Goal: Information Seeking & Learning: Learn about a topic

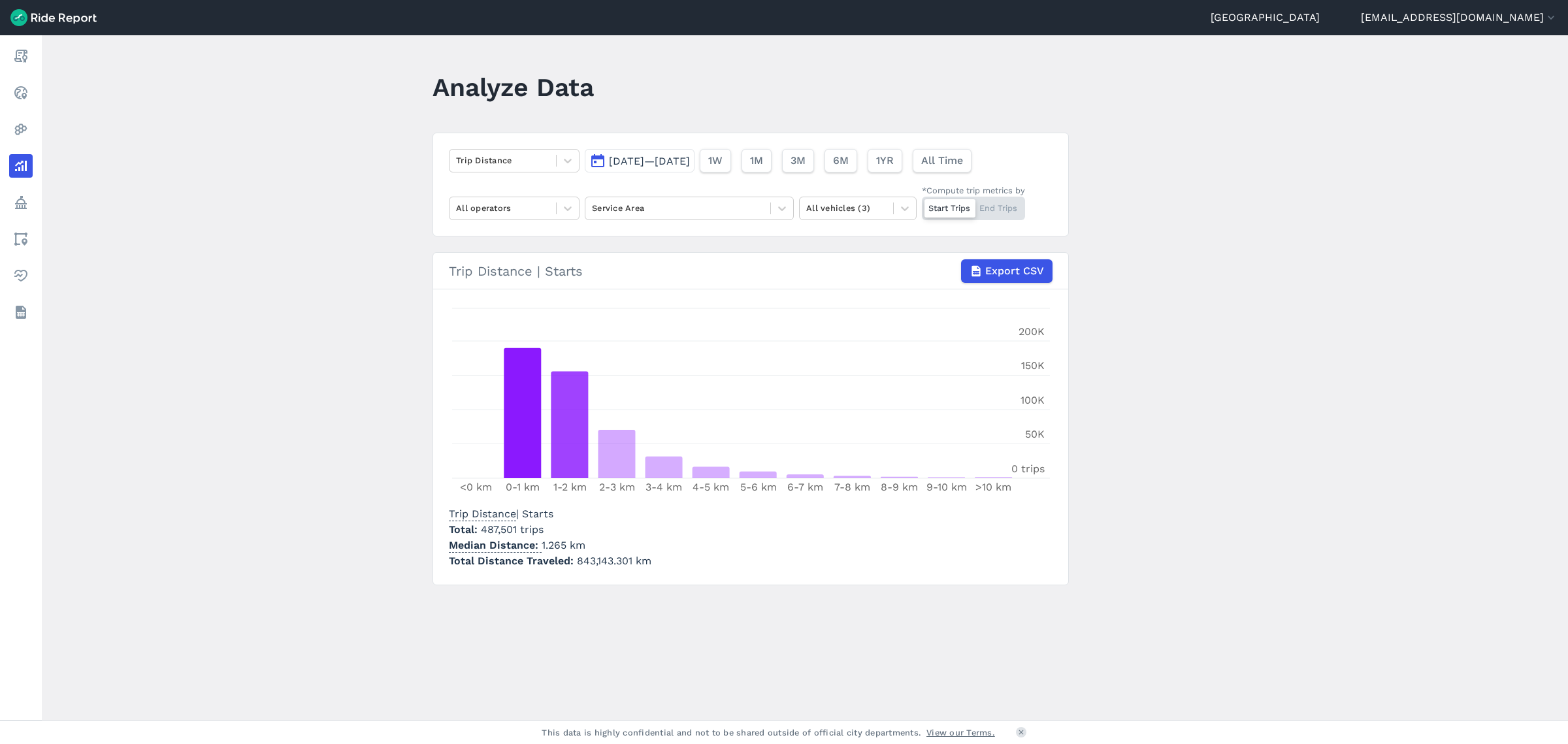
click at [561, 157] on icon at bounding box center [567, 160] width 13 height 13
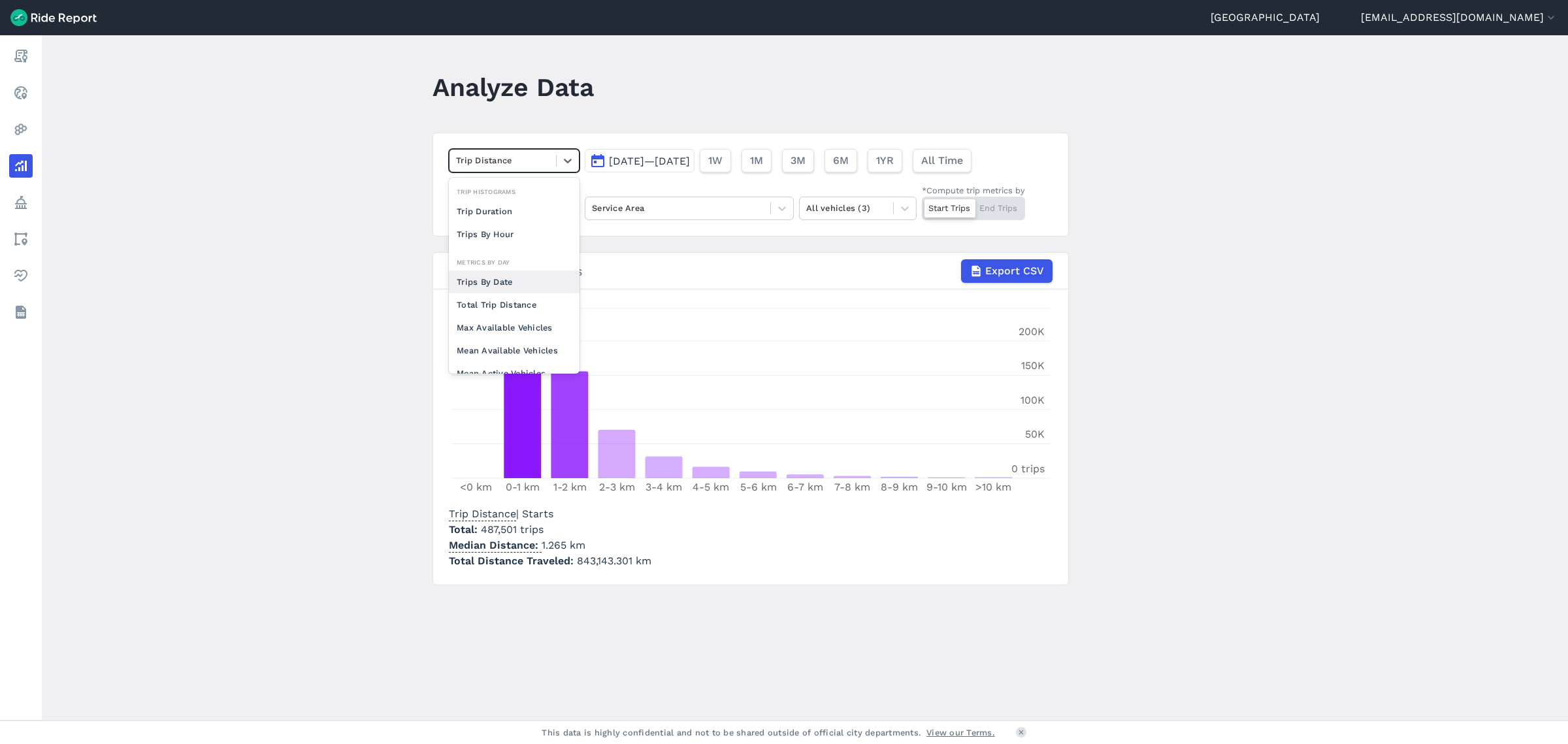
click at [476, 285] on div "Trips By Date" at bounding box center [514, 282] width 131 height 22
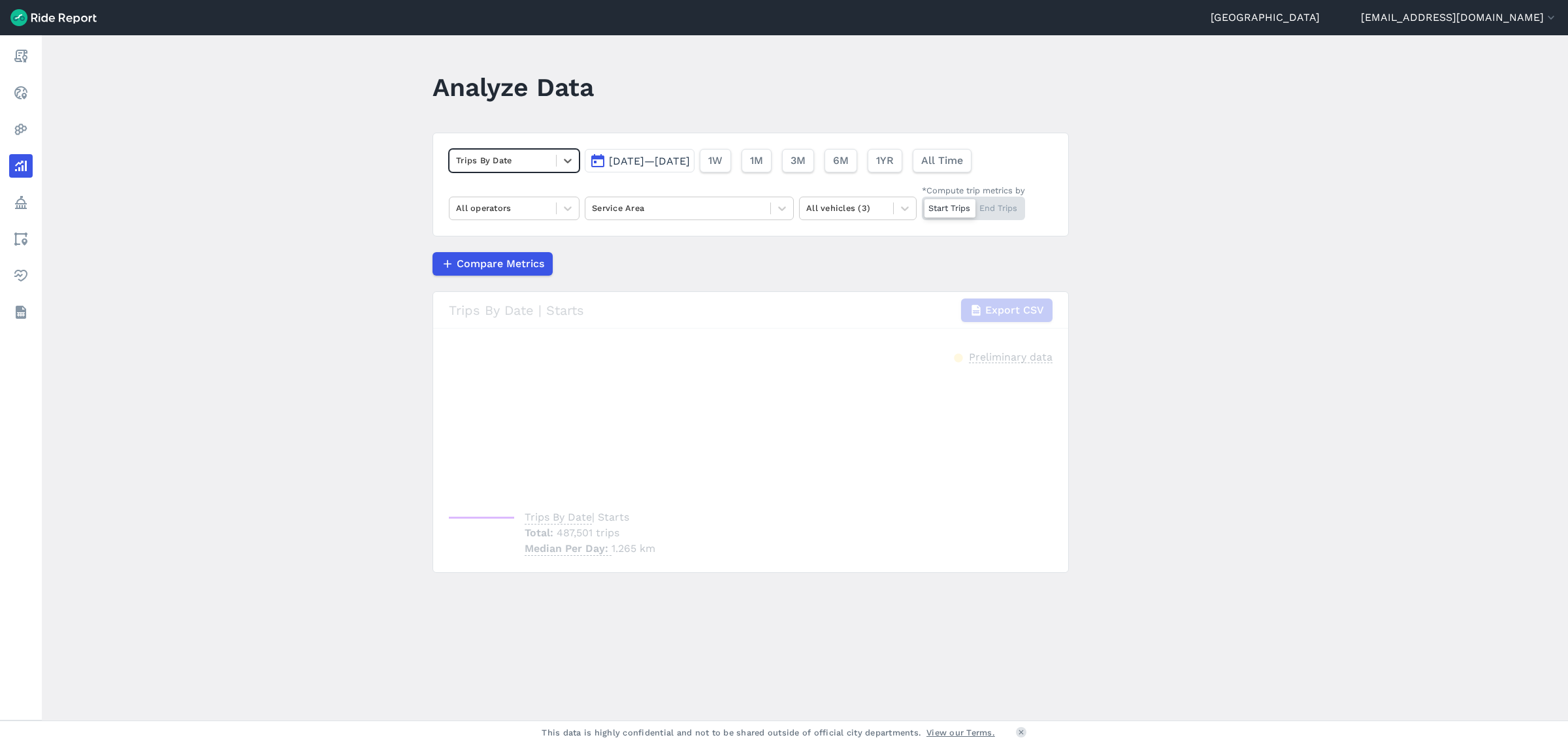
click at [656, 159] on span "[DATE]—[DATE]" at bounding box center [650, 161] width 81 height 12
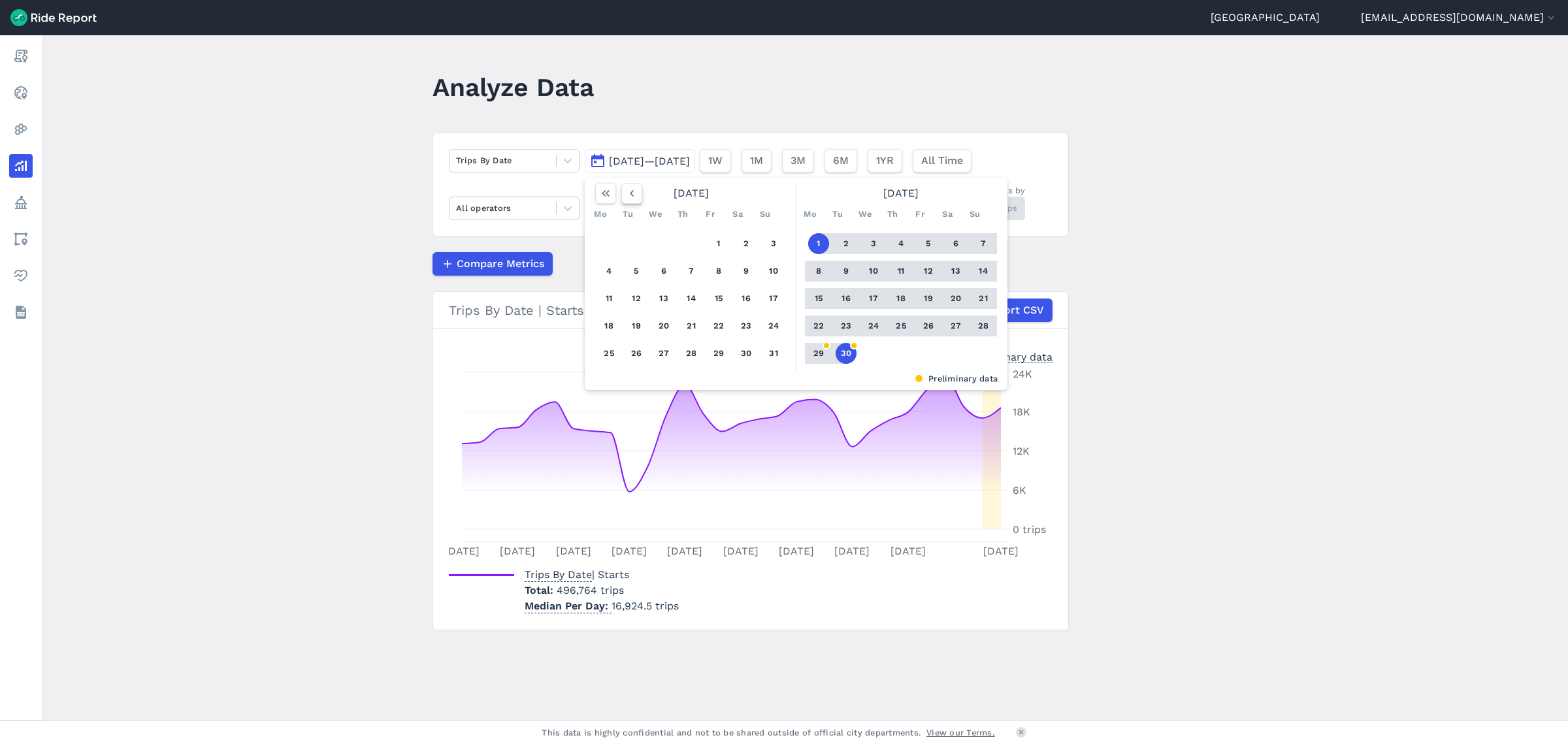
click at [631, 194] on icon "button" at bounding box center [631, 193] width 13 height 13
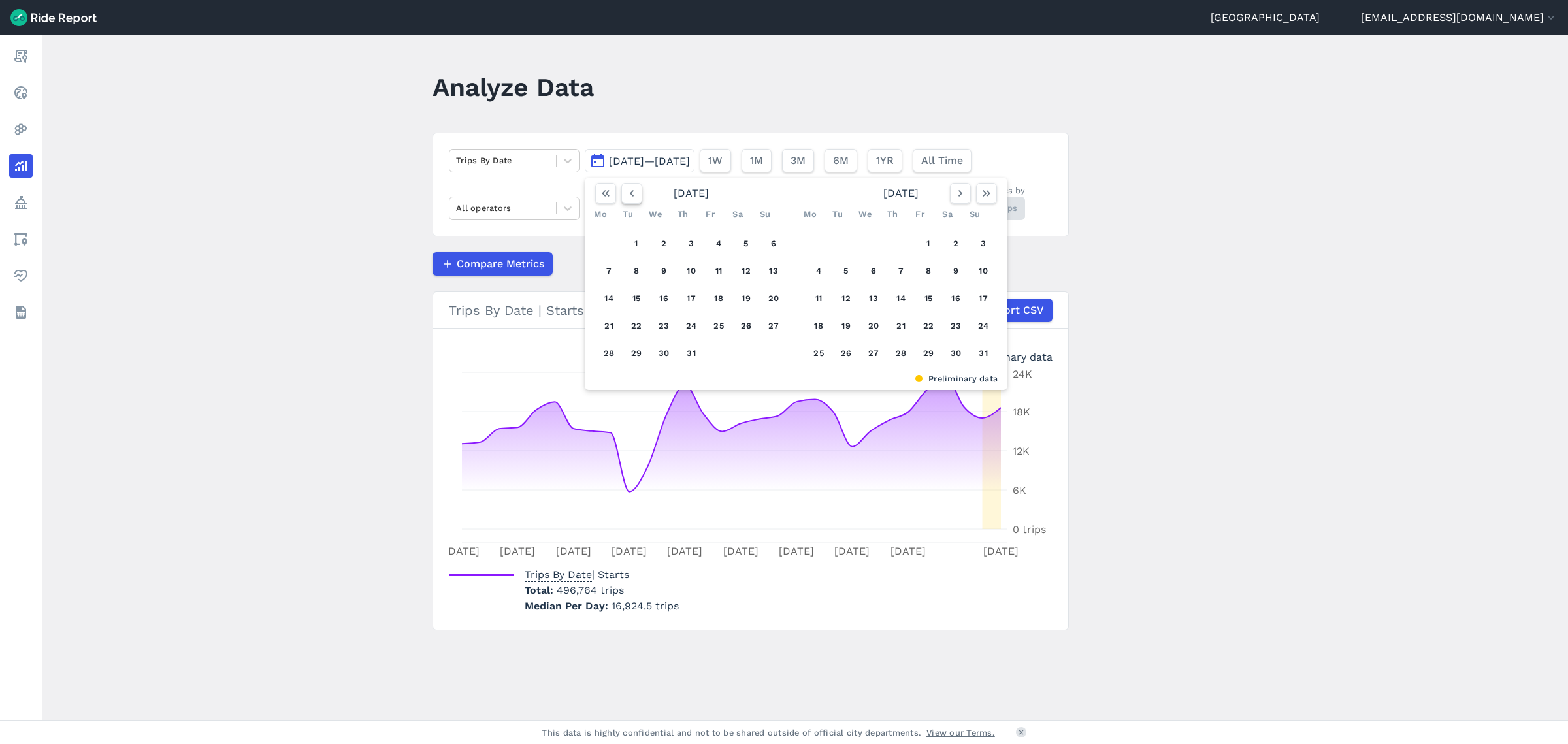
click at [631, 194] on icon "button" at bounding box center [631, 193] width 13 height 13
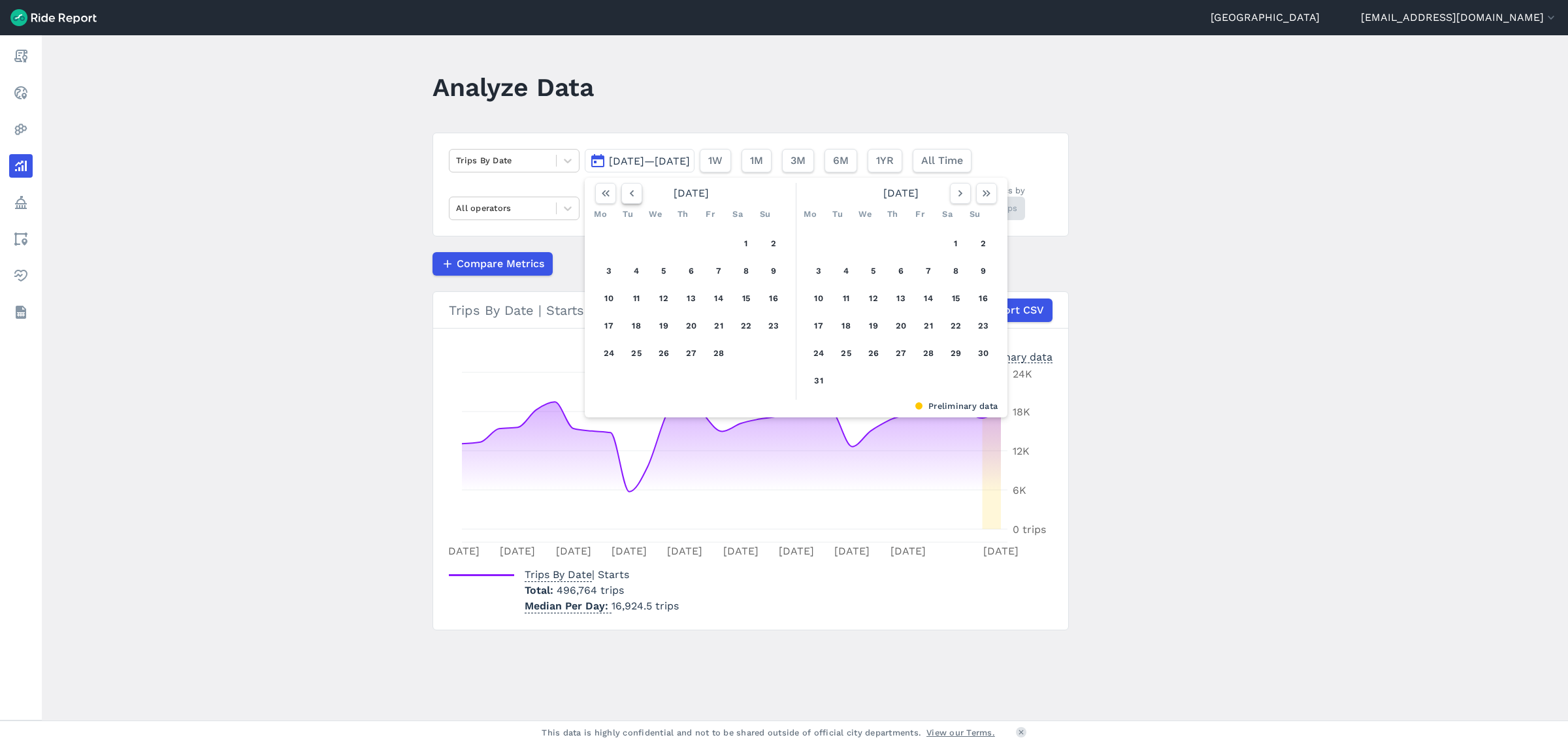
click at [631, 194] on icon "button" at bounding box center [631, 193] width 13 height 13
click at [653, 244] on button "1" at bounding box center [663, 244] width 21 height 21
click at [984, 196] on use "button" at bounding box center [986, 194] width 8 height 7
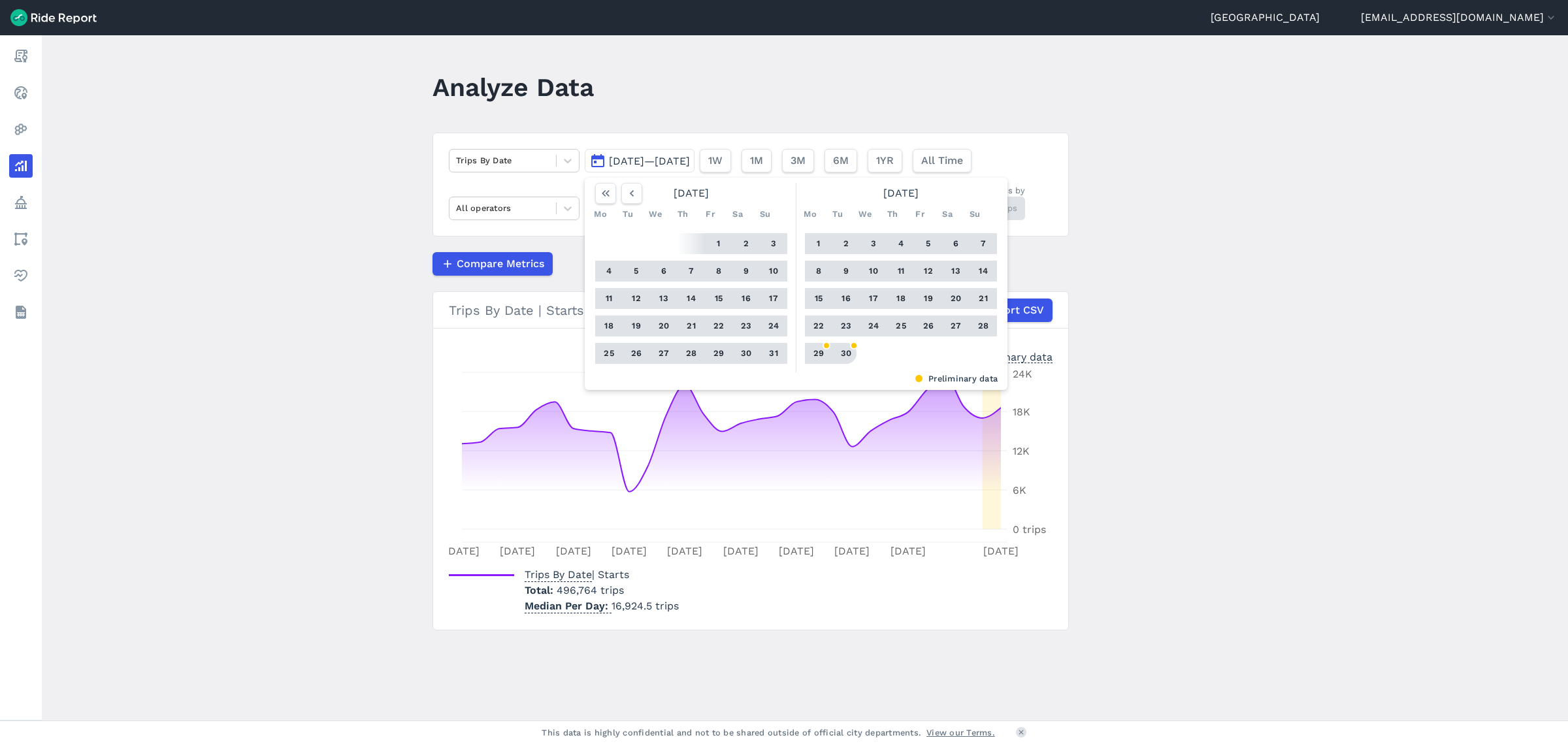
click at [844, 350] on button "30" at bounding box center [846, 354] width 21 height 21
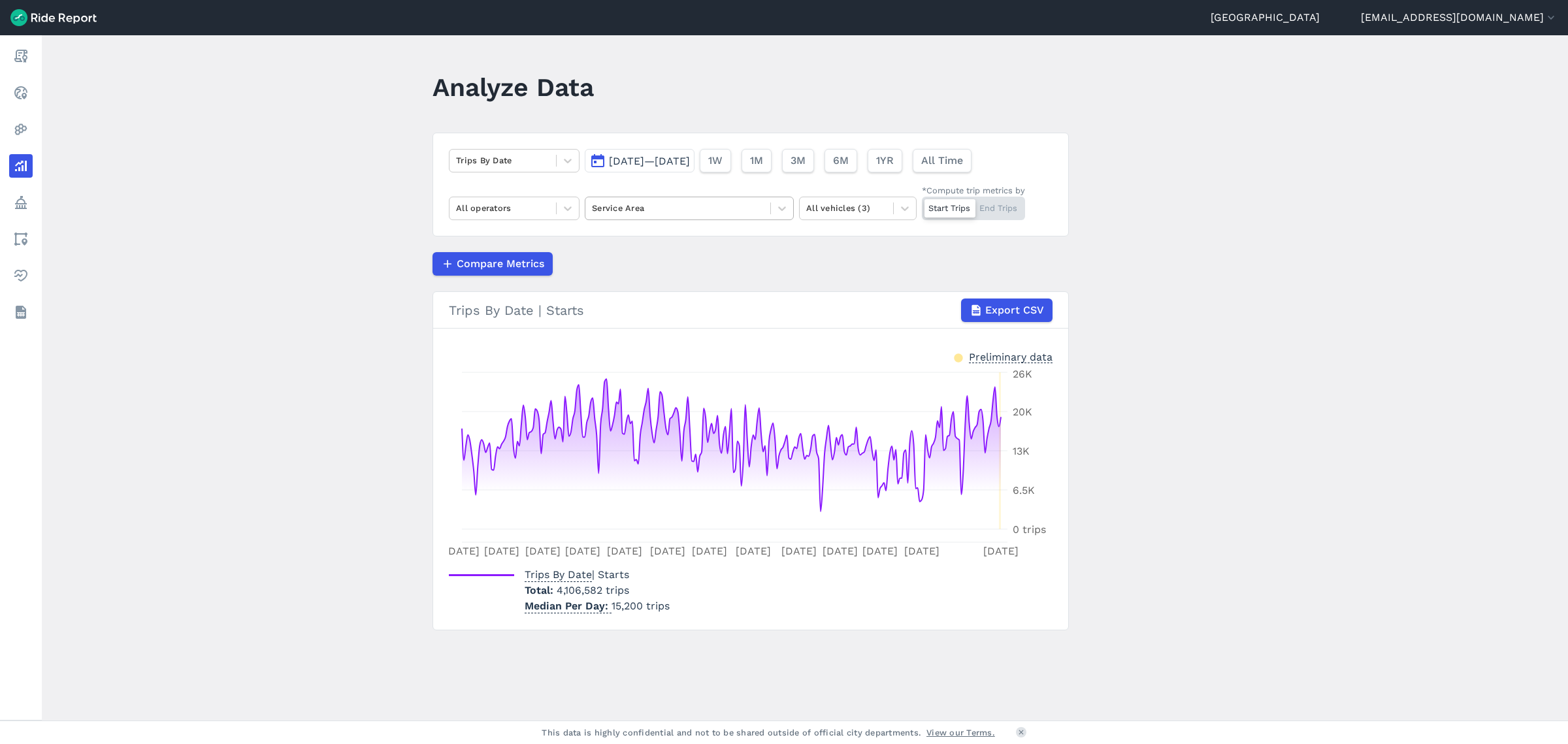
click at [682, 208] on div at bounding box center [677, 208] width 172 height 15
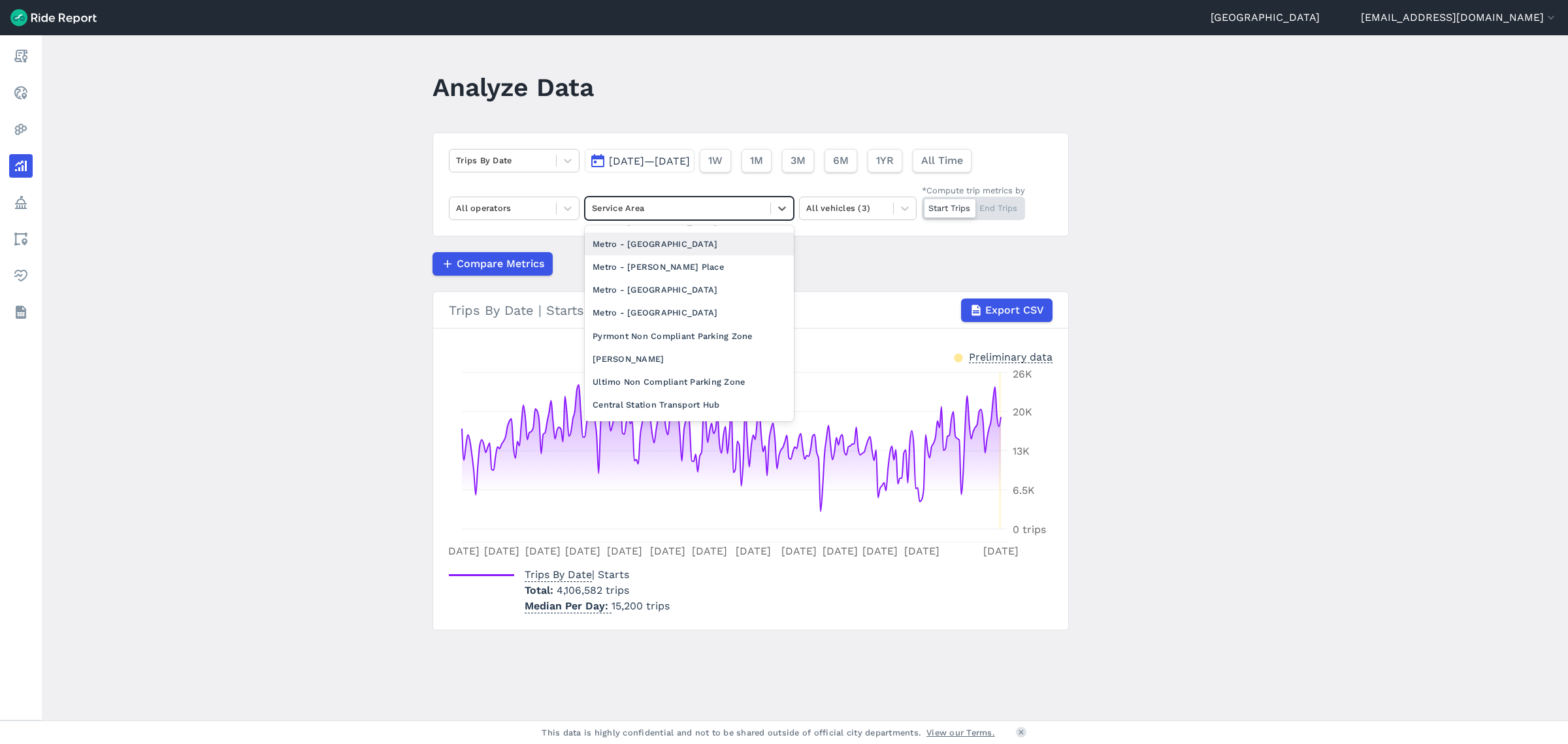
scroll to position [164, 0]
click at [674, 380] on div "City of [GEOGRAPHIC_DATA] LGA" at bounding box center [689, 375] width 209 height 22
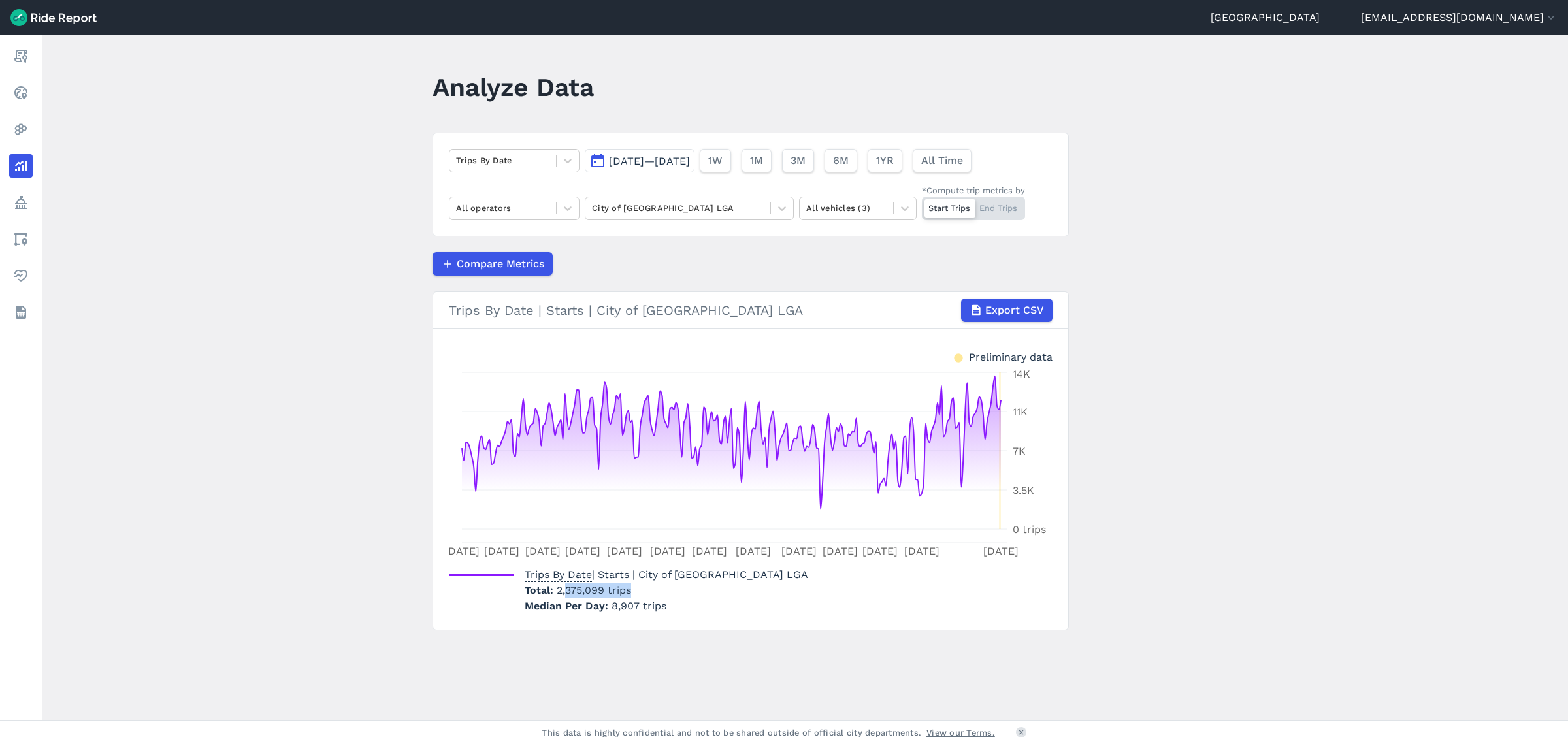
drag, startPoint x: 633, startPoint y: 586, endPoint x: 563, endPoint y: 583, distance: 70.1
click at [563, 583] on p "Total 2,375,099 trips" at bounding box center [667, 591] width 284 height 16
drag, startPoint x: 558, startPoint y: 588, endPoint x: 632, endPoint y: 592, distance: 74.1
click at [632, 592] on p "Total 2,375,099 trips" at bounding box center [667, 591] width 284 height 16
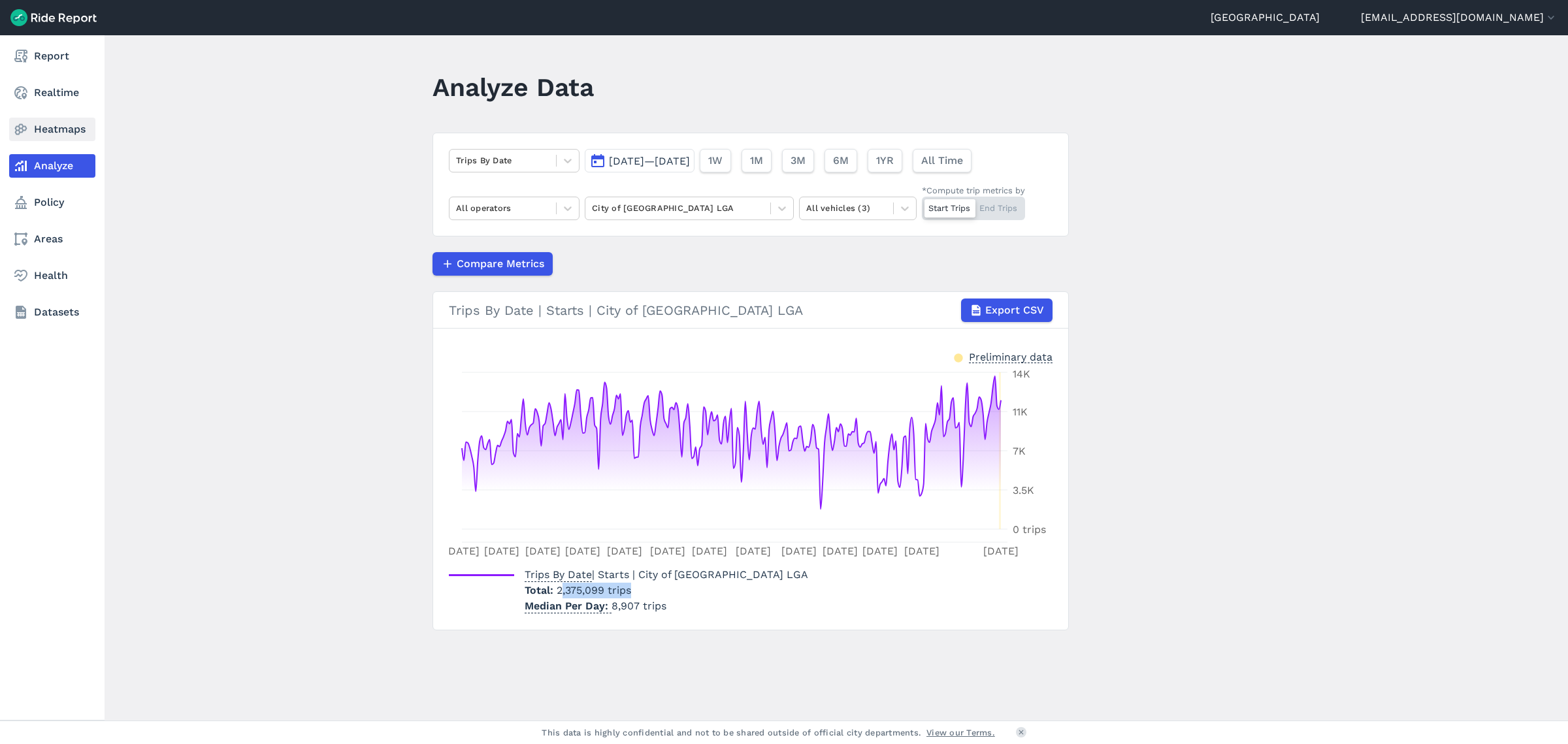
click at [85, 134] on link "Heatmaps" at bounding box center [53, 129] width 86 height 23
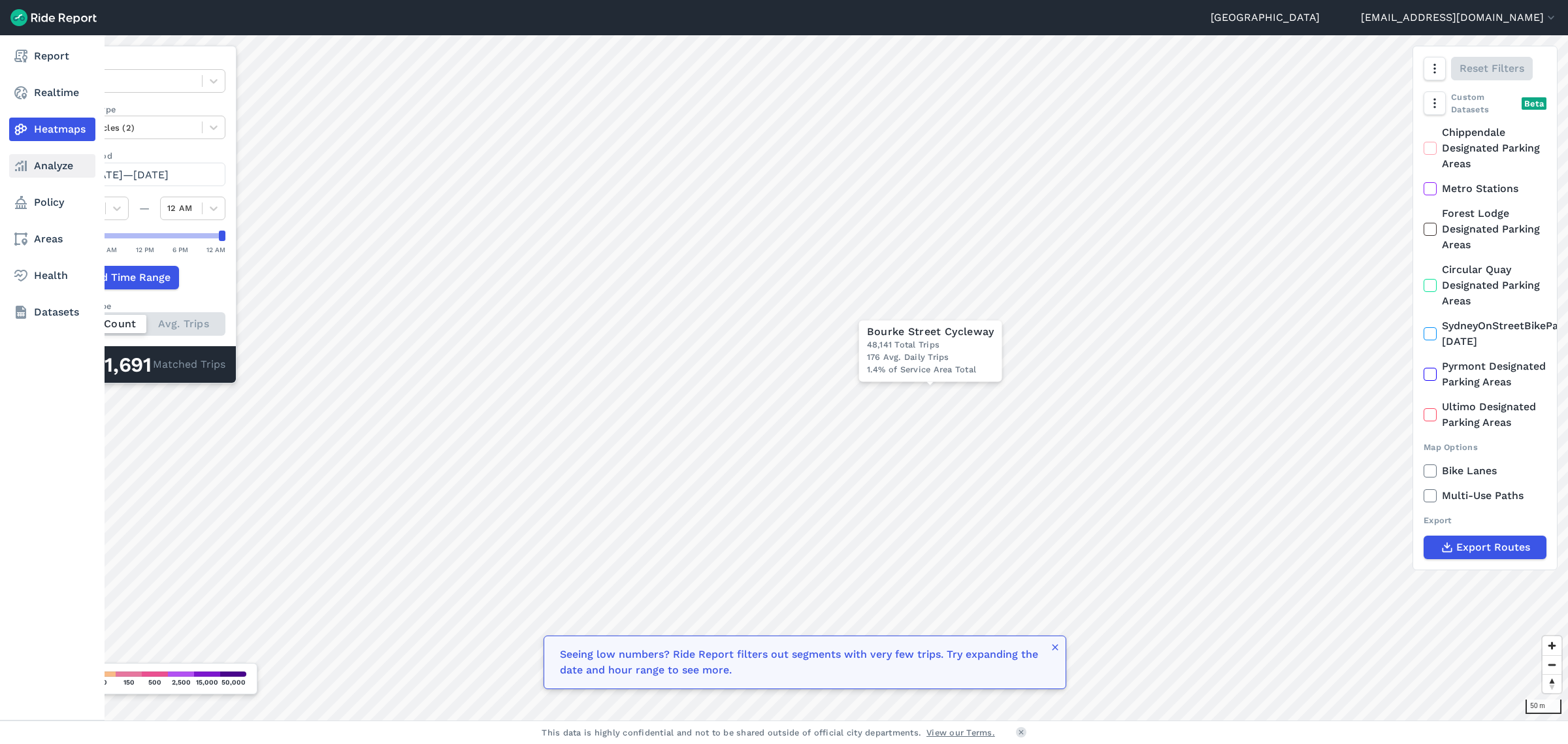
click at [30, 165] on link "Analyze" at bounding box center [53, 165] width 86 height 23
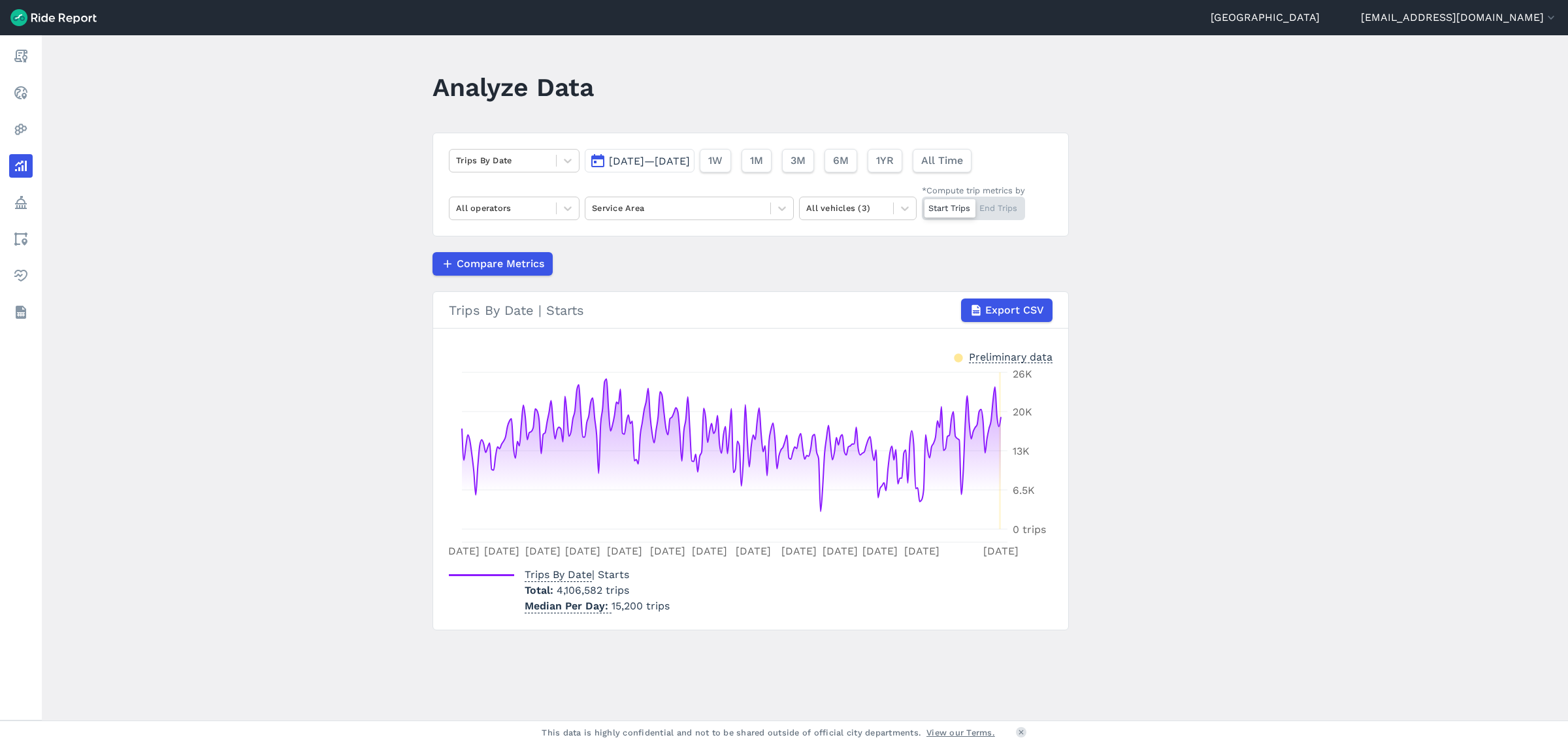
click at [674, 164] on span "[DATE]—[DATE]" at bounding box center [650, 161] width 81 height 12
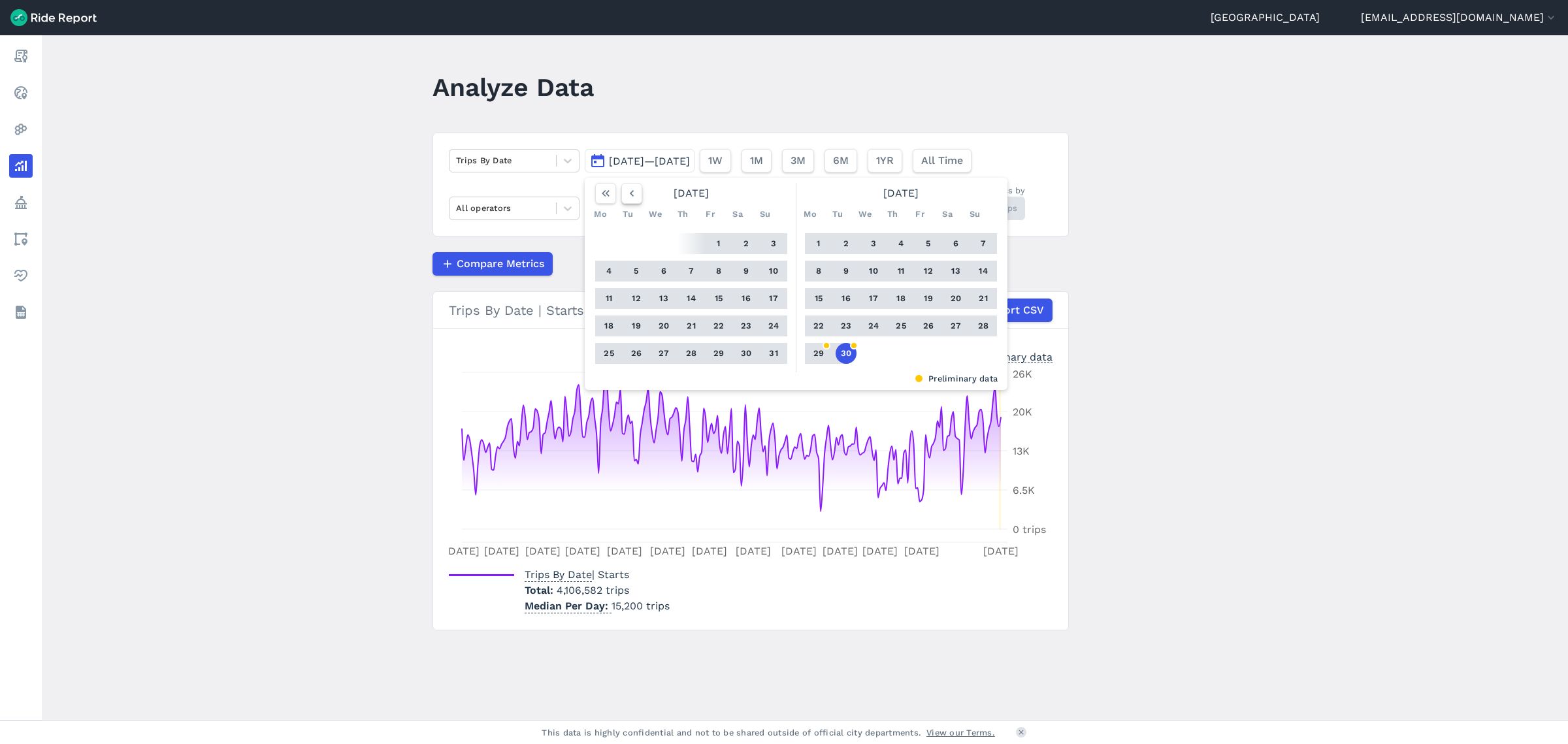
click at [635, 192] on icon "button" at bounding box center [631, 193] width 13 height 13
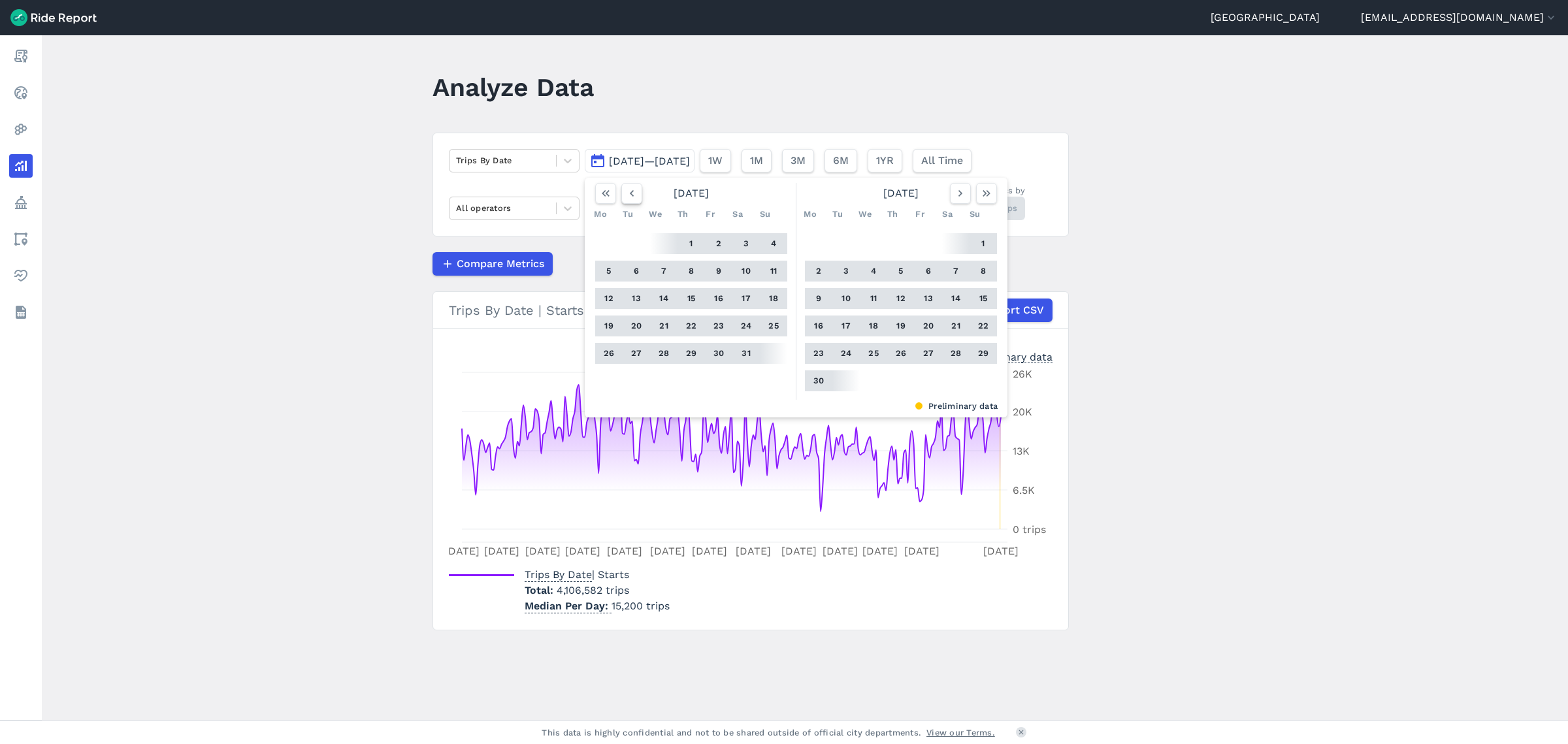
click at [635, 192] on icon "button" at bounding box center [631, 193] width 13 height 13
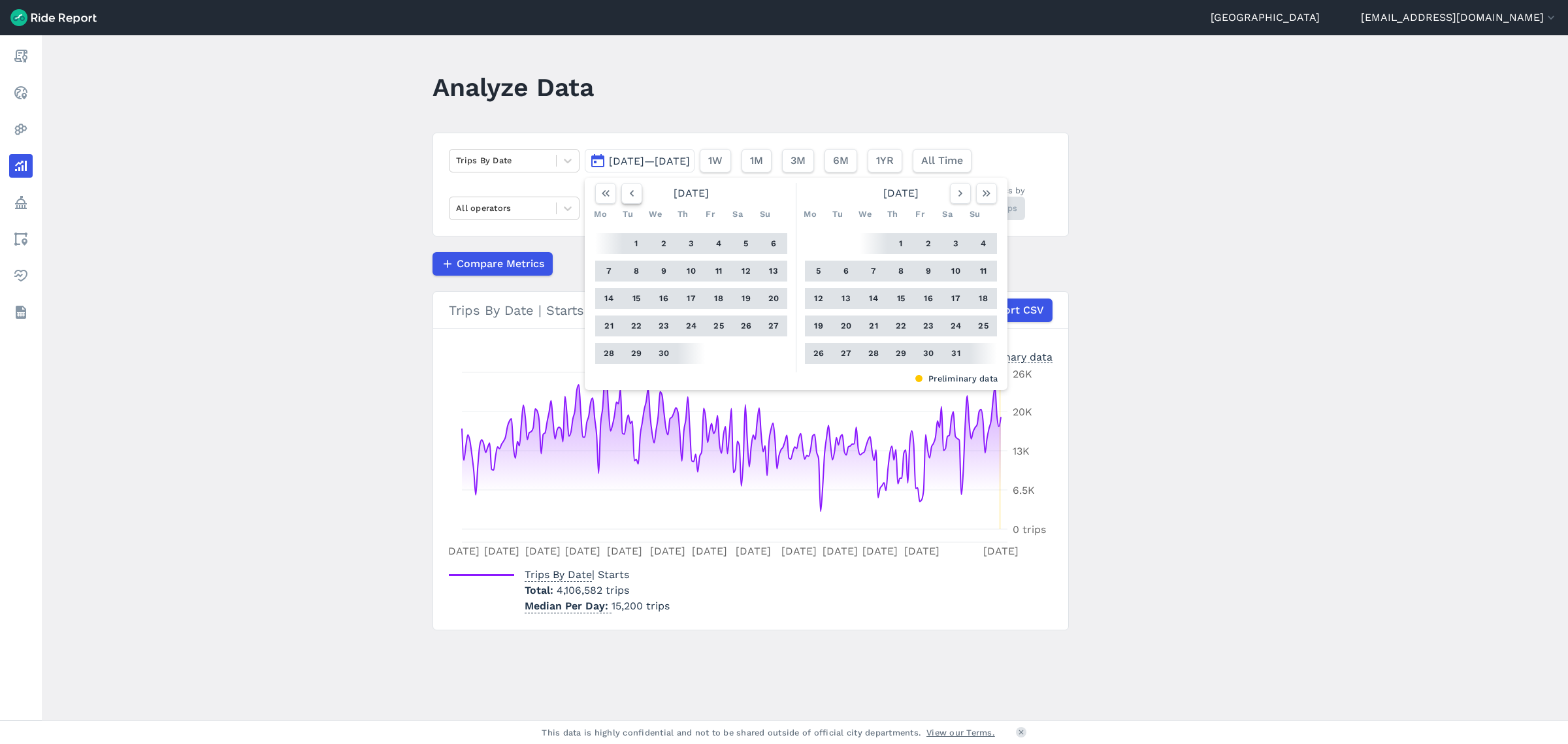
click at [635, 192] on icon "button" at bounding box center [631, 193] width 13 height 13
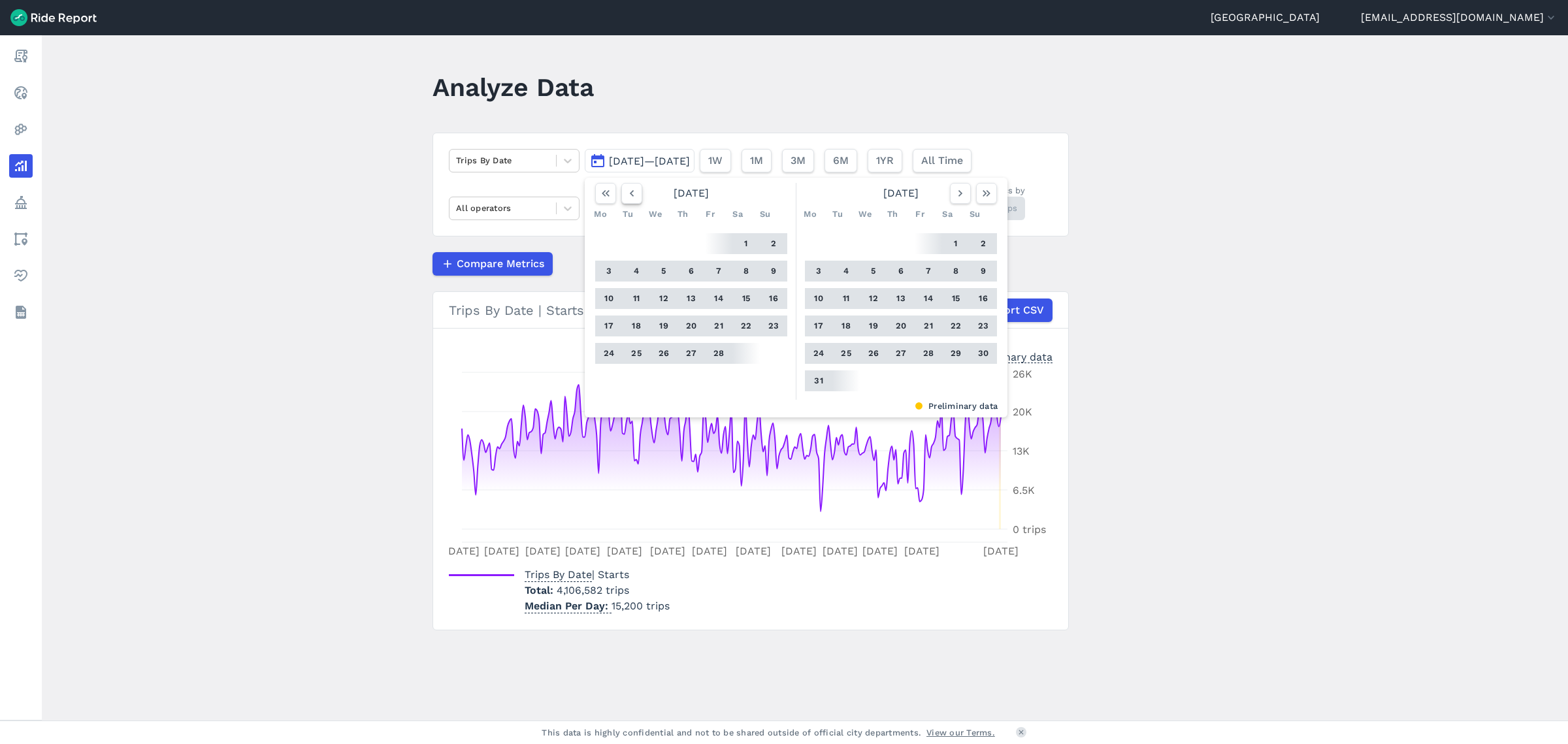
click at [635, 192] on icon "button" at bounding box center [631, 193] width 13 height 13
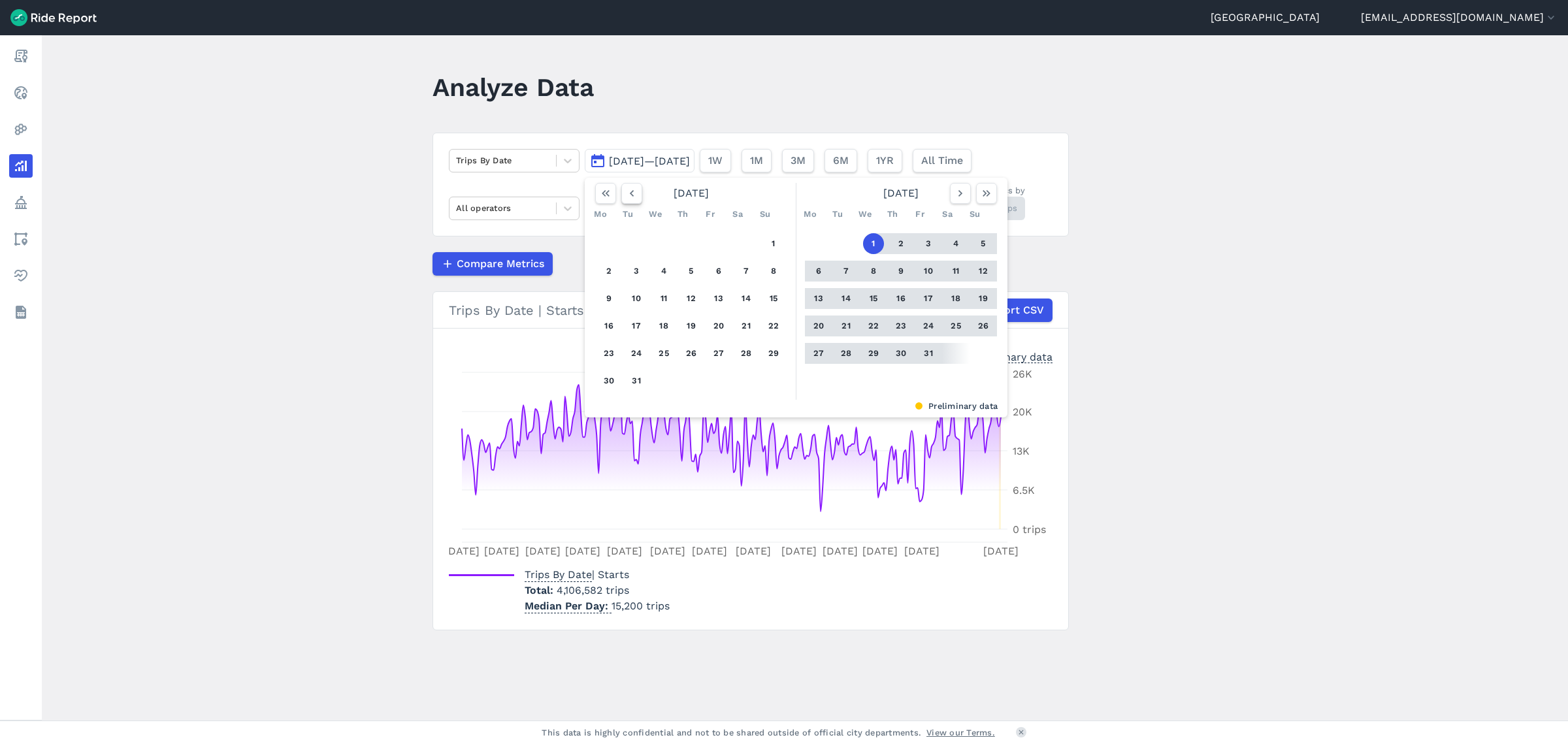
click at [628, 196] on icon "button" at bounding box center [631, 193] width 13 height 13
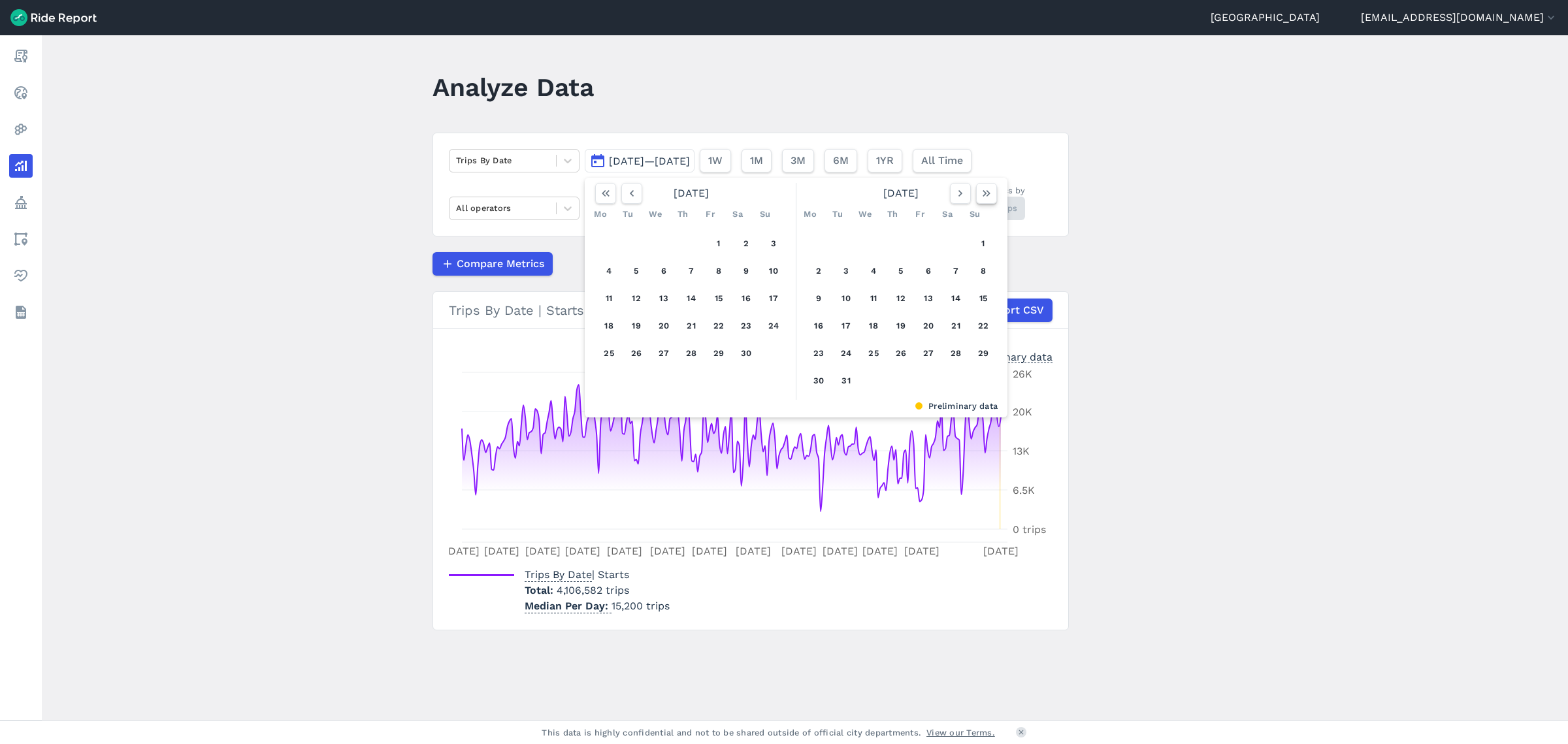
click at [983, 196] on icon "button" at bounding box center [986, 193] width 13 height 13
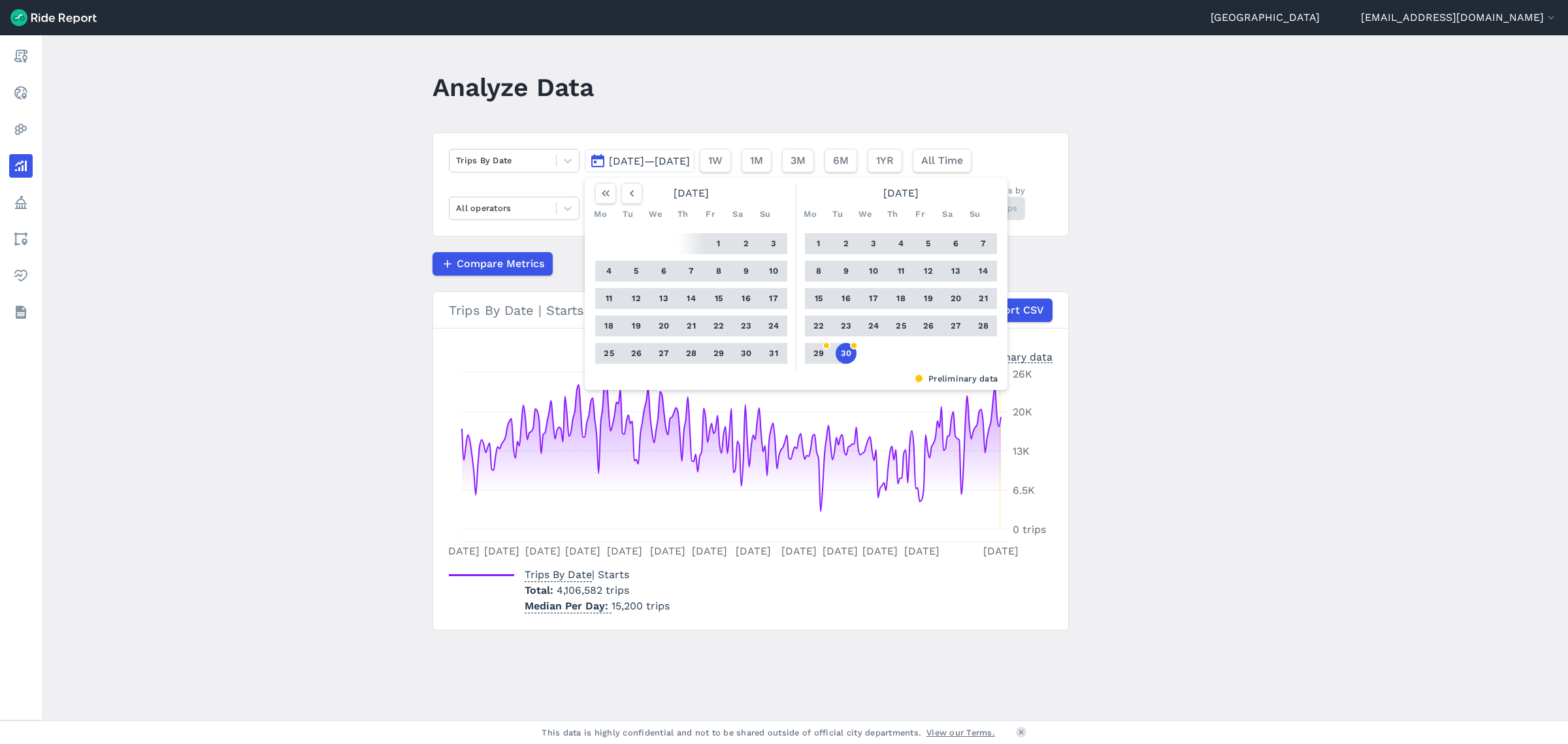
click at [817, 239] on button "1" at bounding box center [818, 244] width 21 height 21
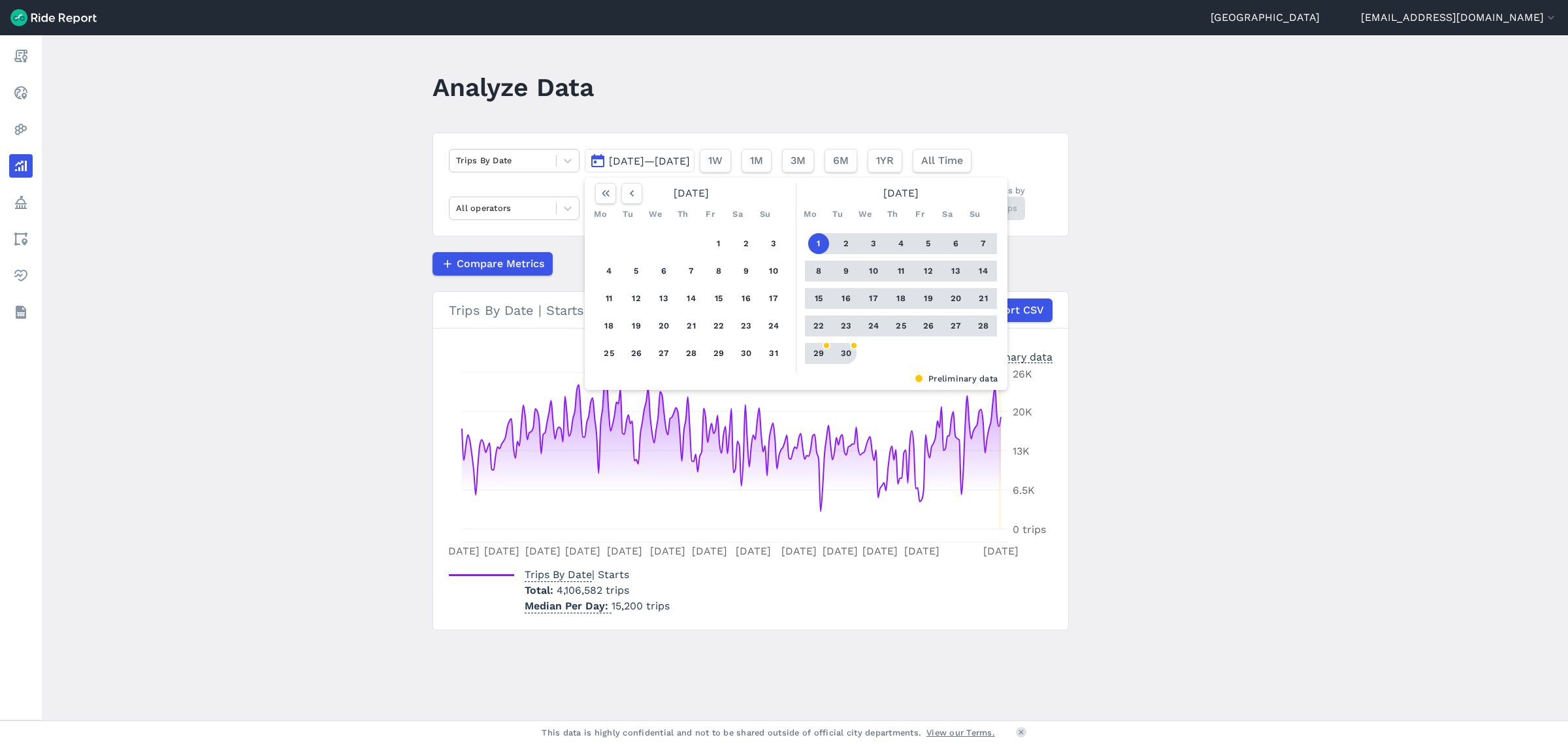
click at [848, 350] on button "30" at bounding box center [846, 354] width 21 height 21
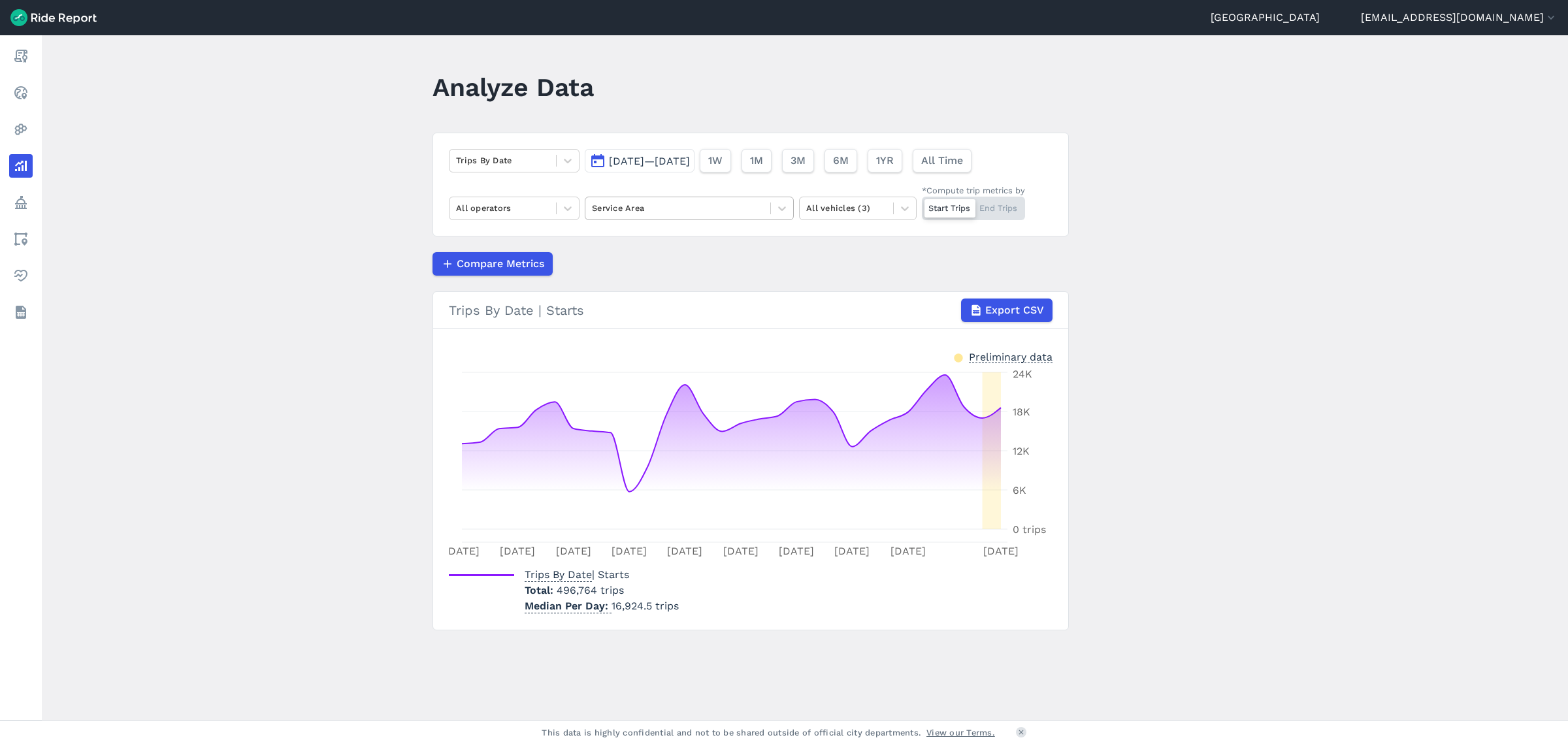
click at [709, 207] on div at bounding box center [677, 208] width 172 height 15
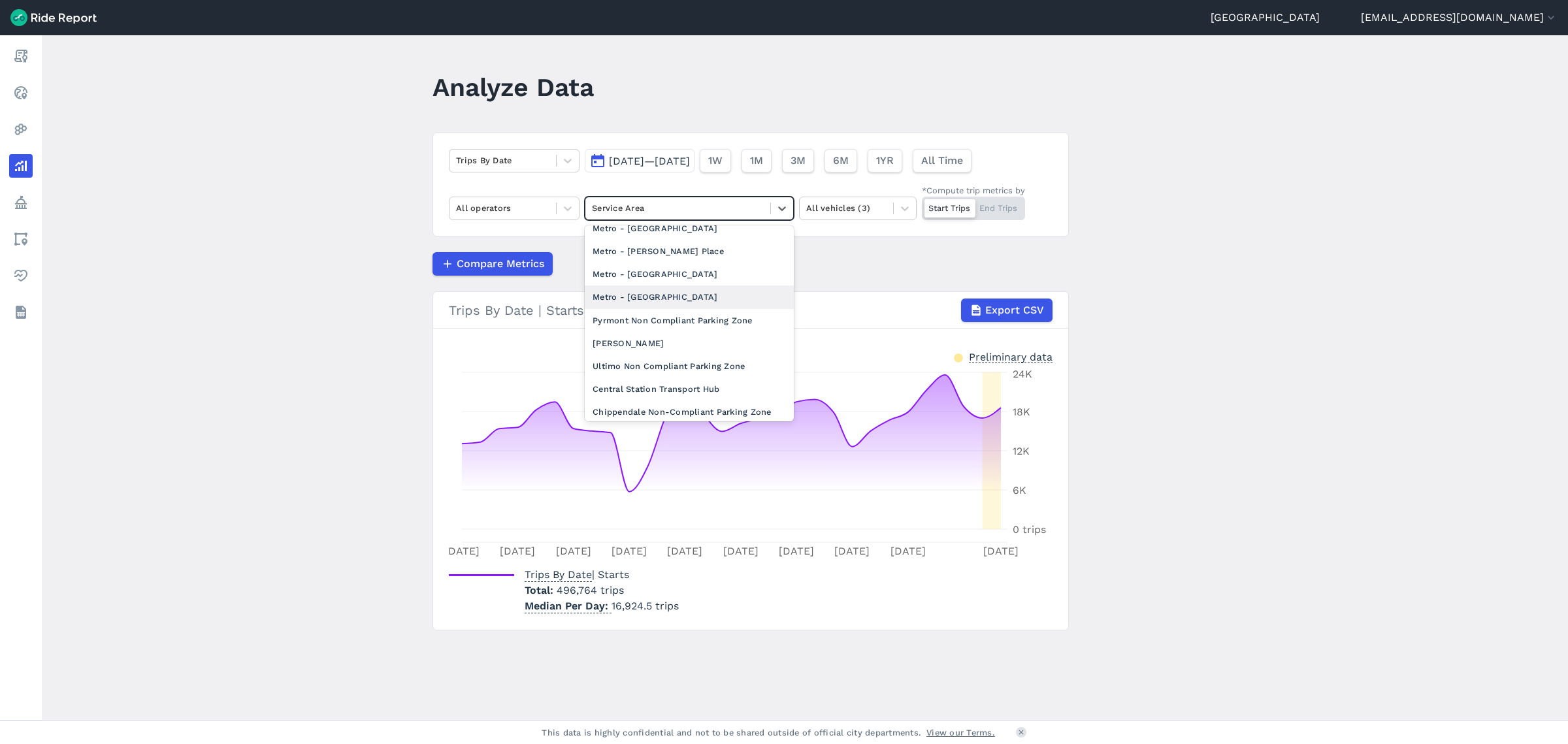
scroll to position [164, 0]
click at [668, 379] on div "City of [GEOGRAPHIC_DATA] LGA" at bounding box center [689, 375] width 209 height 22
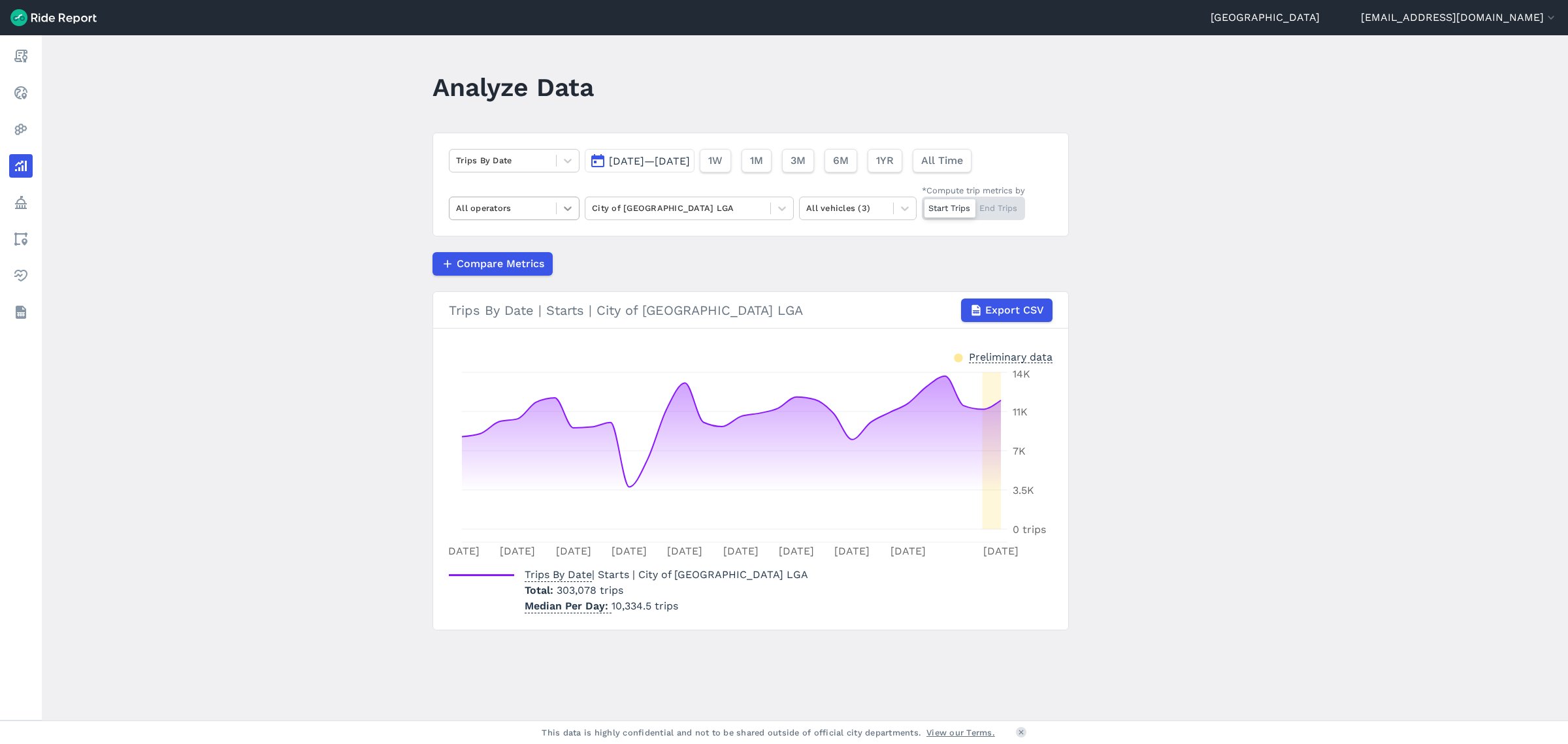
click at [562, 209] on icon at bounding box center [567, 208] width 13 height 13
click at [509, 235] on div "Ario" at bounding box center [514, 240] width 131 height 22
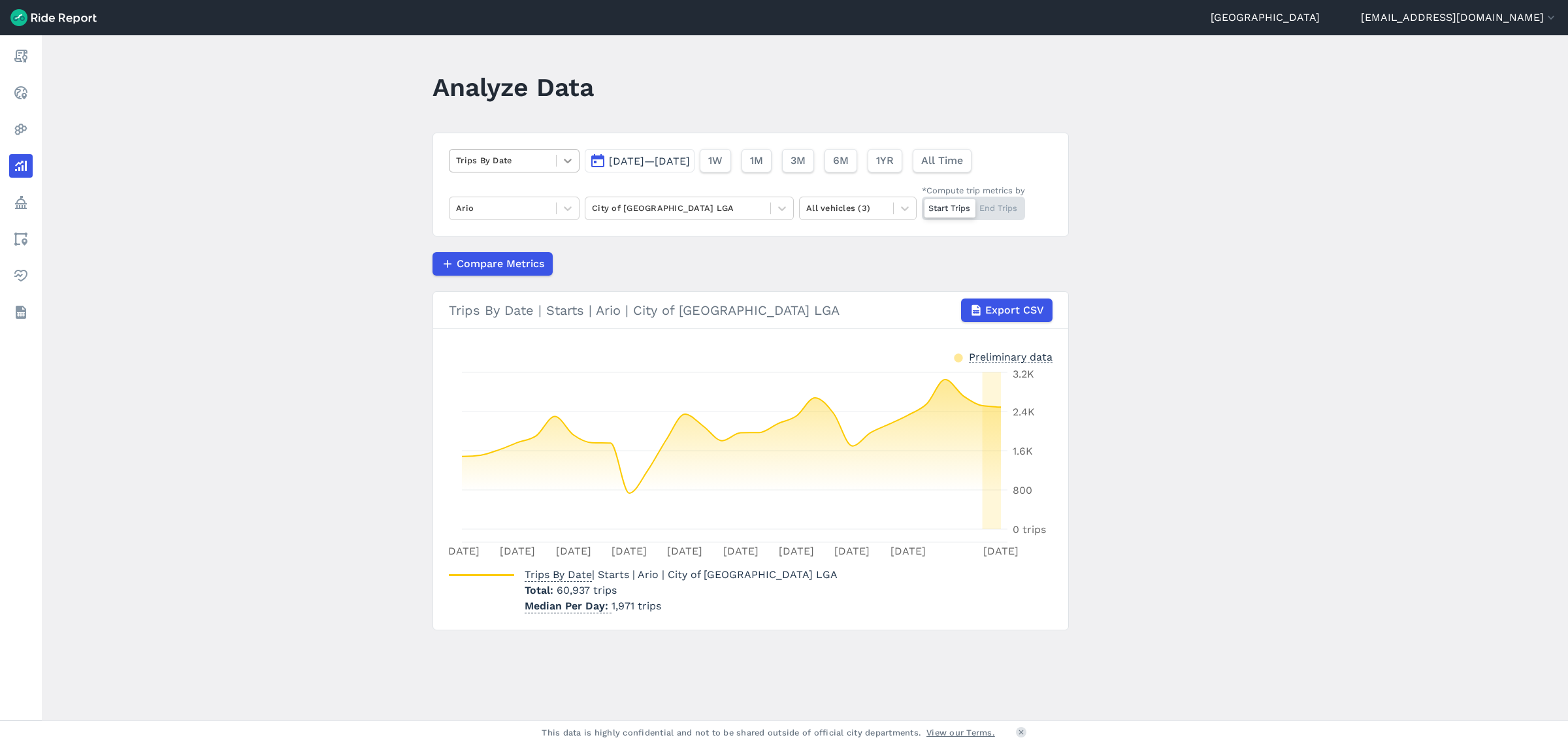
click at [570, 165] on icon at bounding box center [567, 160] width 13 height 13
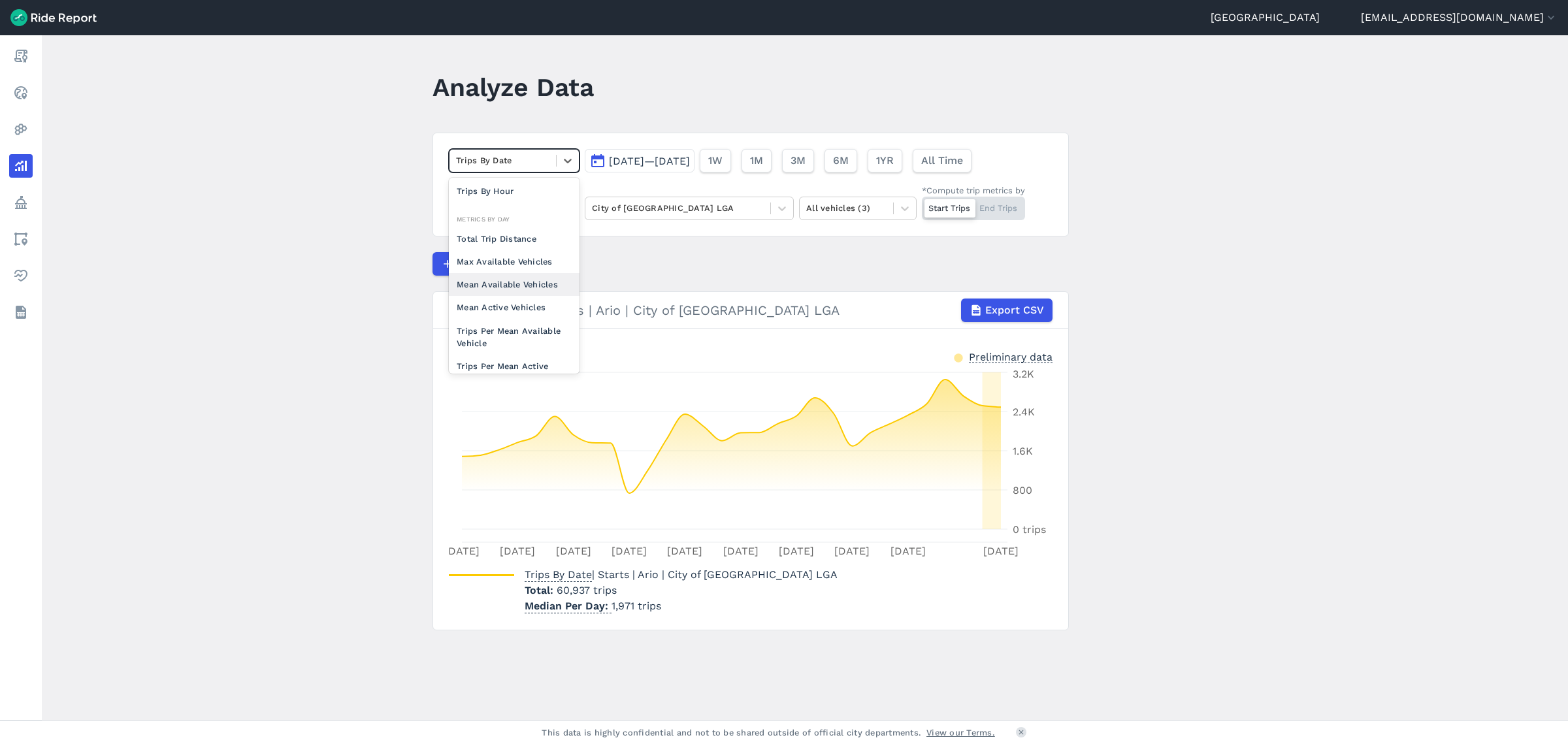
scroll to position [81, 0]
click at [522, 317] on div "Trips Per Mean Available Vehicle" at bounding box center [514, 321] width 131 height 35
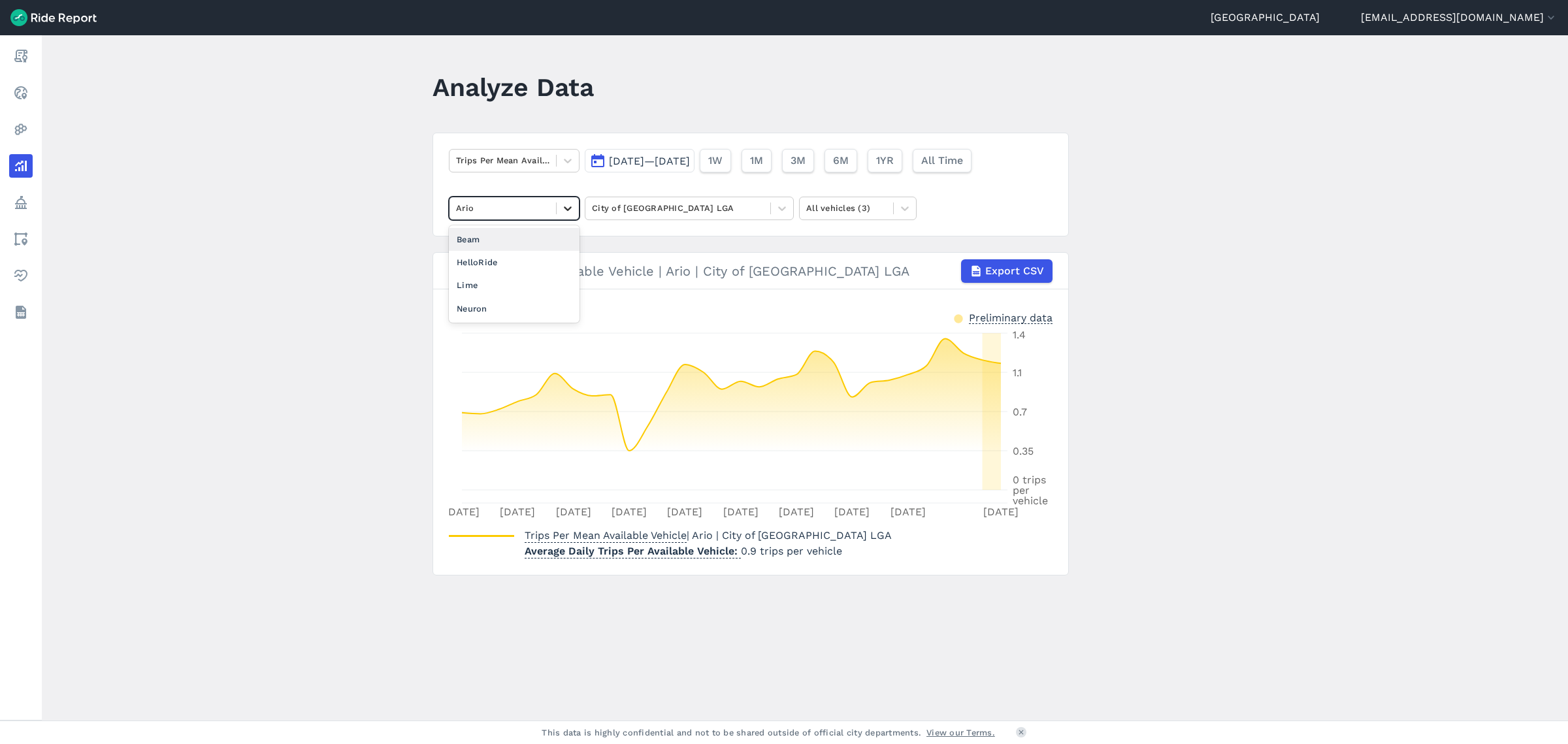
click at [565, 204] on icon at bounding box center [567, 208] width 13 height 13
click at [519, 262] on div "HelloRide" at bounding box center [514, 262] width 131 height 22
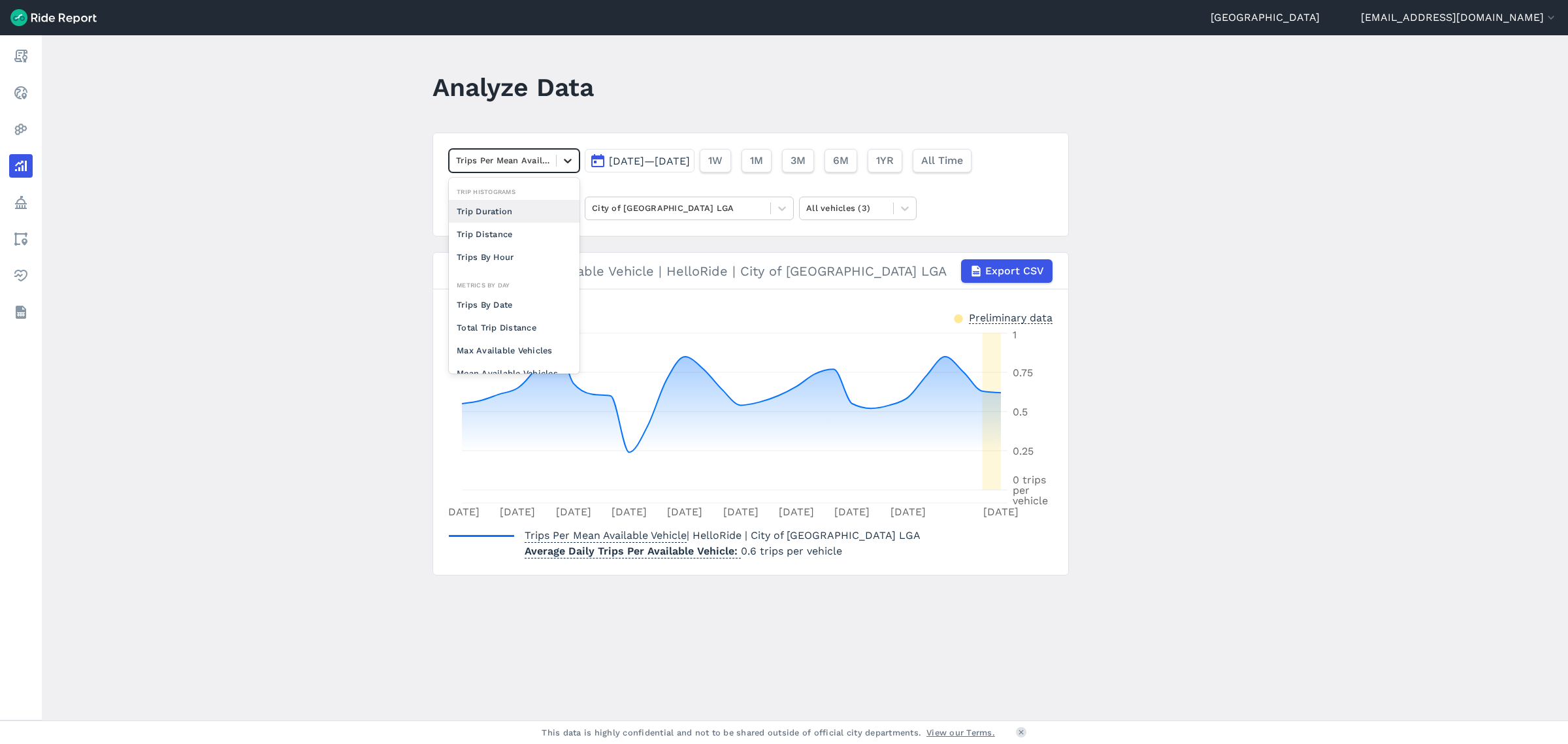
click at [568, 160] on icon at bounding box center [567, 160] width 13 height 13
click at [273, 158] on main "Analyze Data option Trip Duration focused, 0 of 2. 10 results available. Use Up…" at bounding box center [804, 378] width 1526 height 685
click at [561, 161] on icon at bounding box center [567, 160] width 13 height 13
click at [497, 298] on div "Trips By Date" at bounding box center [514, 305] width 131 height 22
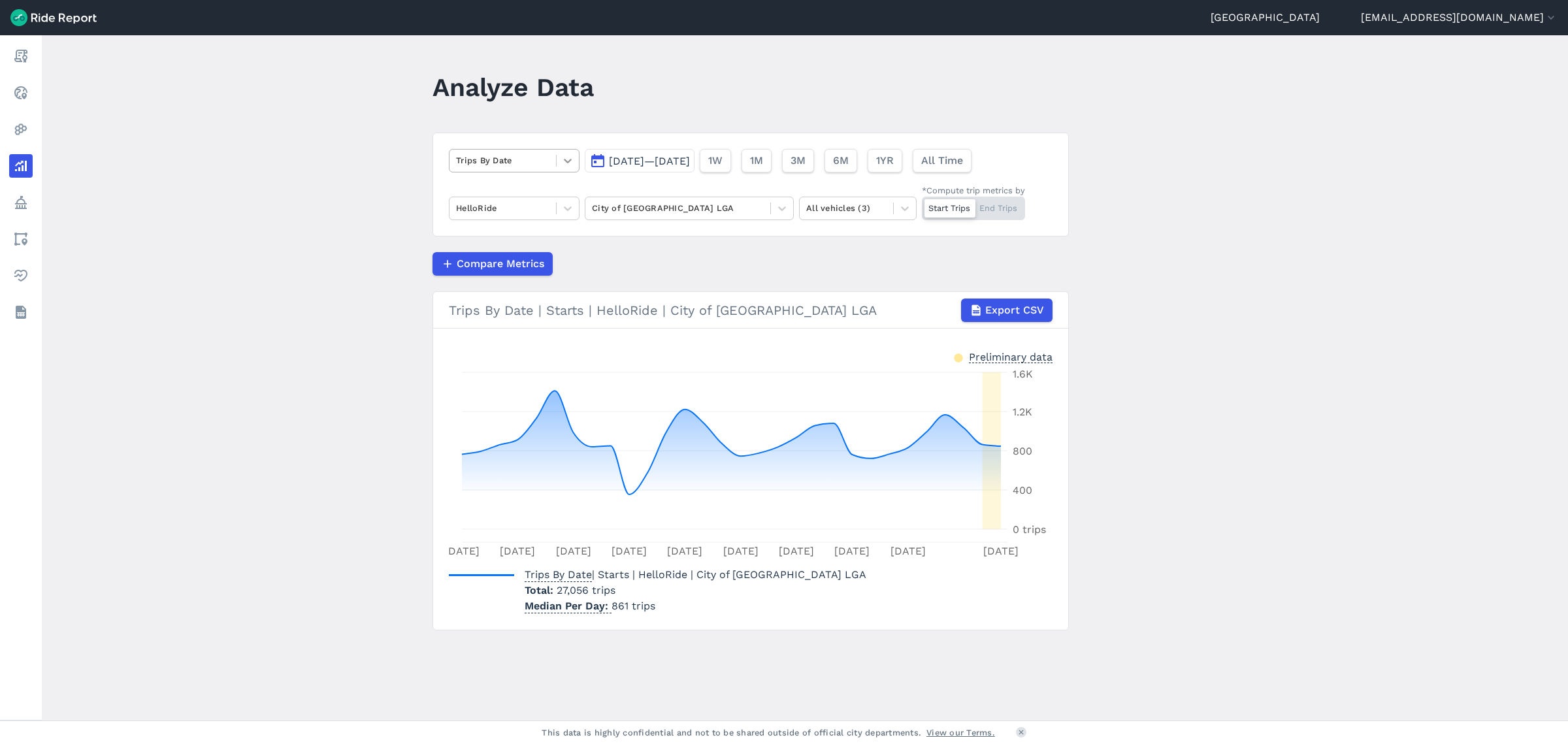
click at [561, 161] on icon at bounding box center [567, 160] width 13 height 13
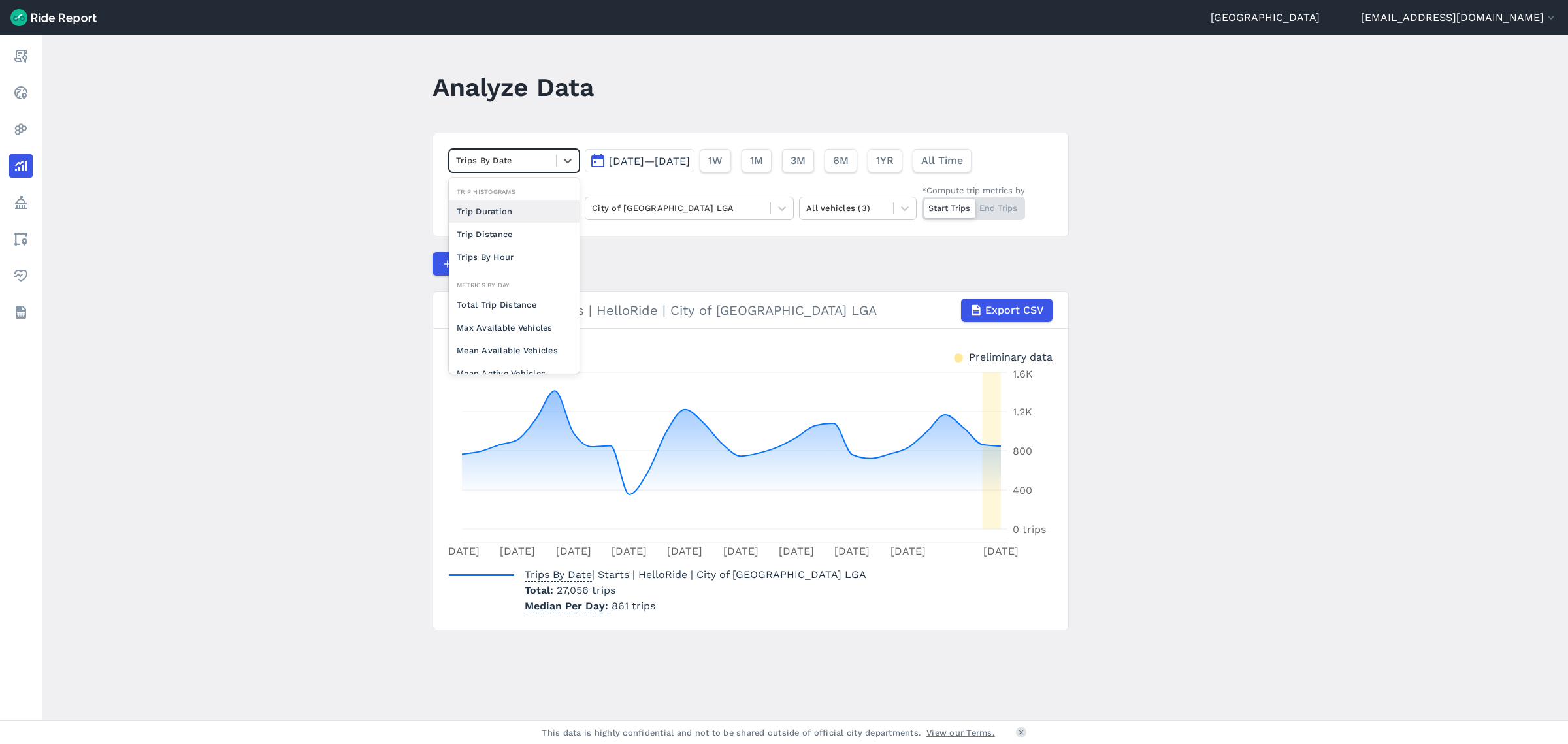
click at [650, 156] on span "[DATE]—[DATE]" at bounding box center [650, 161] width 81 height 12
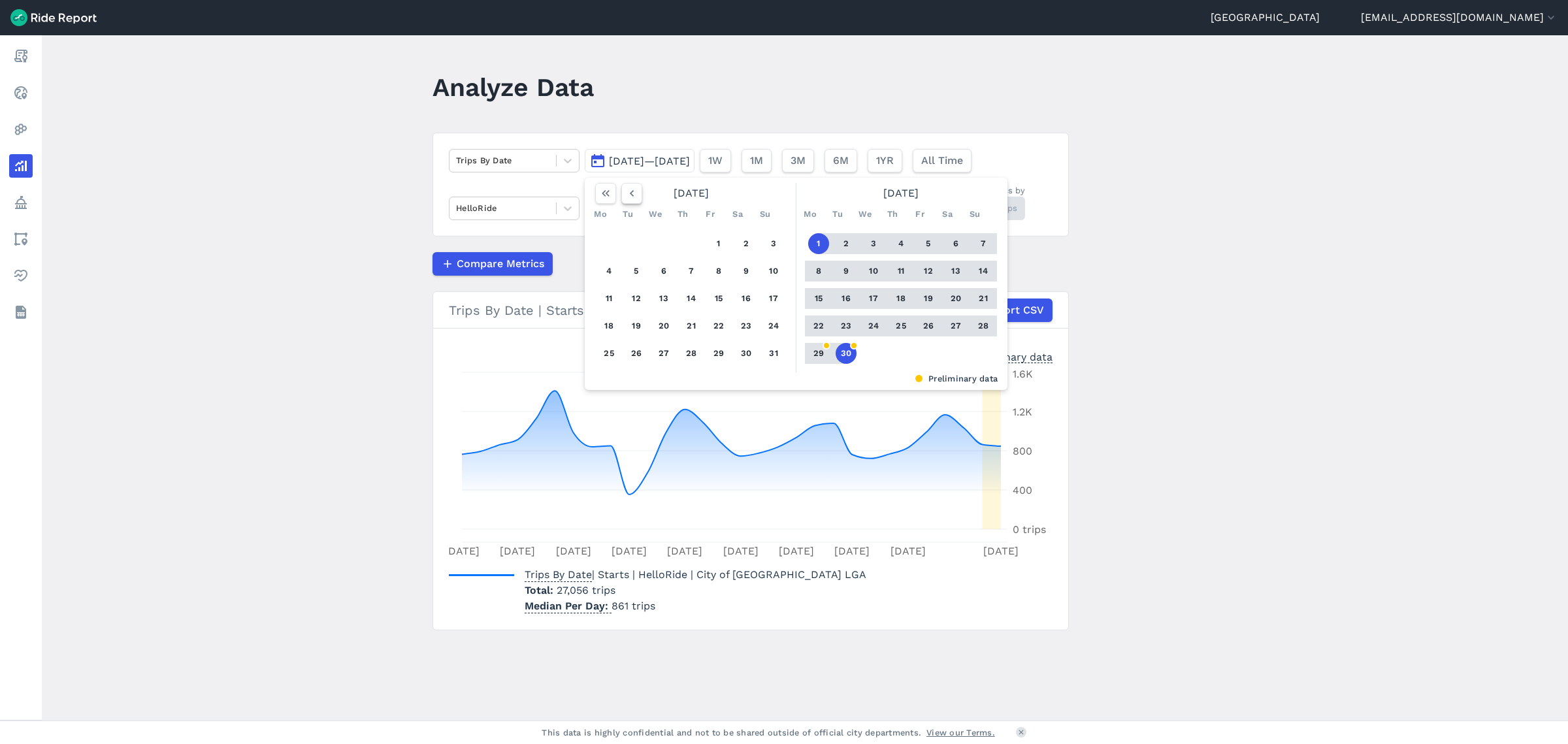
click at [633, 199] on icon "button" at bounding box center [631, 193] width 13 height 13
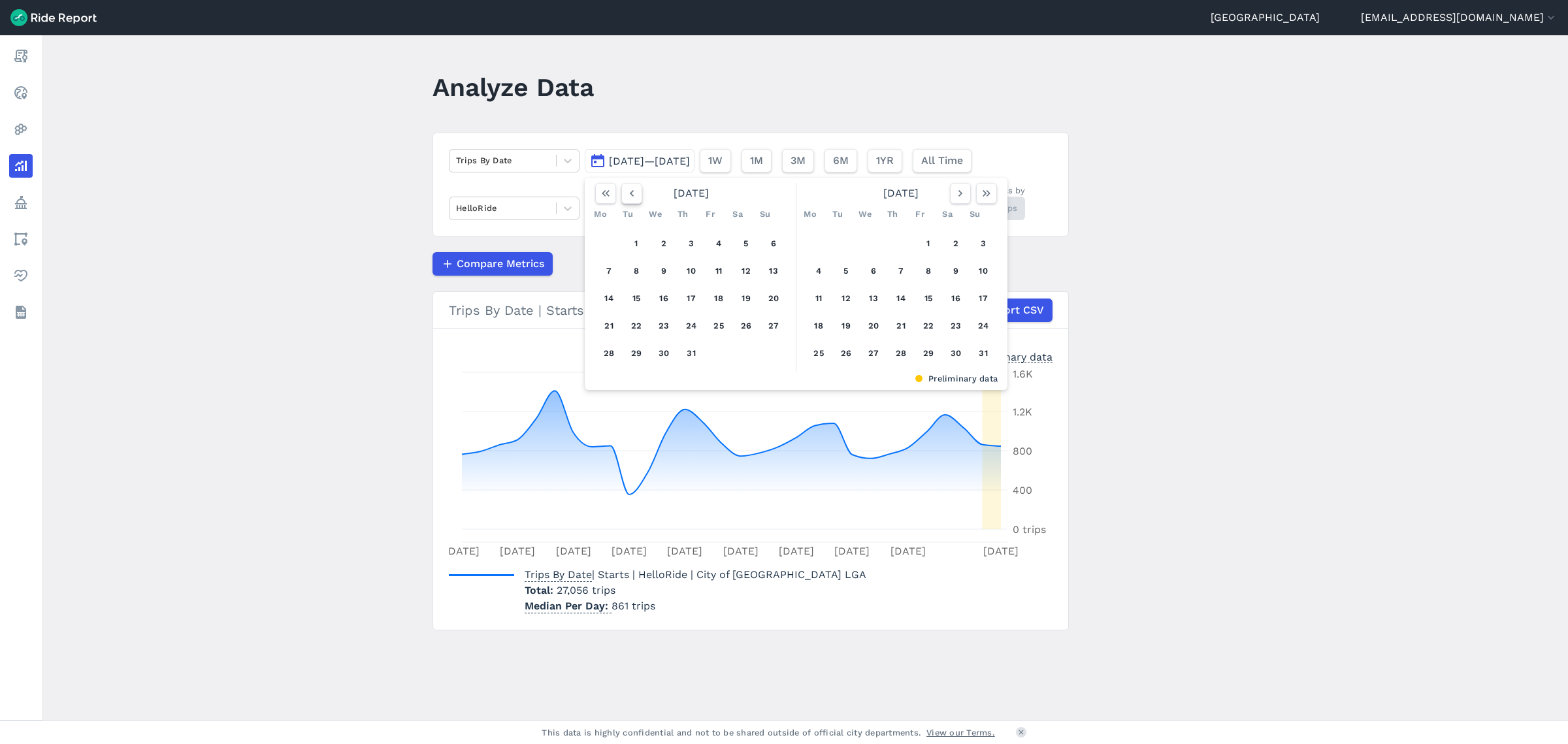
click at [633, 199] on icon "button" at bounding box center [631, 193] width 13 height 13
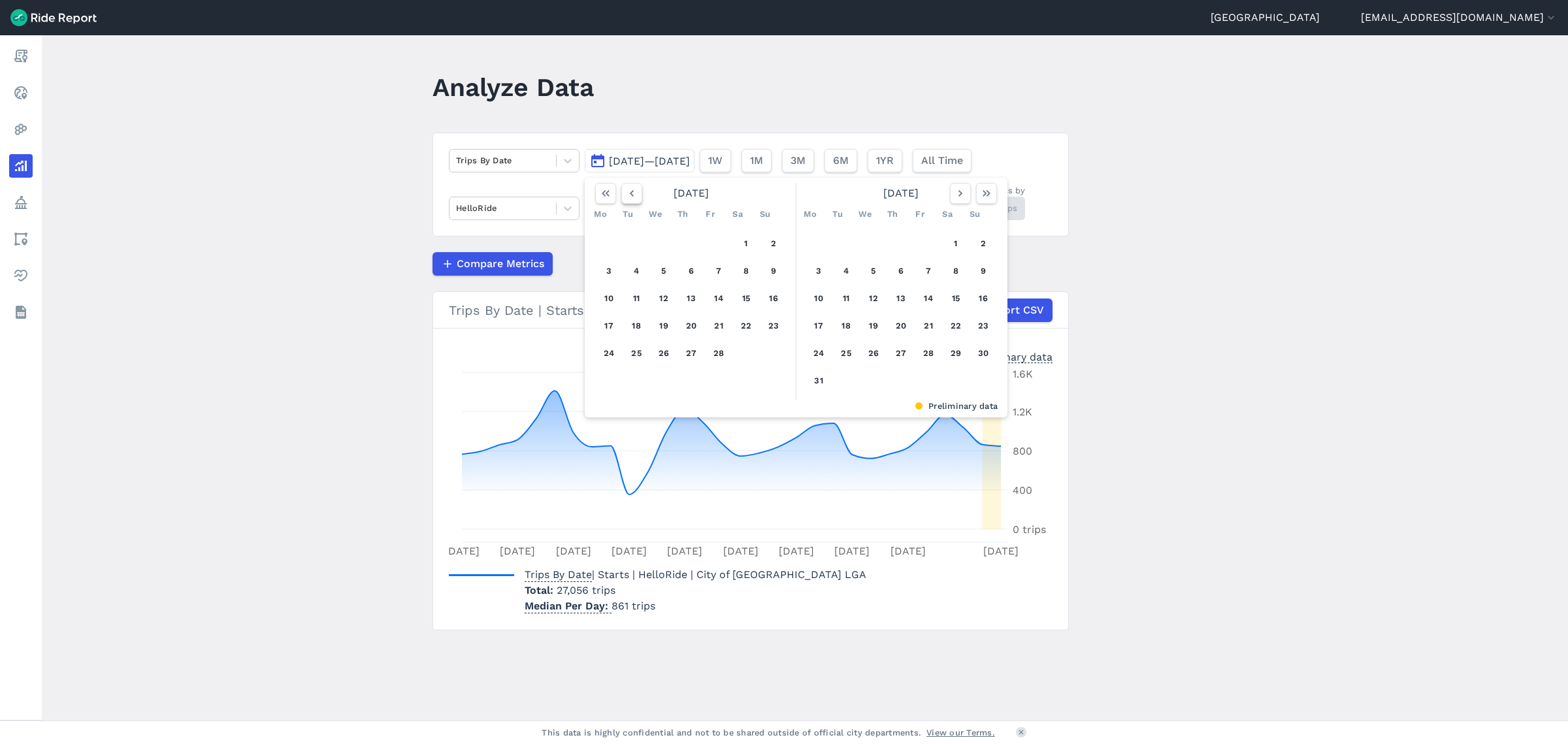
click at [633, 199] on icon "button" at bounding box center [631, 193] width 13 height 13
click at [669, 242] on button "1" at bounding box center [663, 244] width 21 height 21
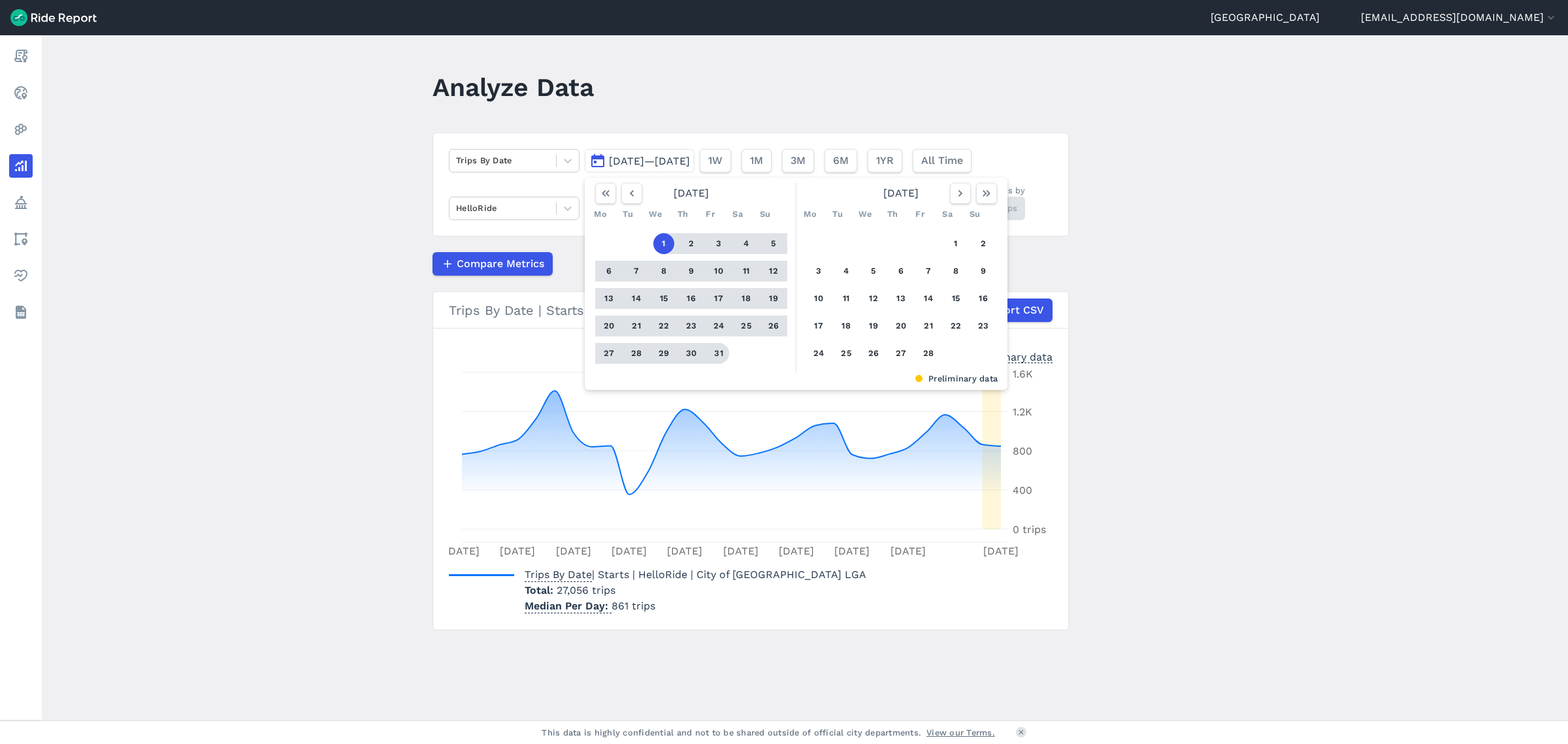
click at [720, 356] on button "31" at bounding box center [719, 354] width 21 height 21
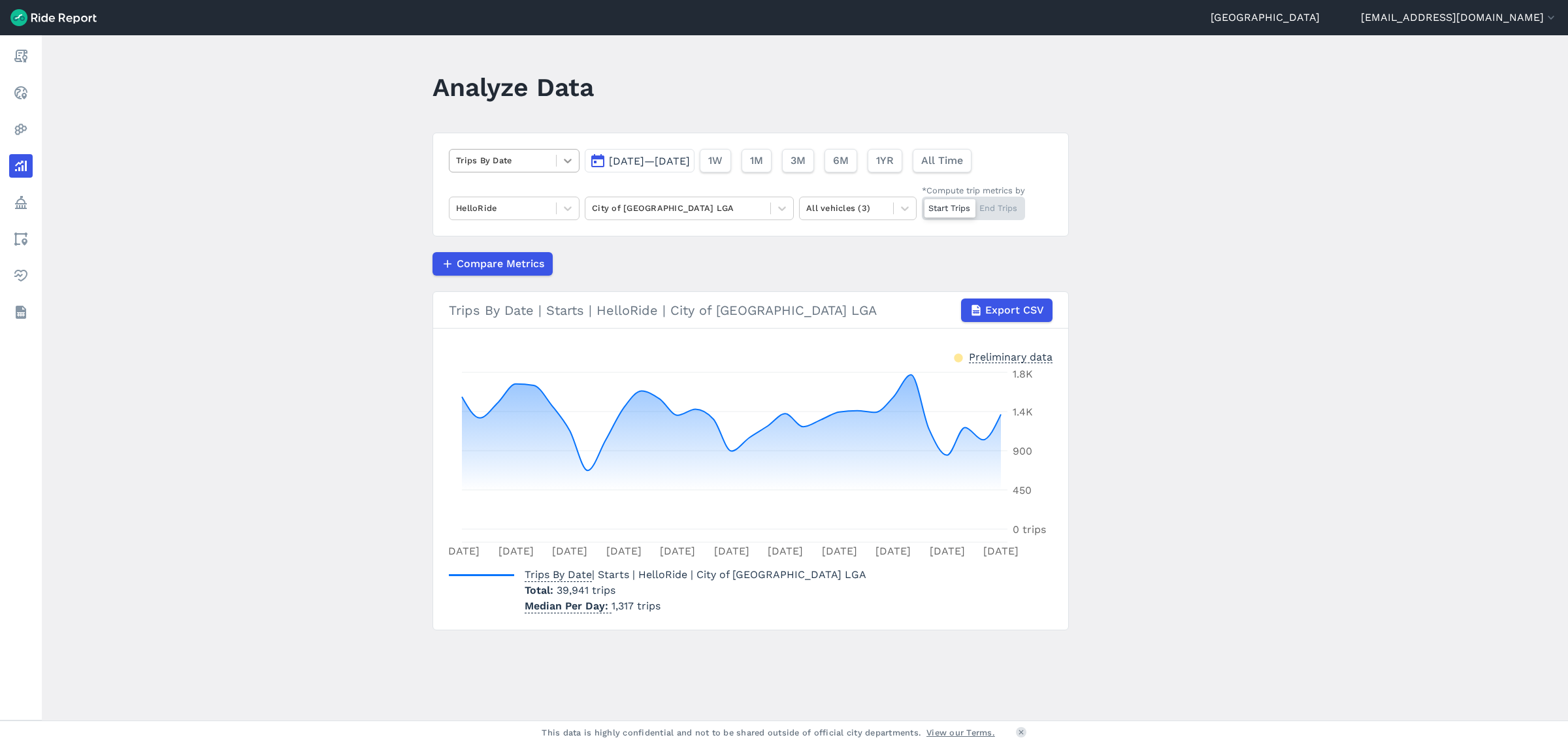
click at [559, 161] on div at bounding box center [568, 161] width 22 height 22
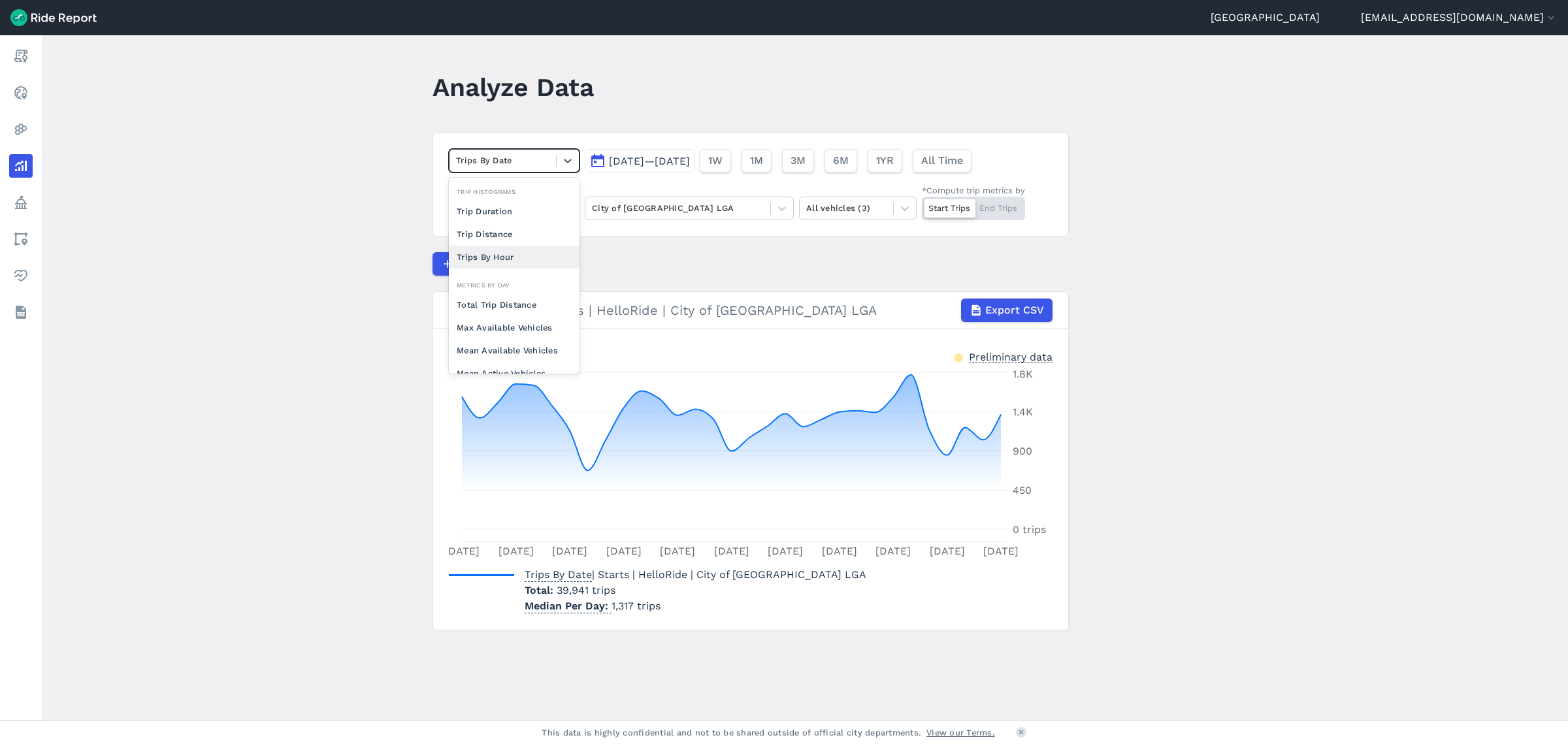
click at [403, 240] on main "Analyze Data option Trips By Hour focused, 0 of 2. 10 results available. Use Up…" at bounding box center [804, 378] width 1526 height 685
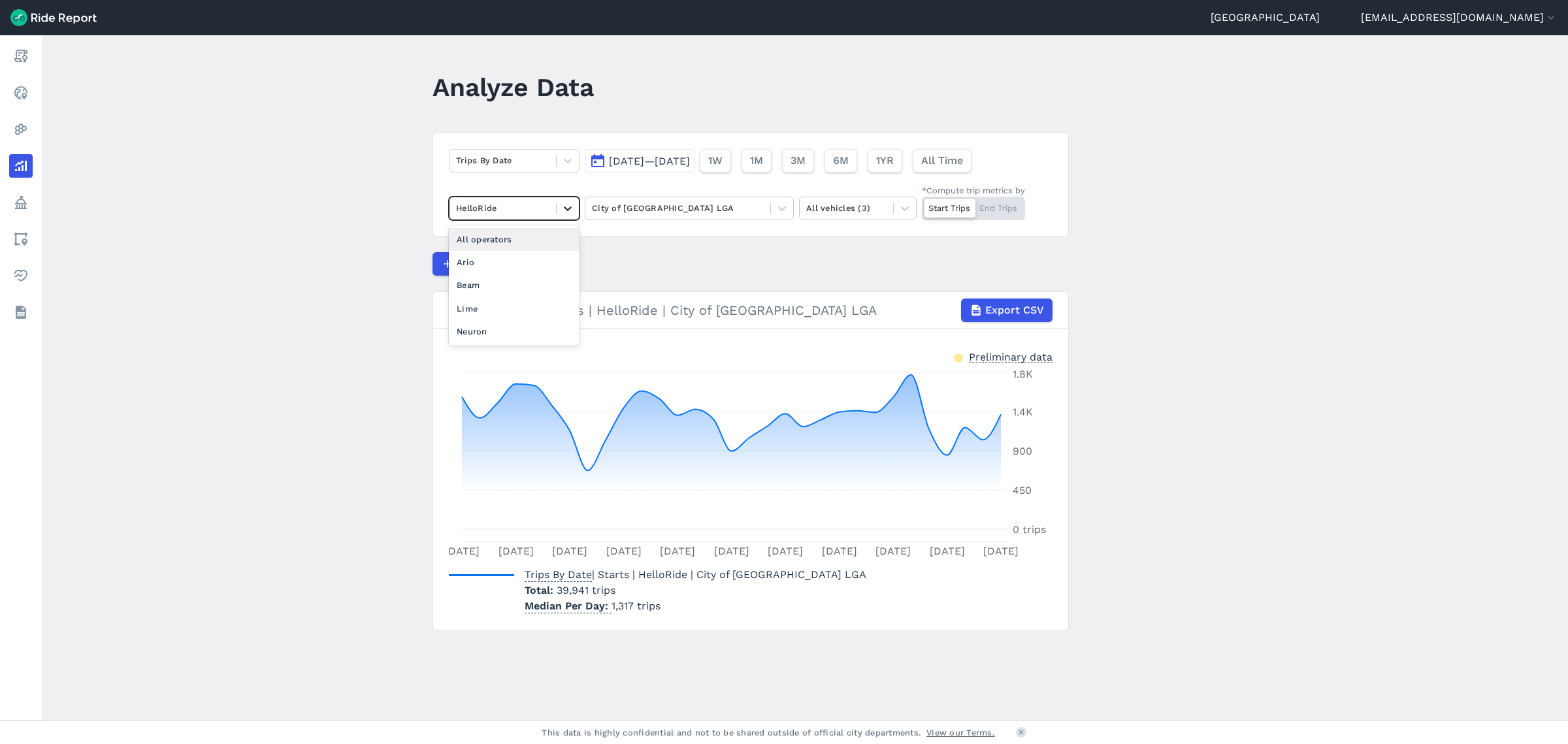
click at [561, 217] on div at bounding box center [568, 208] width 22 height 22
click at [533, 238] on div "All operators" at bounding box center [514, 240] width 131 height 22
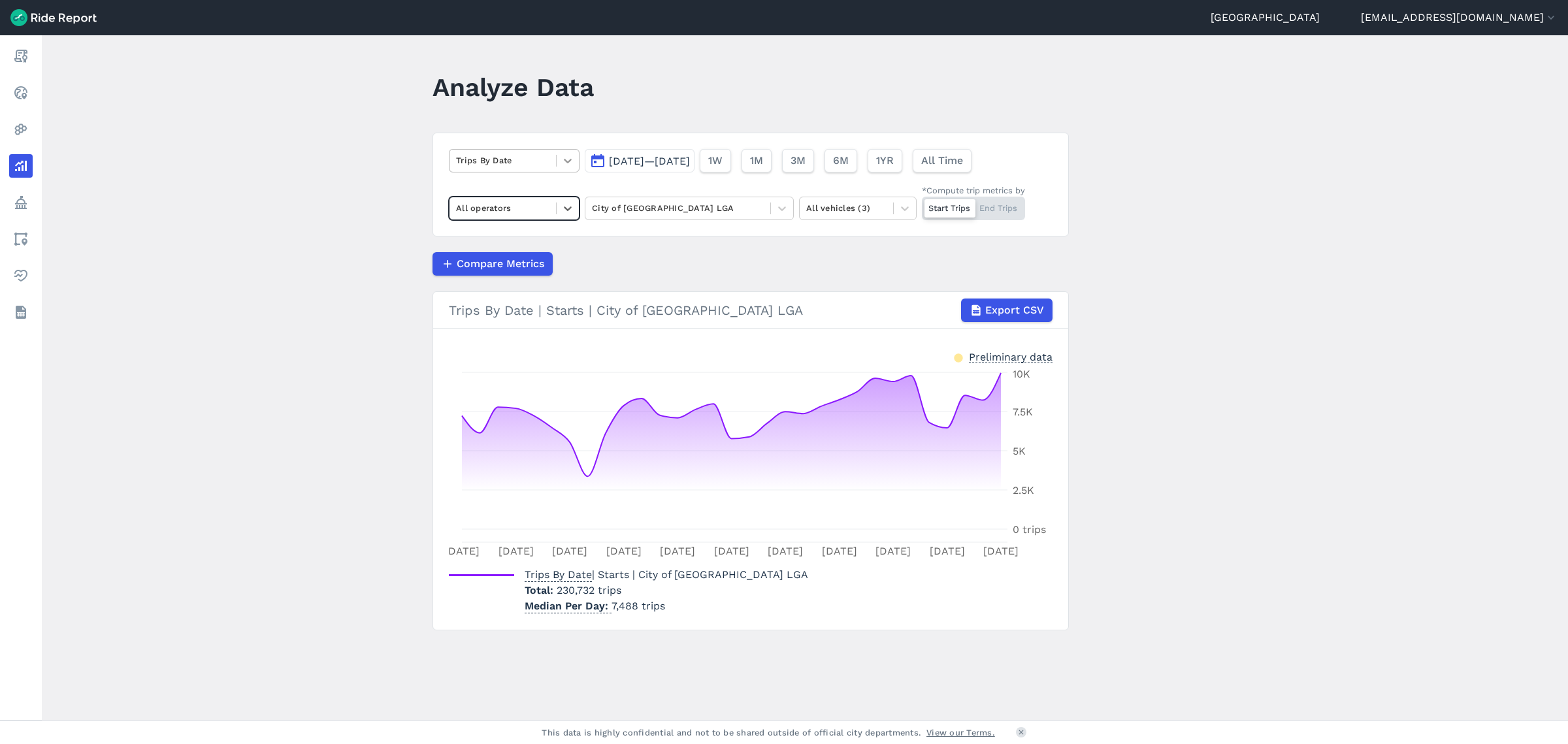
click at [569, 164] on icon at bounding box center [567, 160] width 13 height 13
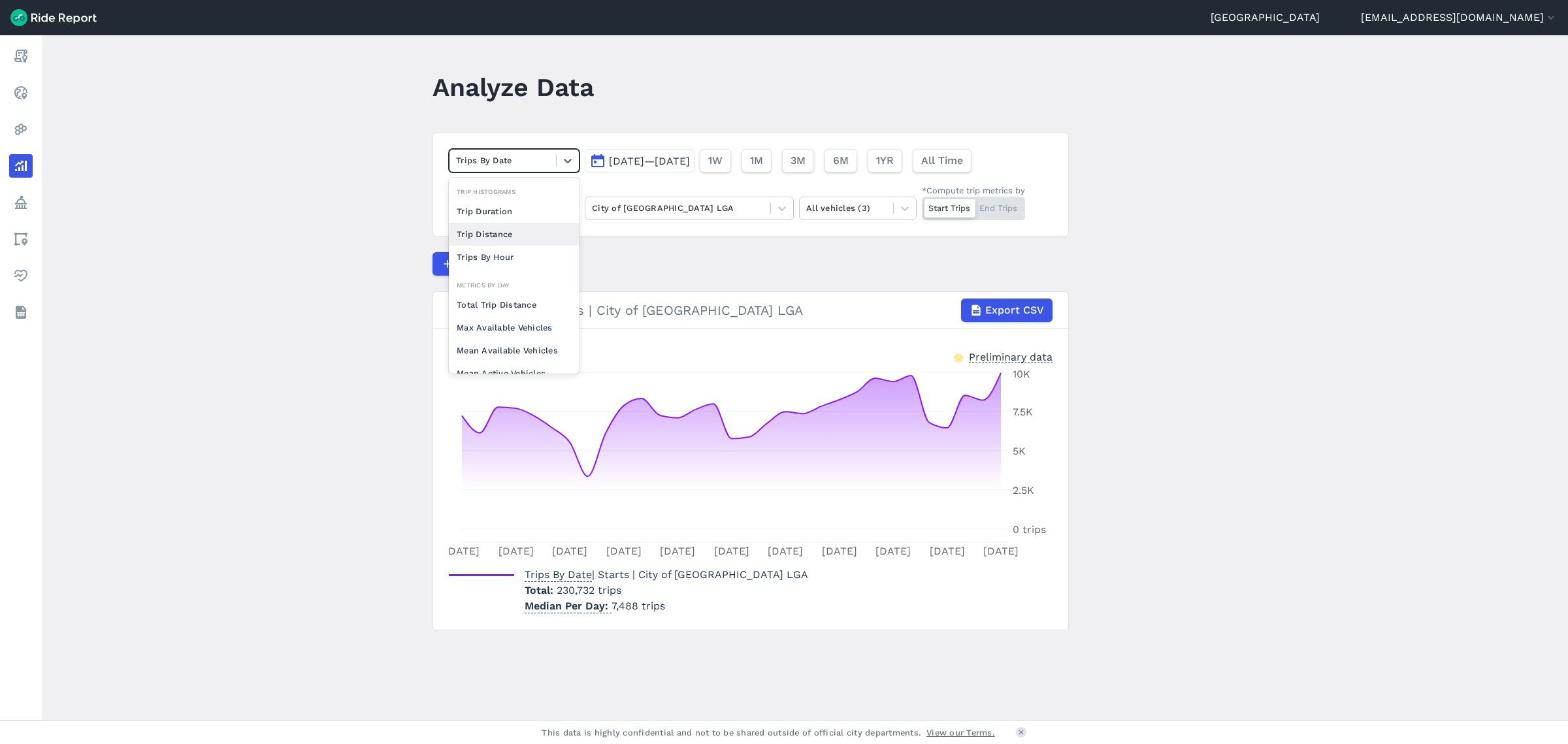
click at [530, 225] on div "Trip Distance" at bounding box center [514, 234] width 131 height 22
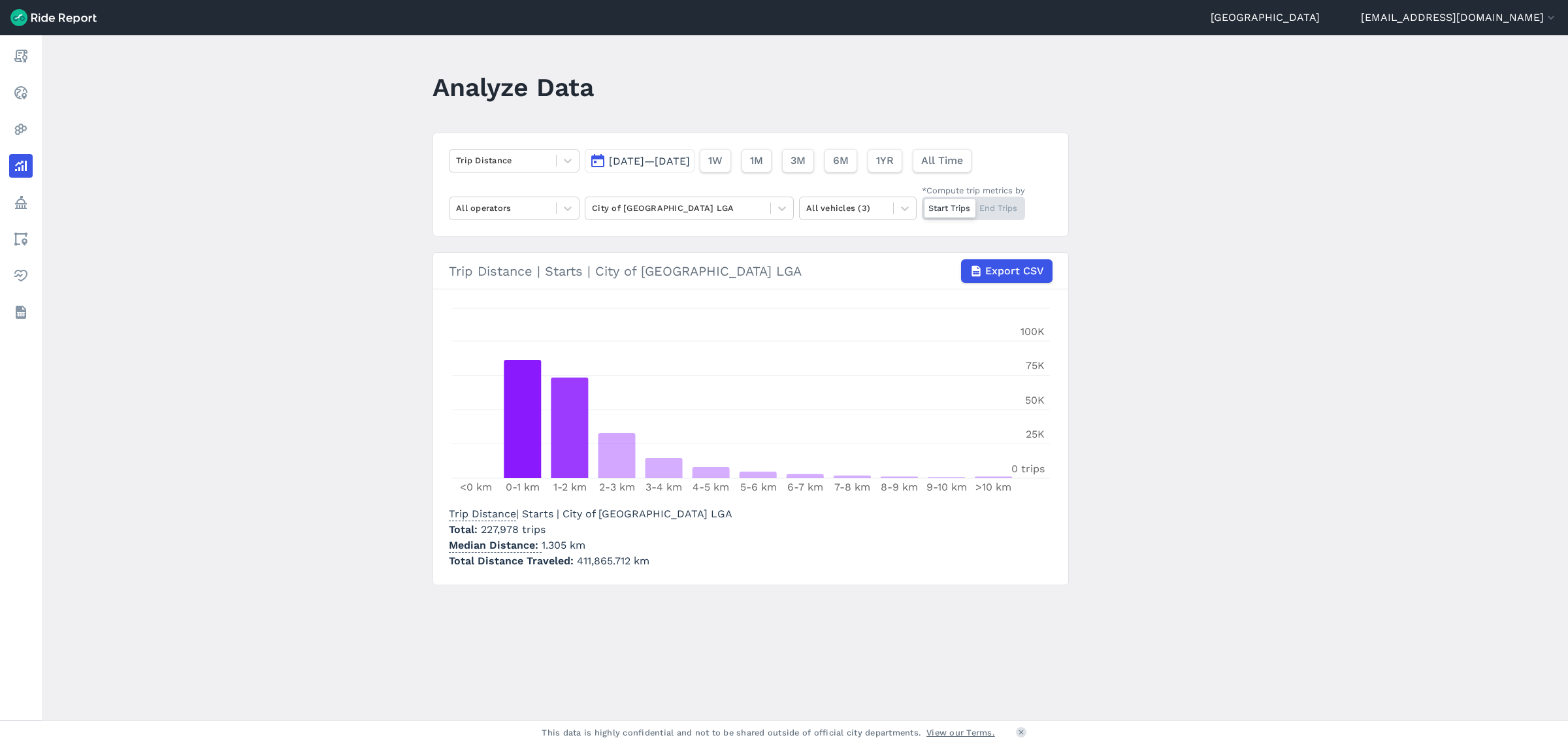
click at [689, 164] on span "[DATE]—[DATE]" at bounding box center [650, 161] width 81 height 12
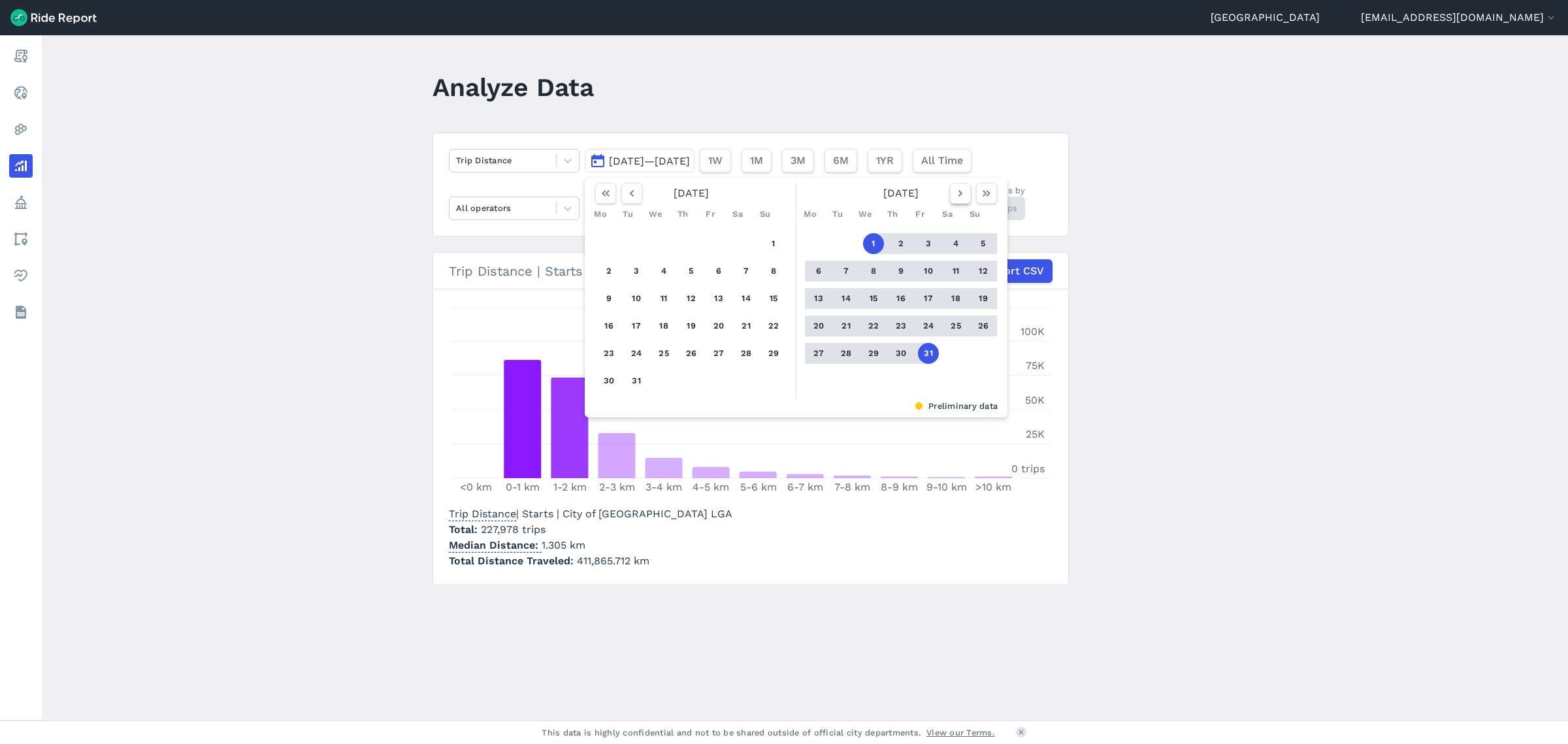
click at [954, 199] on icon "button" at bounding box center [960, 193] width 13 height 13
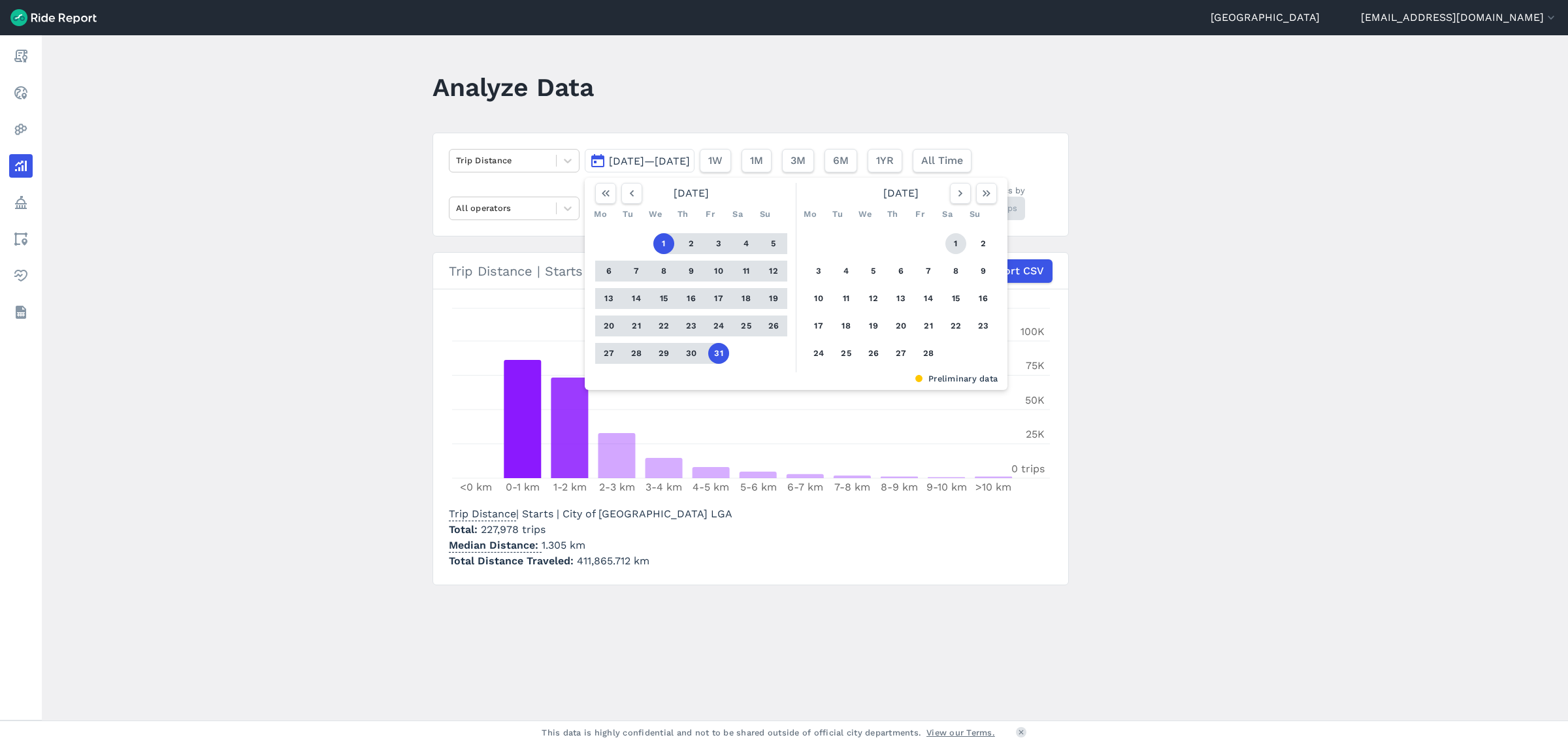
click at [956, 237] on button "1" at bounding box center [956, 244] width 21 height 21
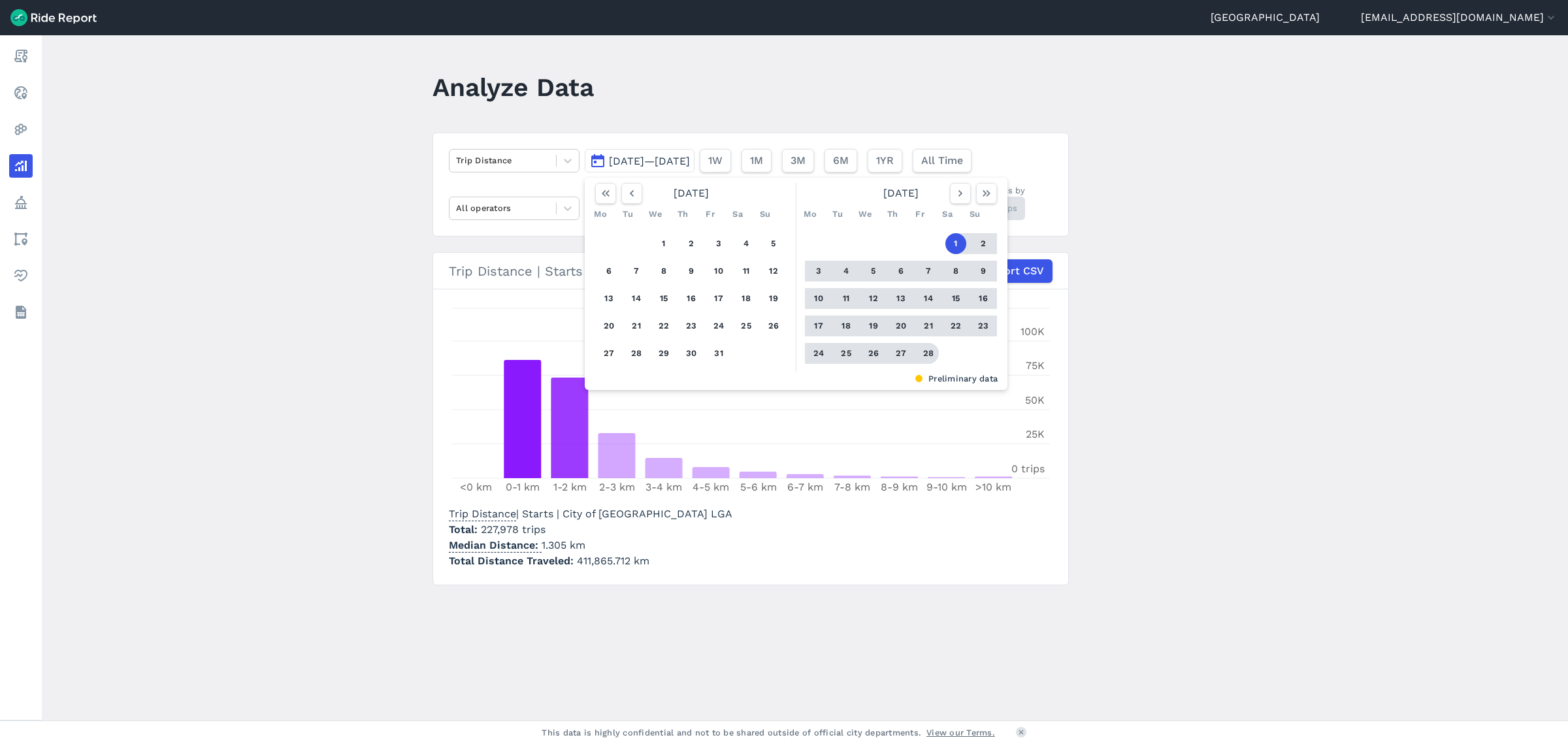
click at [928, 357] on button "28" at bounding box center [928, 354] width 21 height 21
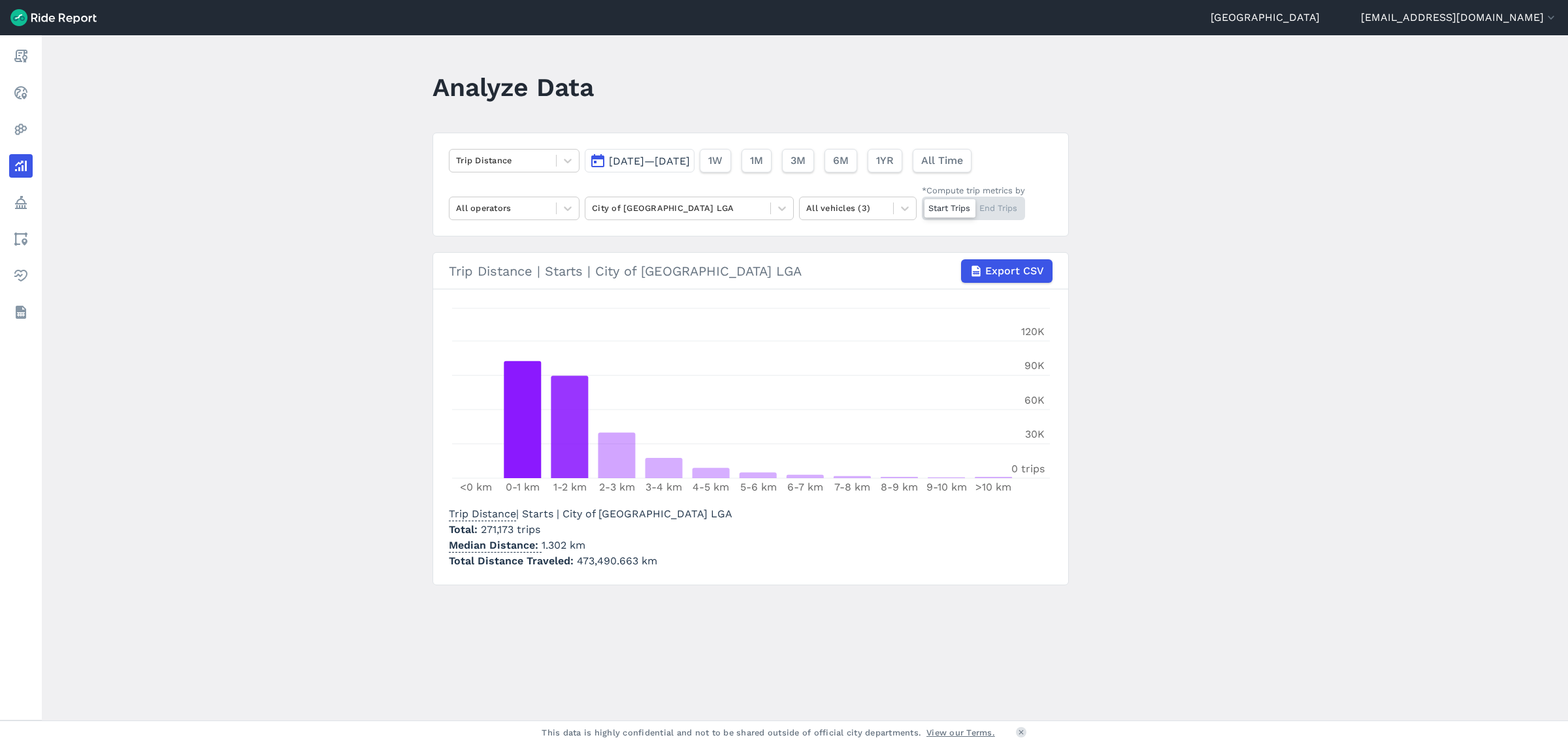
click at [690, 164] on span "[DATE]—[DATE]" at bounding box center [650, 161] width 81 height 12
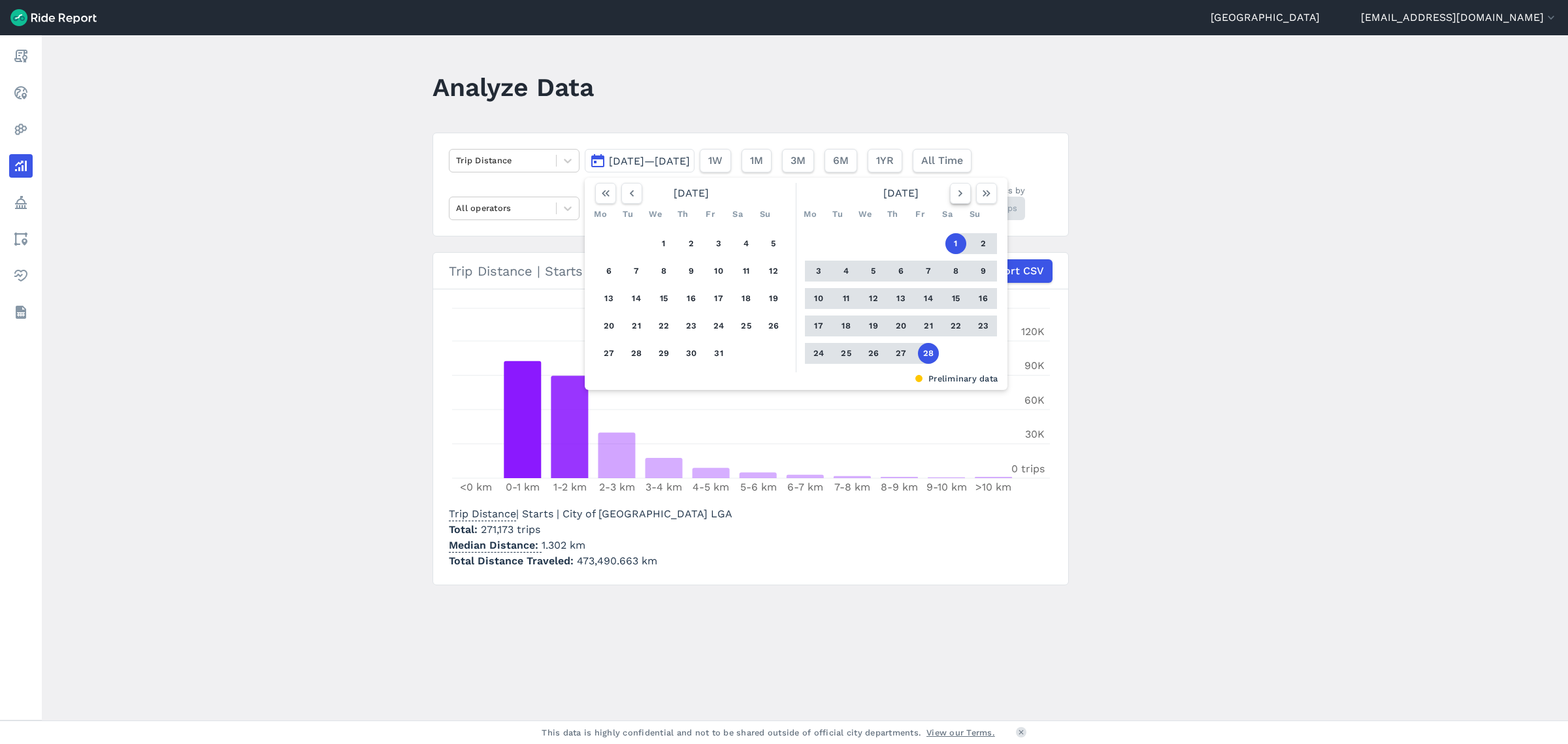
click at [956, 195] on icon "button" at bounding box center [960, 193] width 13 height 13
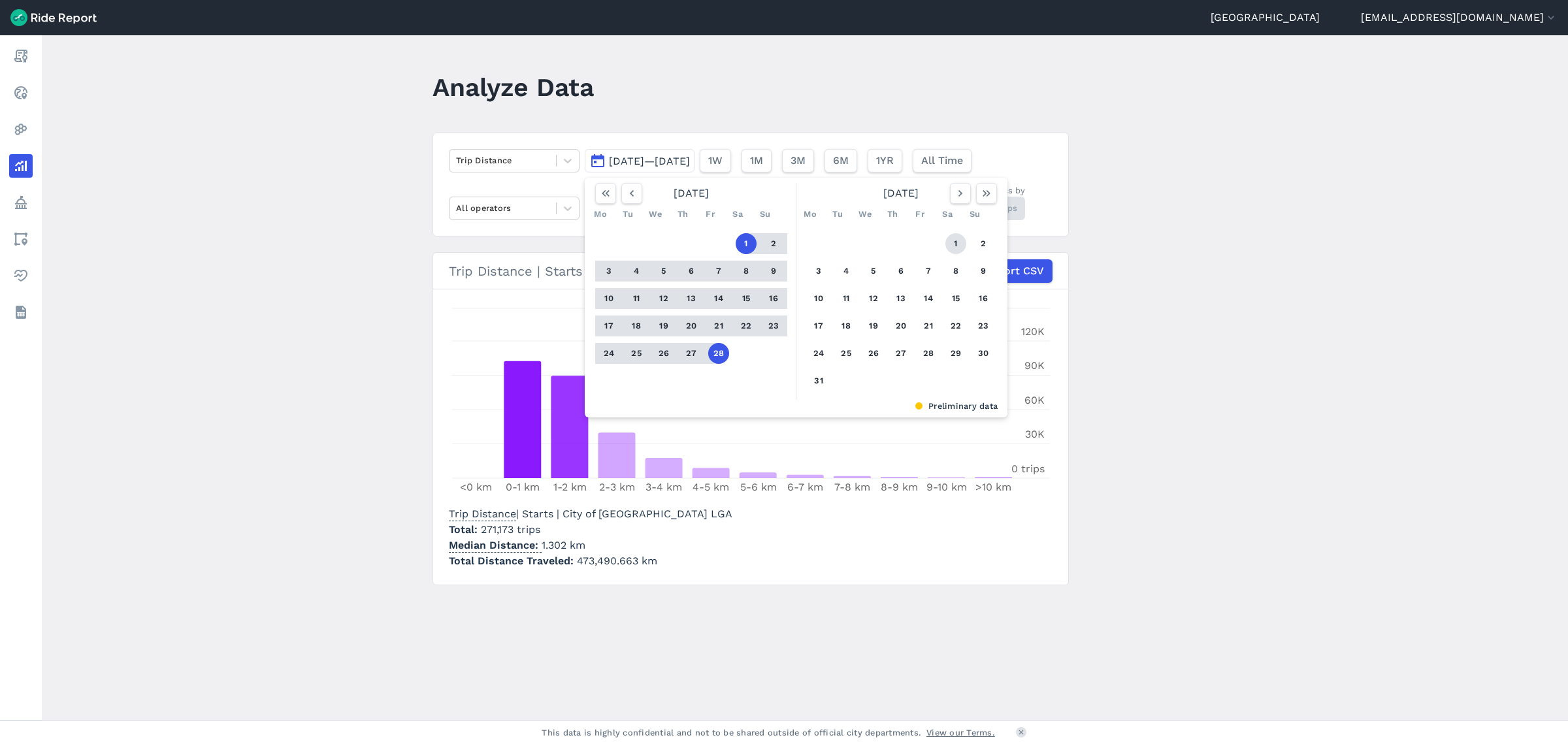
click at [955, 242] on button "1" at bounding box center [956, 244] width 21 height 21
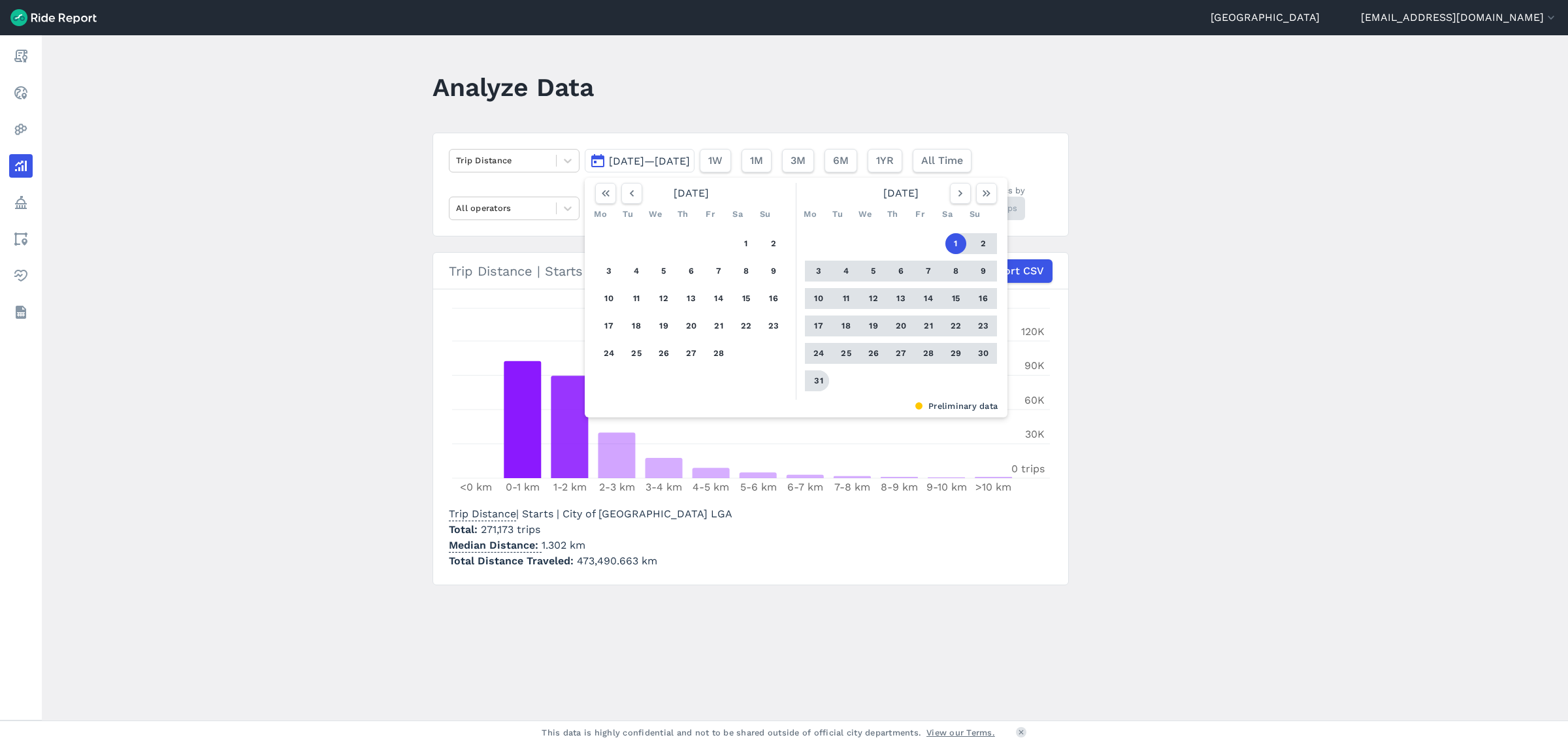
click at [820, 384] on button "31" at bounding box center [818, 381] width 21 height 21
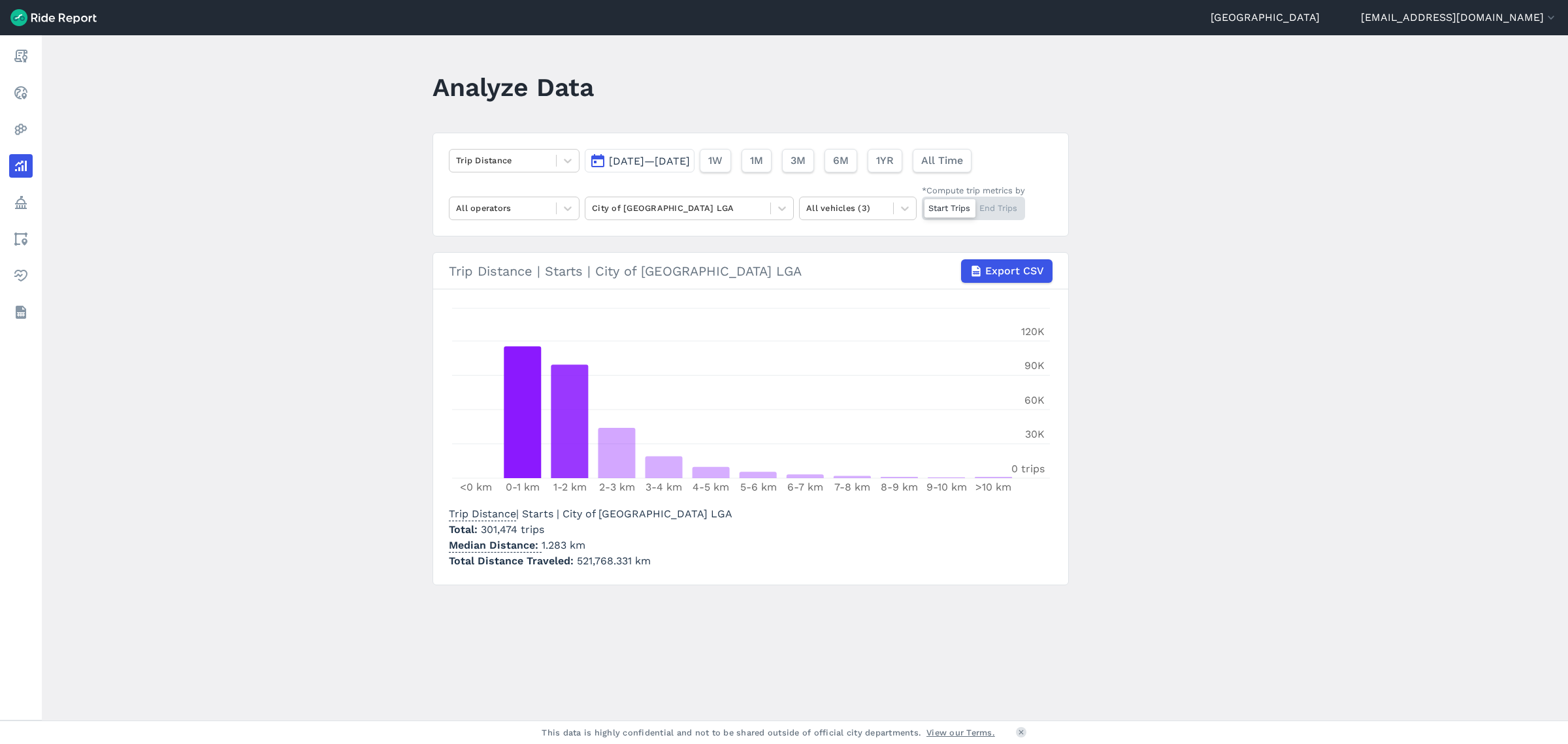
click at [682, 162] on span "[DATE]—[DATE]" at bounding box center [650, 161] width 81 height 12
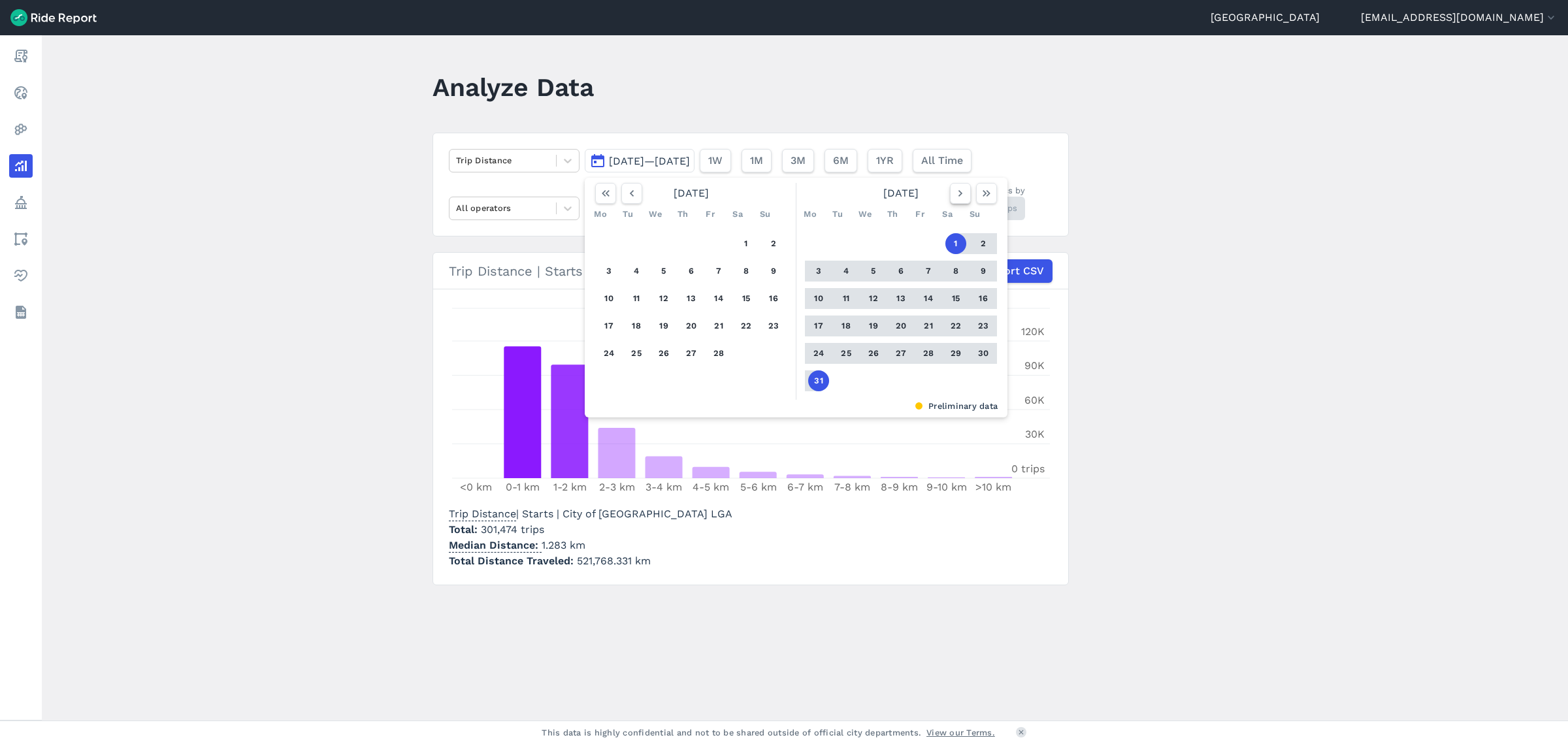
click at [957, 193] on icon "button" at bounding box center [960, 193] width 13 height 13
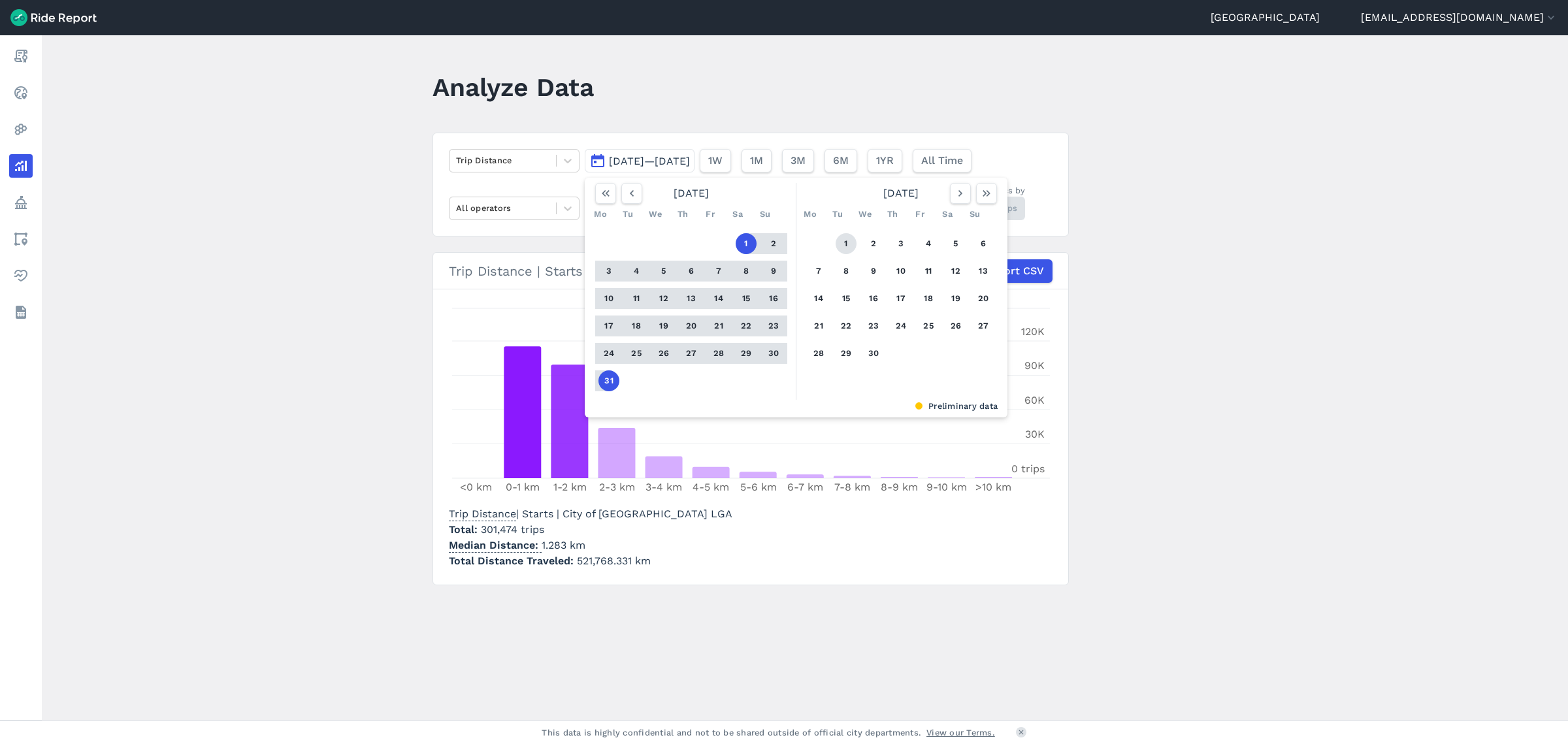
click at [836, 236] on button "1" at bounding box center [846, 244] width 21 height 21
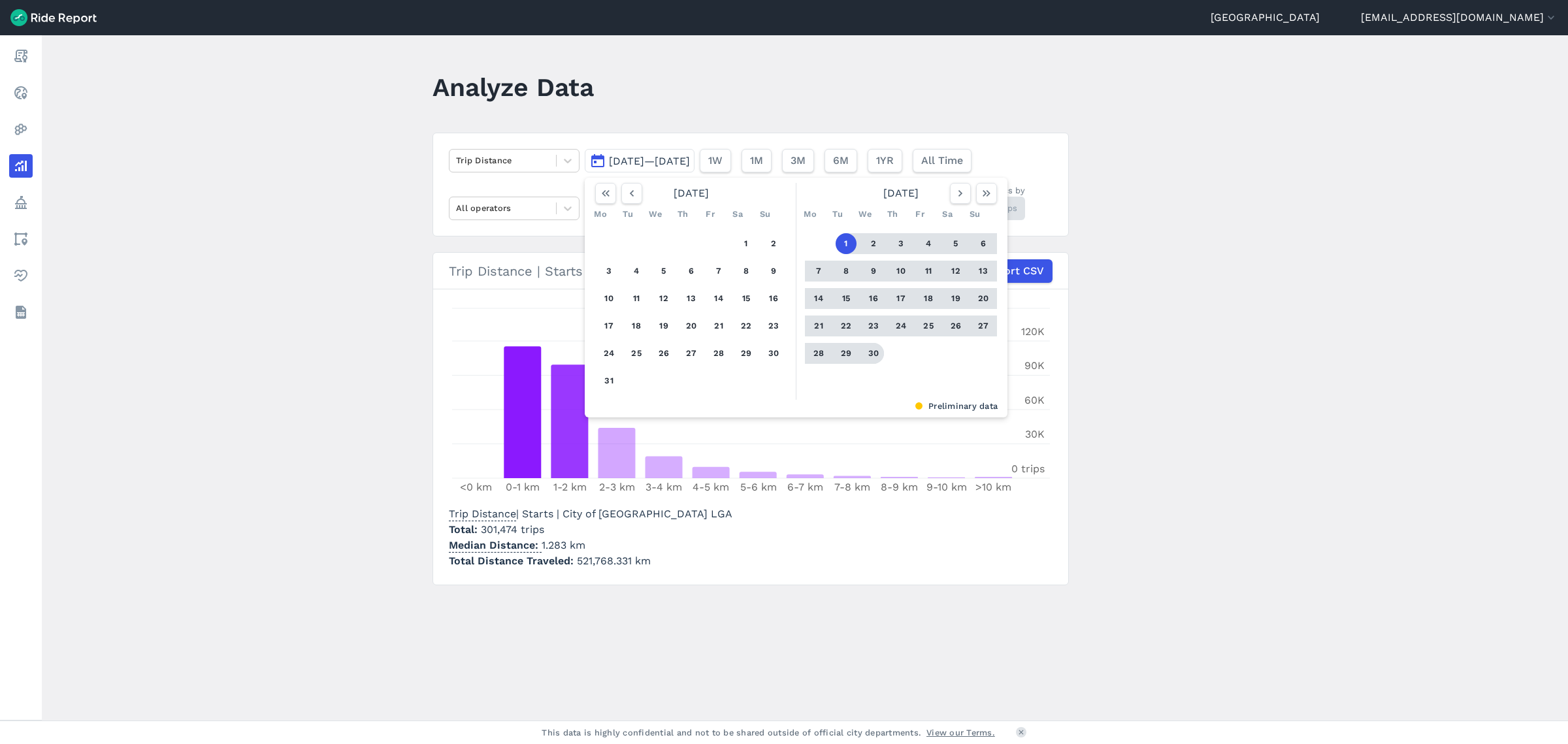
click at [874, 358] on button "30" at bounding box center [874, 354] width 21 height 21
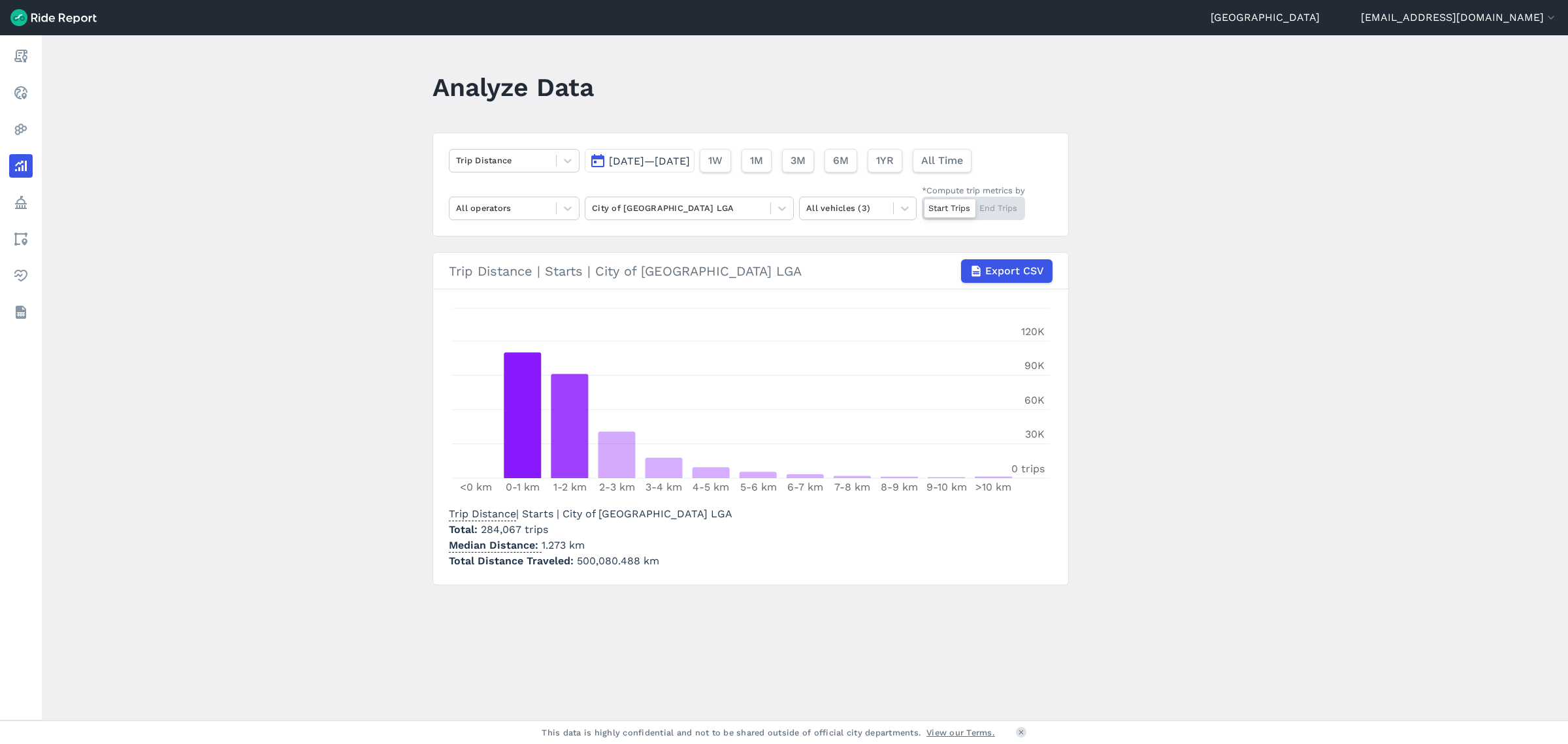
click at [690, 165] on span "[DATE]—[DATE]" at bounding box center [650, 161] width 81 height 12
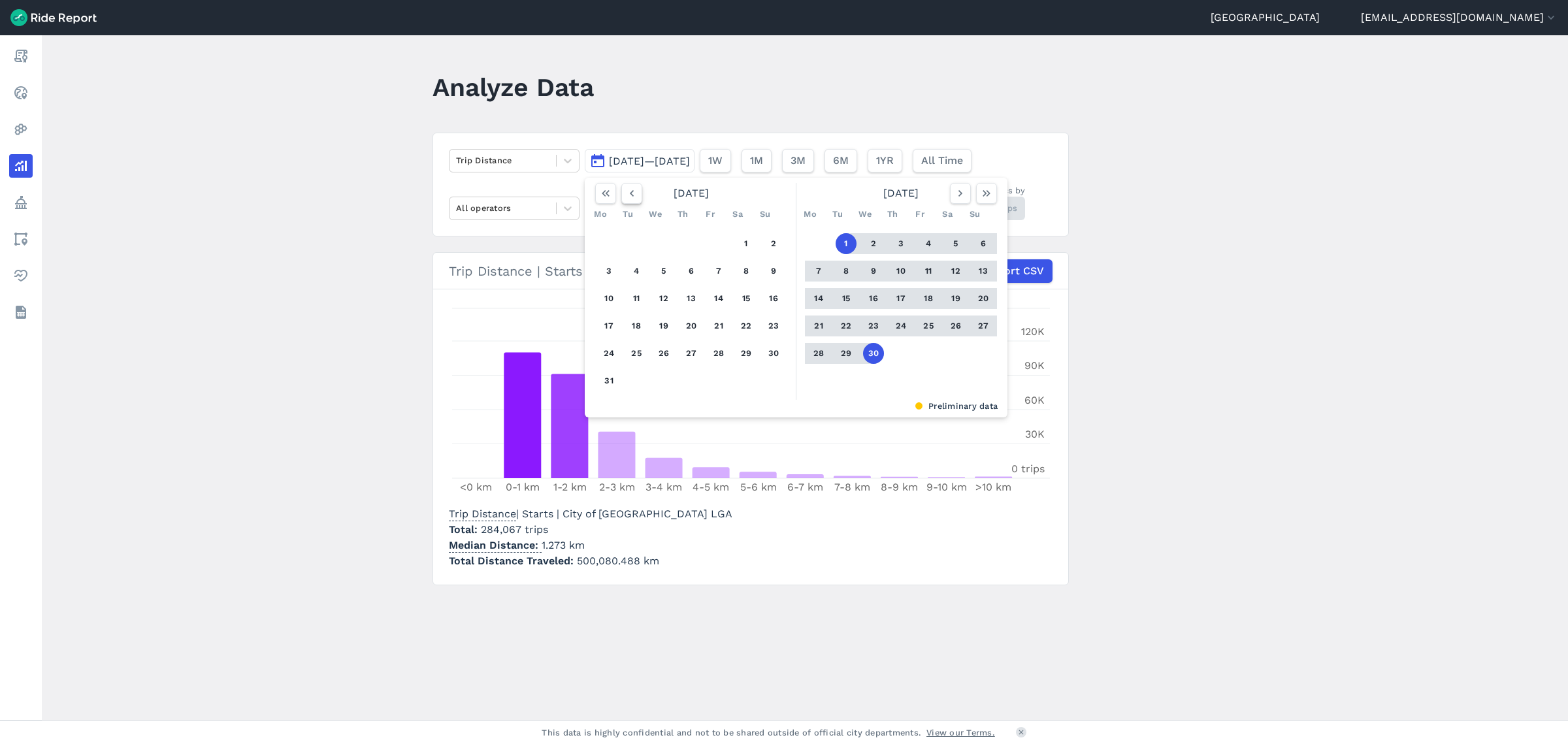
click at [627, 193] on icon "button" at bounding box center [631, 193] width 13 height 13
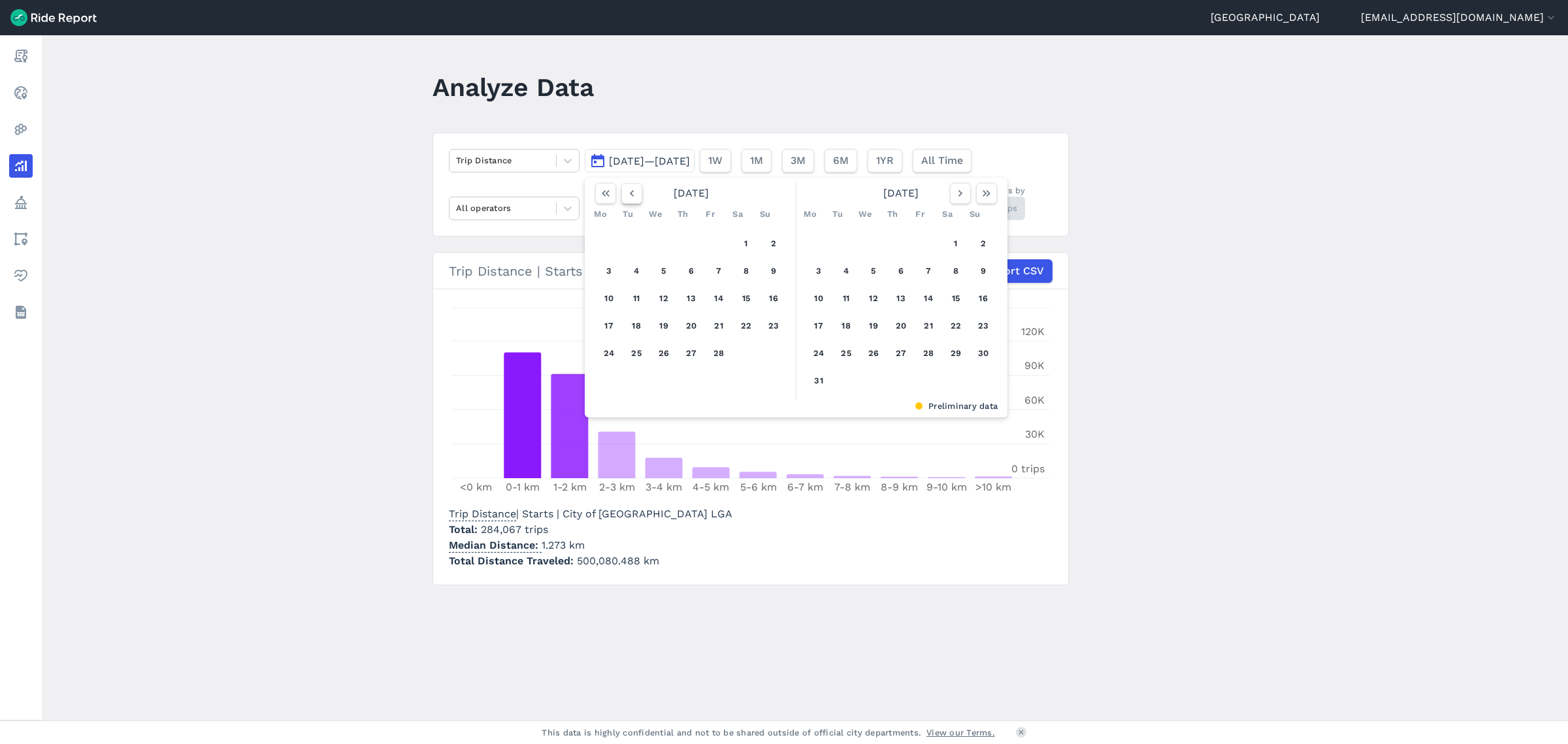
click at [627, 193] on icon "button" at bounding box center [631, 193] width 13 height 13
click at [663, 244] on button "1" at bounding box center [663, 244] width 21 height 21
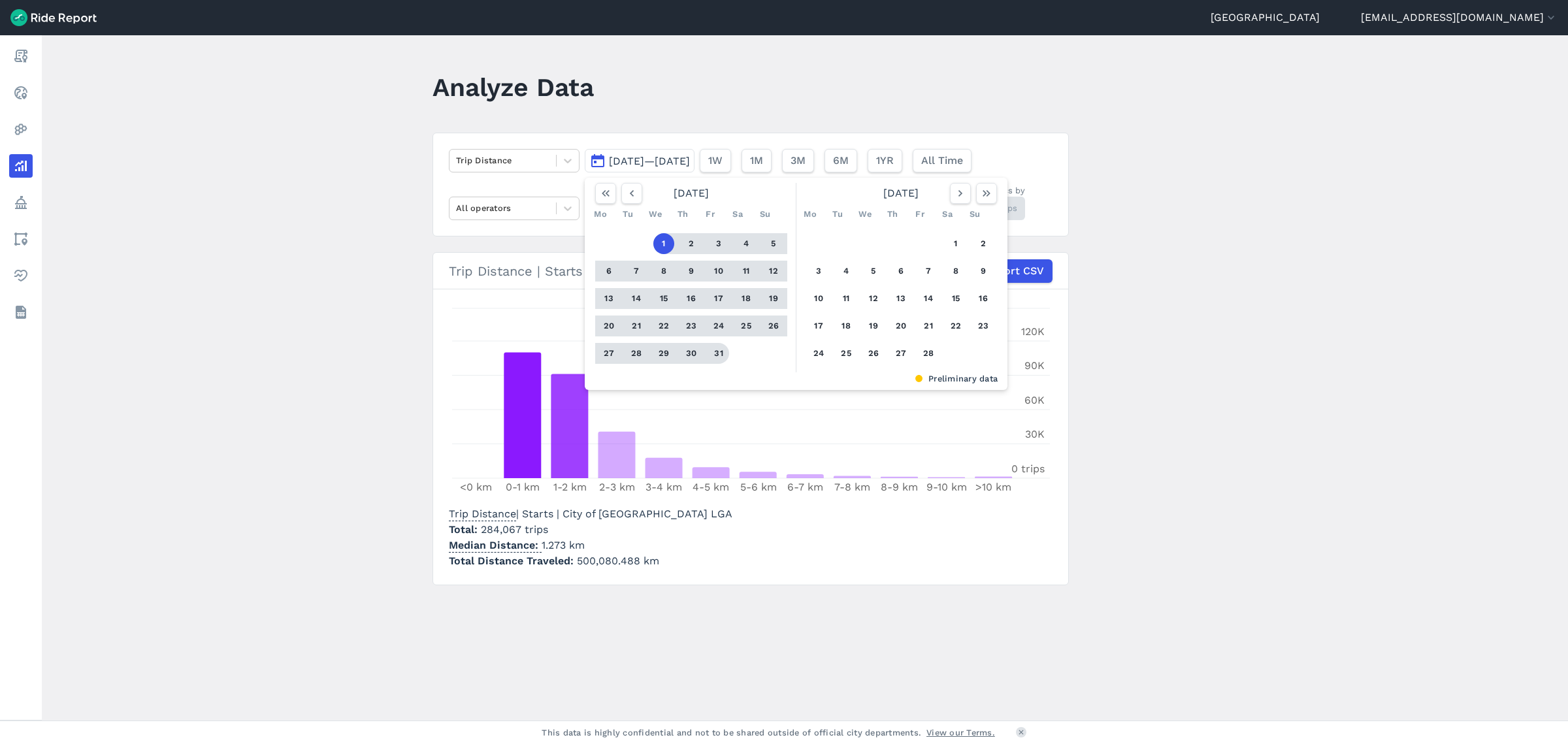
click at [728, 359] on div "1 2 3 4 5 6 7 8 9 10 11 12 13 14 15 16 17 18 19 20 21 22 23 24 25 26 27 28 29 3…" at bounding box center [691, 298] width 202 height 148
click at [719, 354] on button "31" at bounding box center [719, 354] width 21 height 21
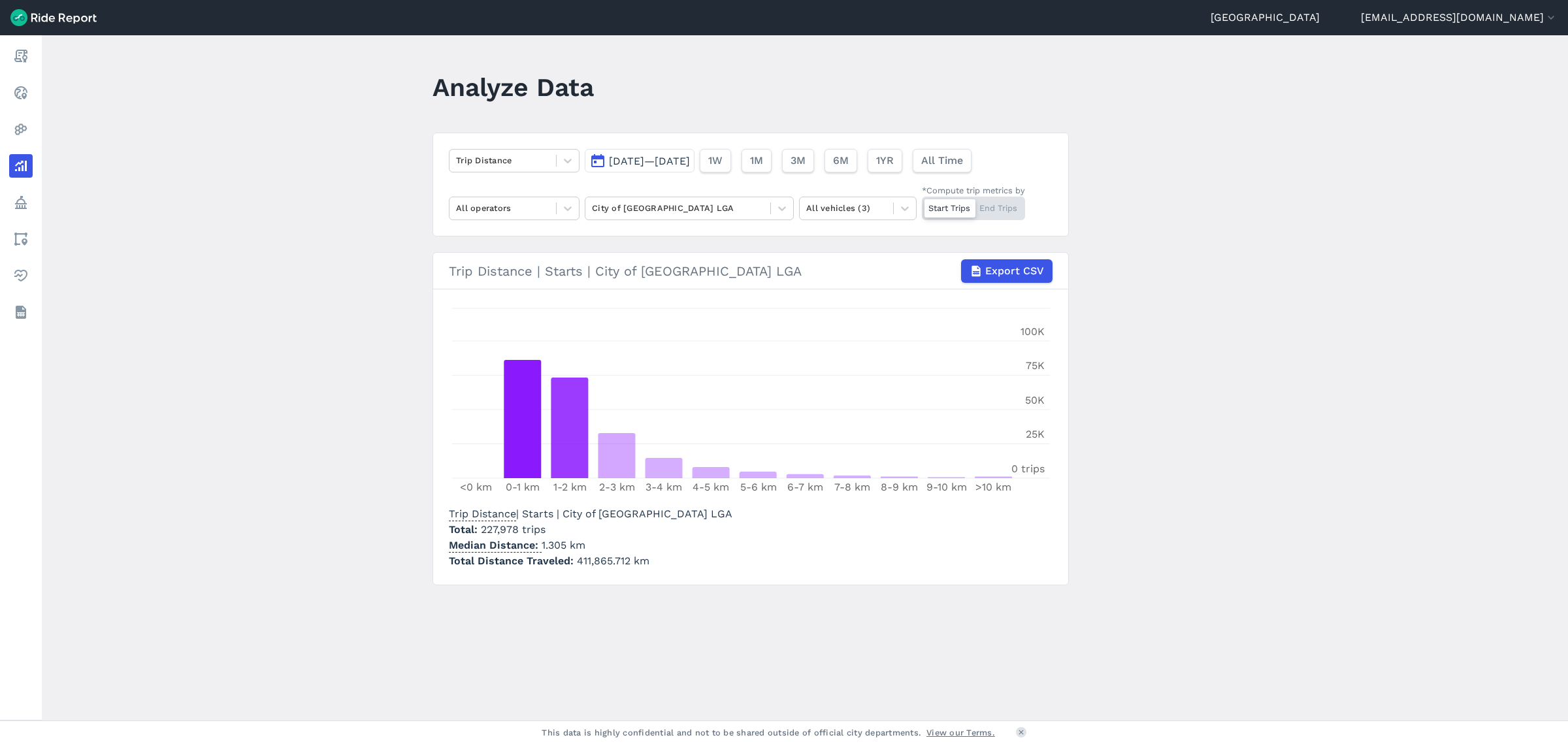
click at [643, 164] on span "[DATE]—[DATE]" at bounding box center [650, 161] width 81 height 12
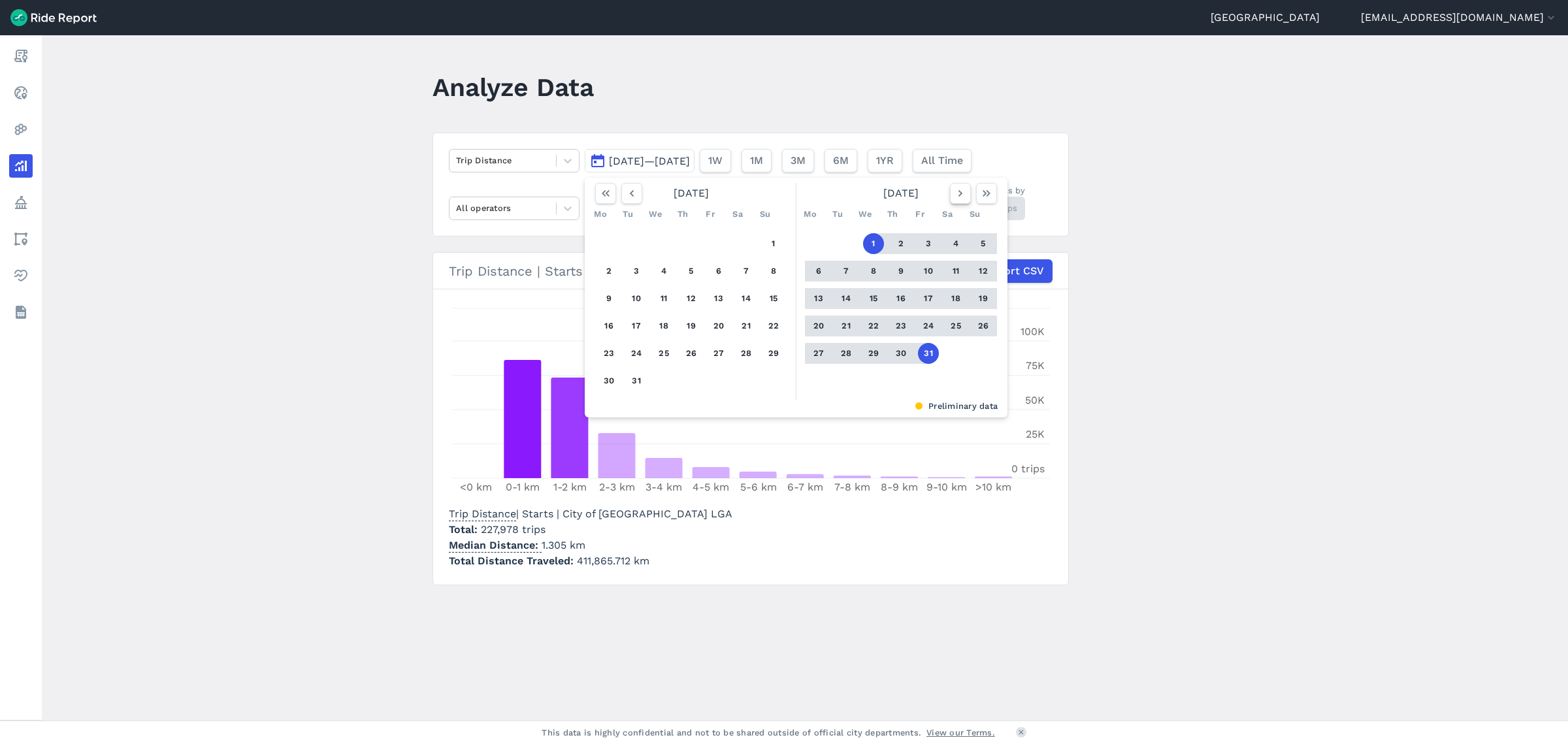
click at [961, 191] on icon "button" at bounding box center [960, 193] width 13 height 13
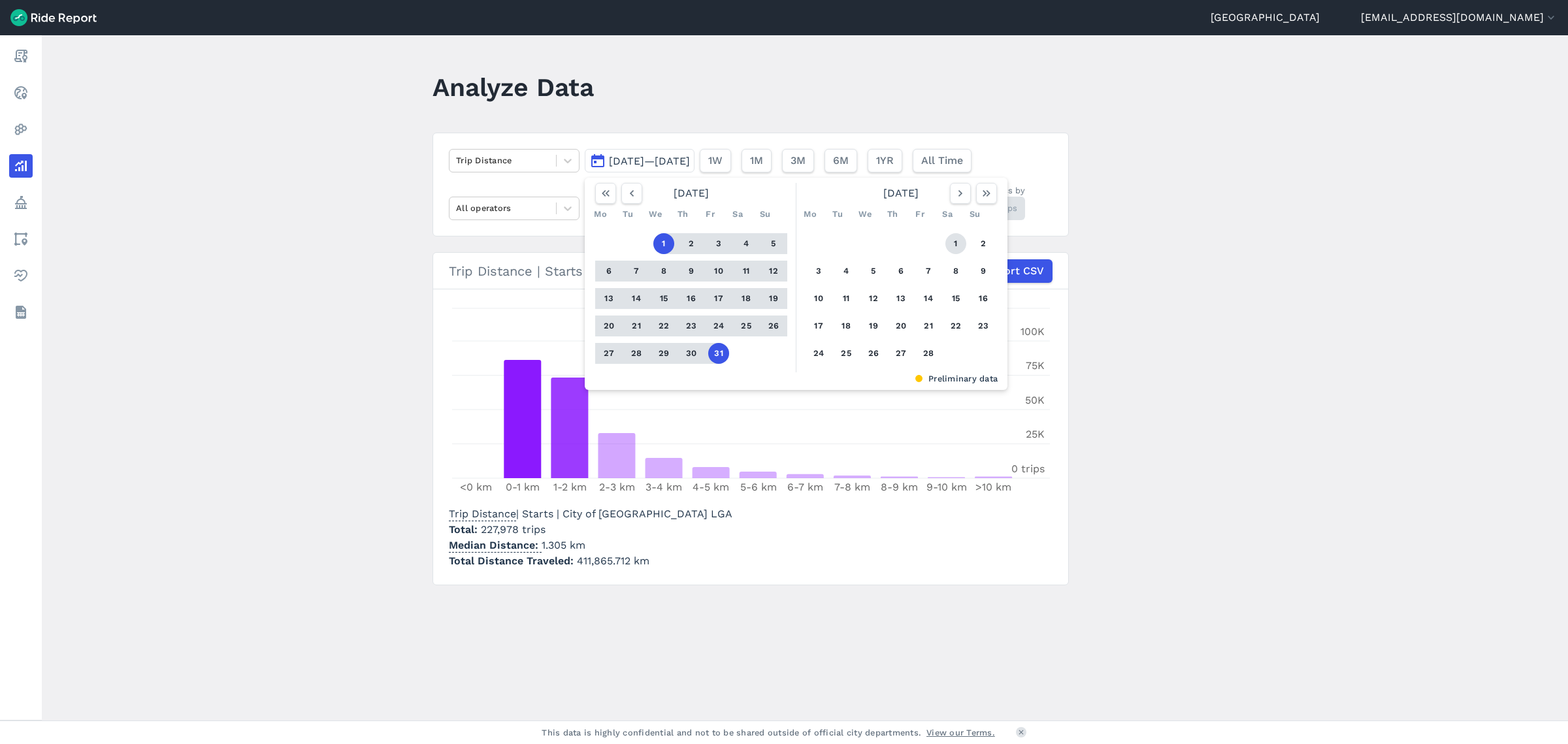
click at [950, 241] on button "1" at bounding box center [956, 244] width 21 height 21
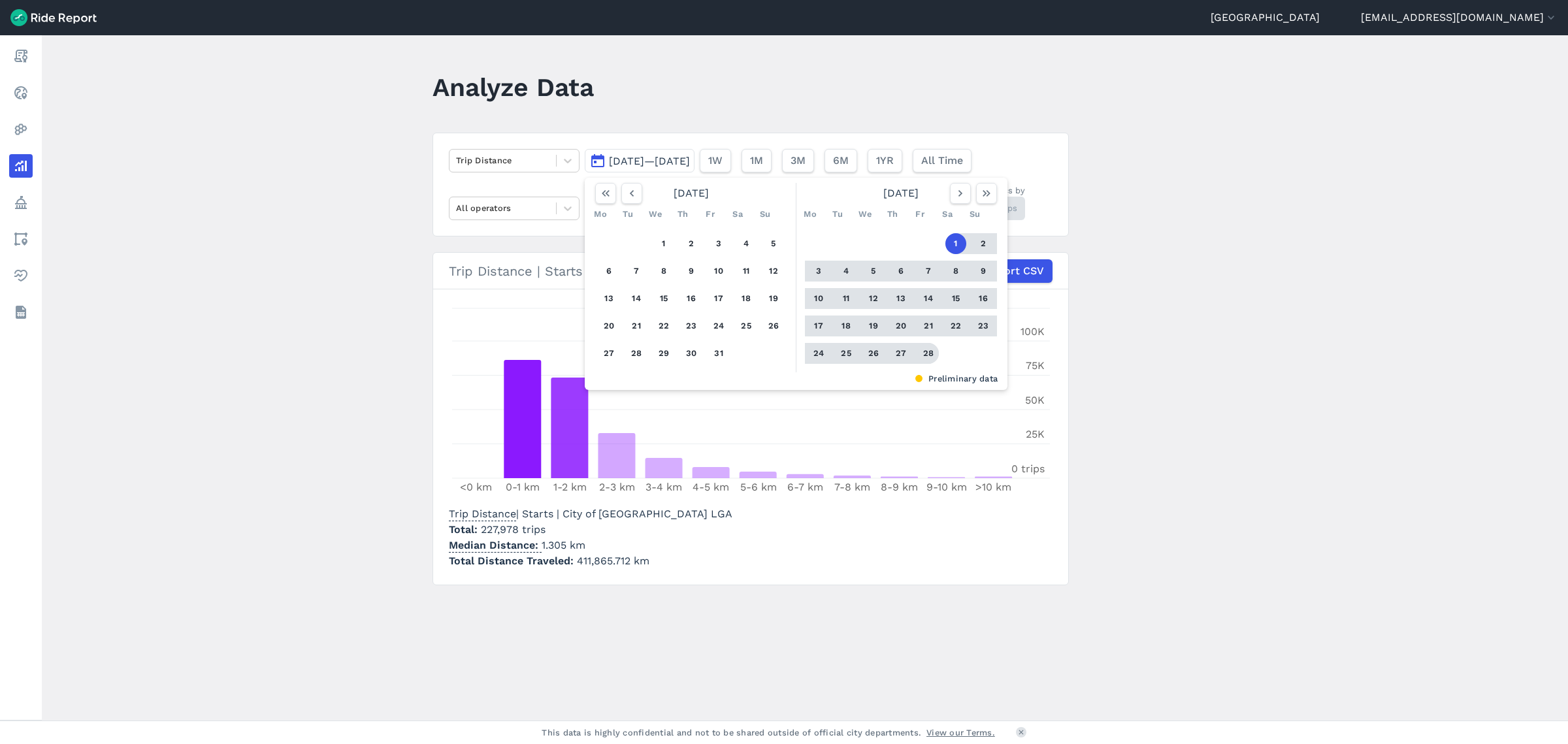
click at [925, 349] on button "28" at bounding box center [928, 354] width 21 height 21
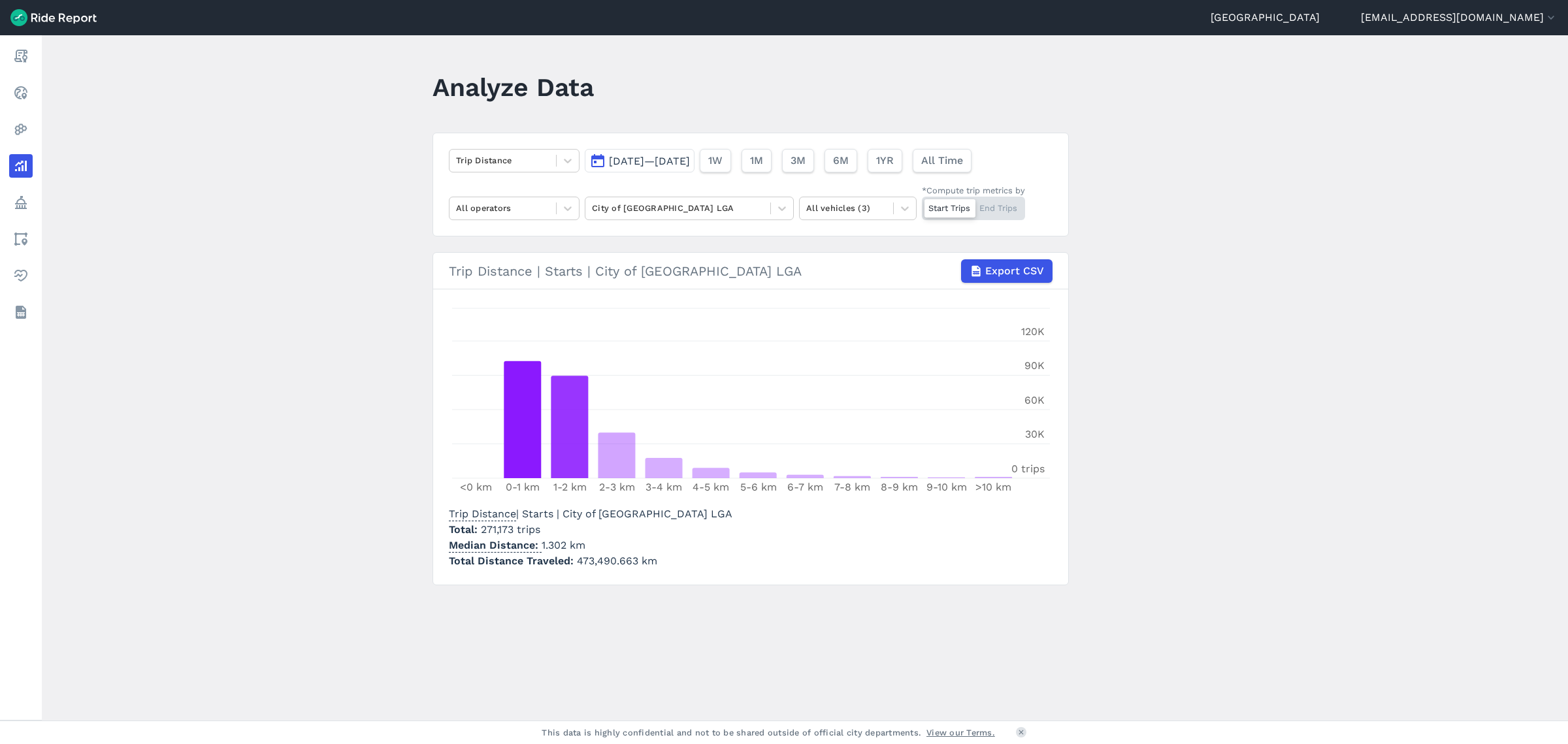
click at [690, 166] on span "[DATE]—[DATE]" at bounding box center [650, 161] width 81 height 12
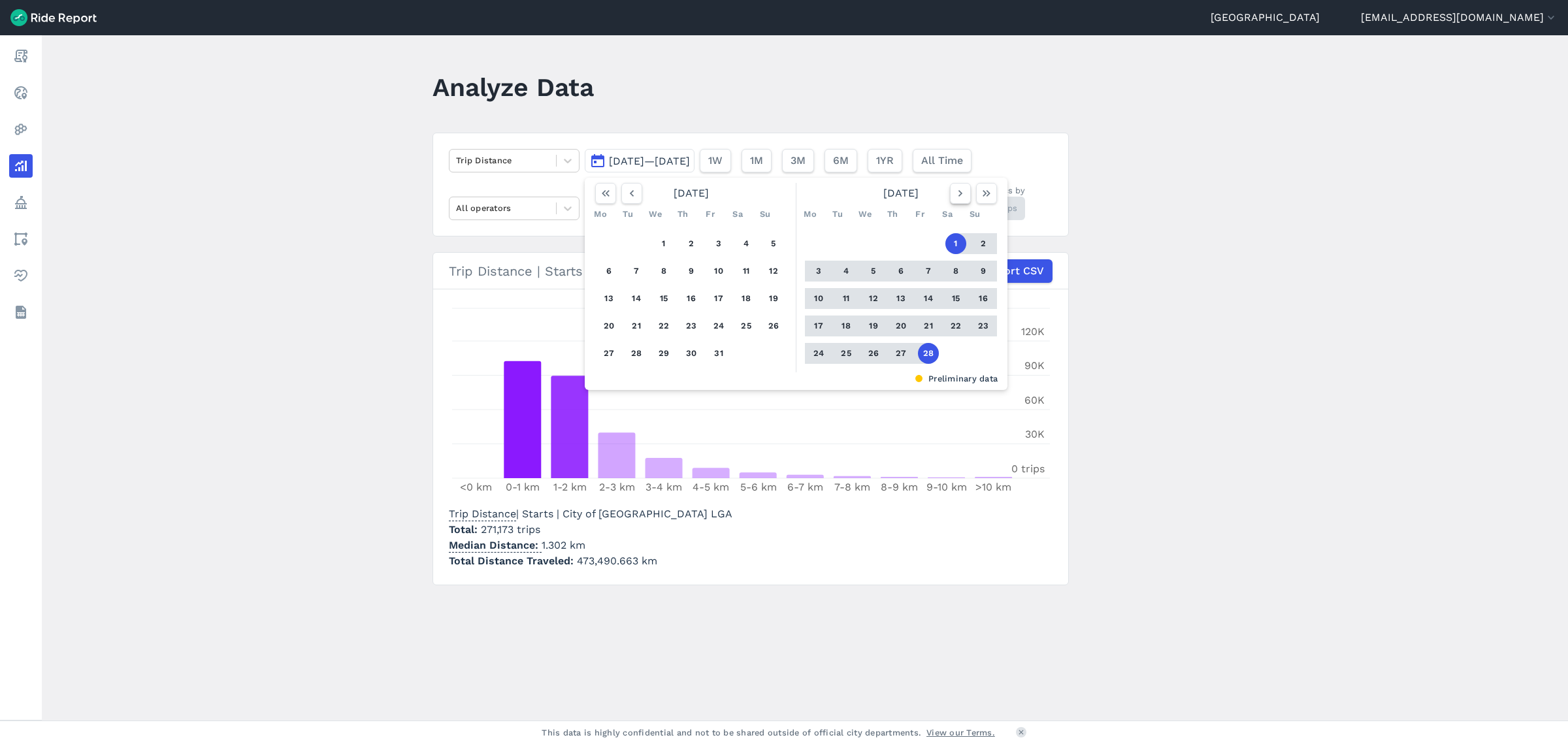
click at [960, 191] on icon "button" at bounding box center [960, 193] width 13 height 13
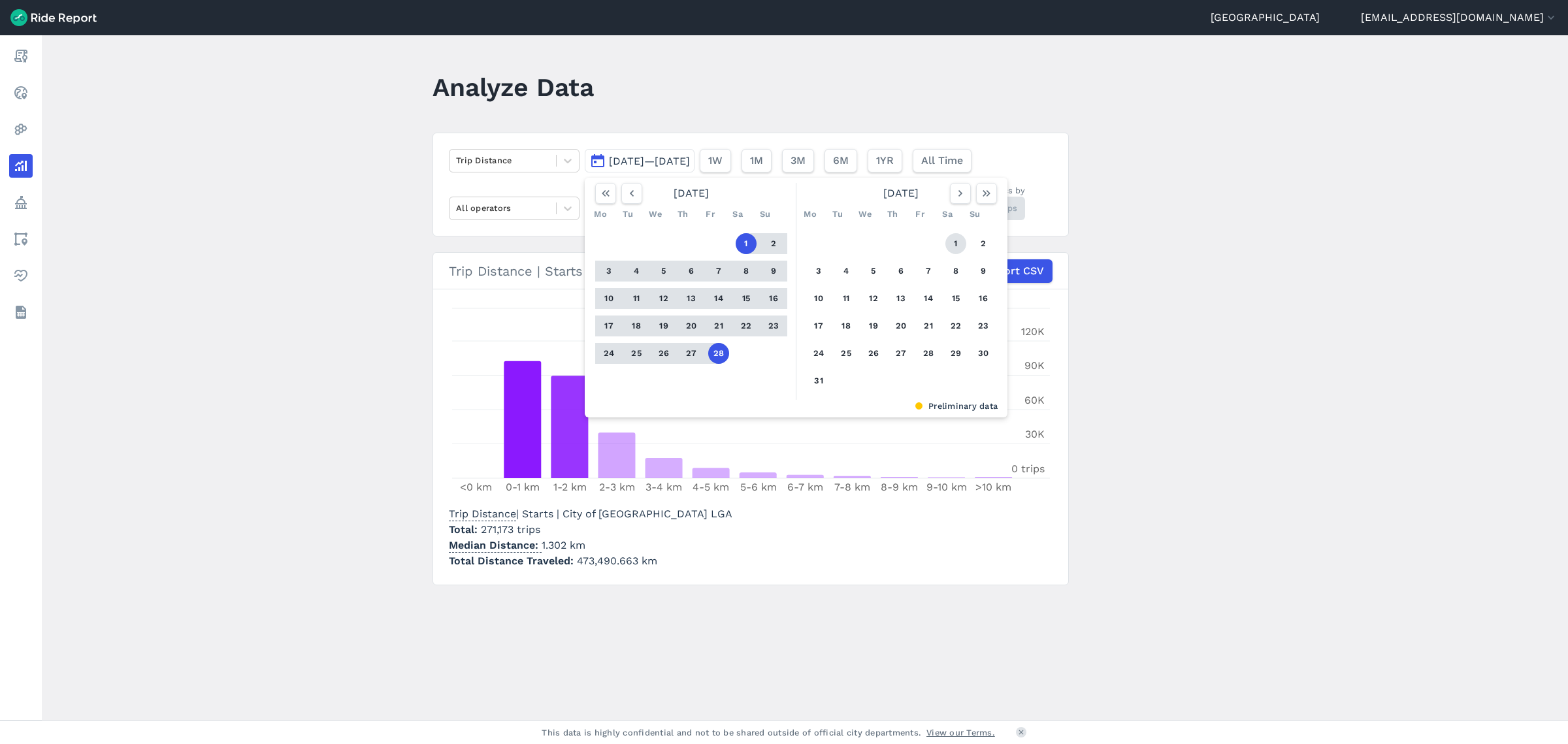
click at [952, 235] on button "1" at bounding box center [956, 244] width 21 height 21
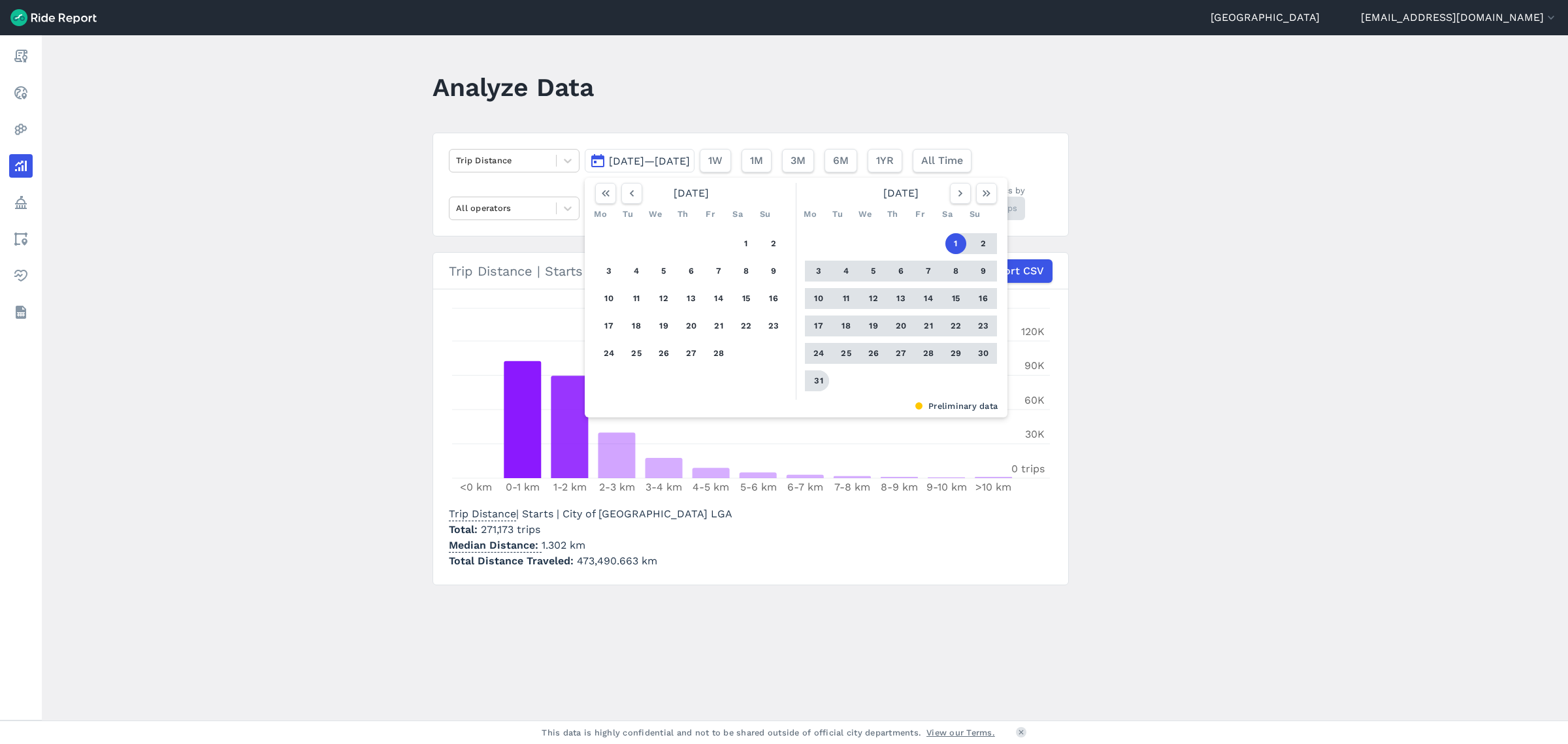
click at [822, 375] on button "31" at bounding box center [818, 381] width 21 height 21
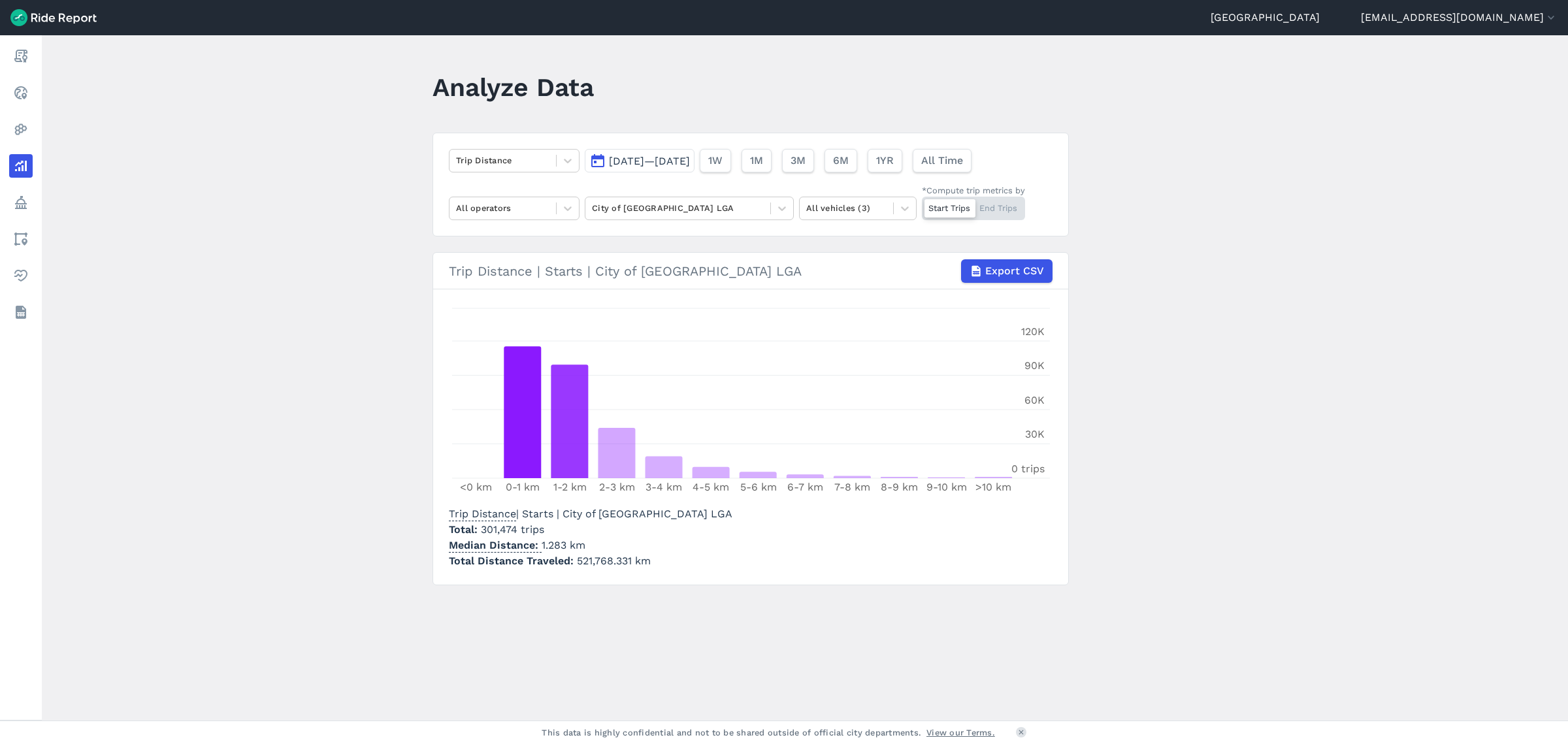
click at [690, 162] on span "[DATE]—[DATE]" at bounding box center [650, 161] width 81 height 12
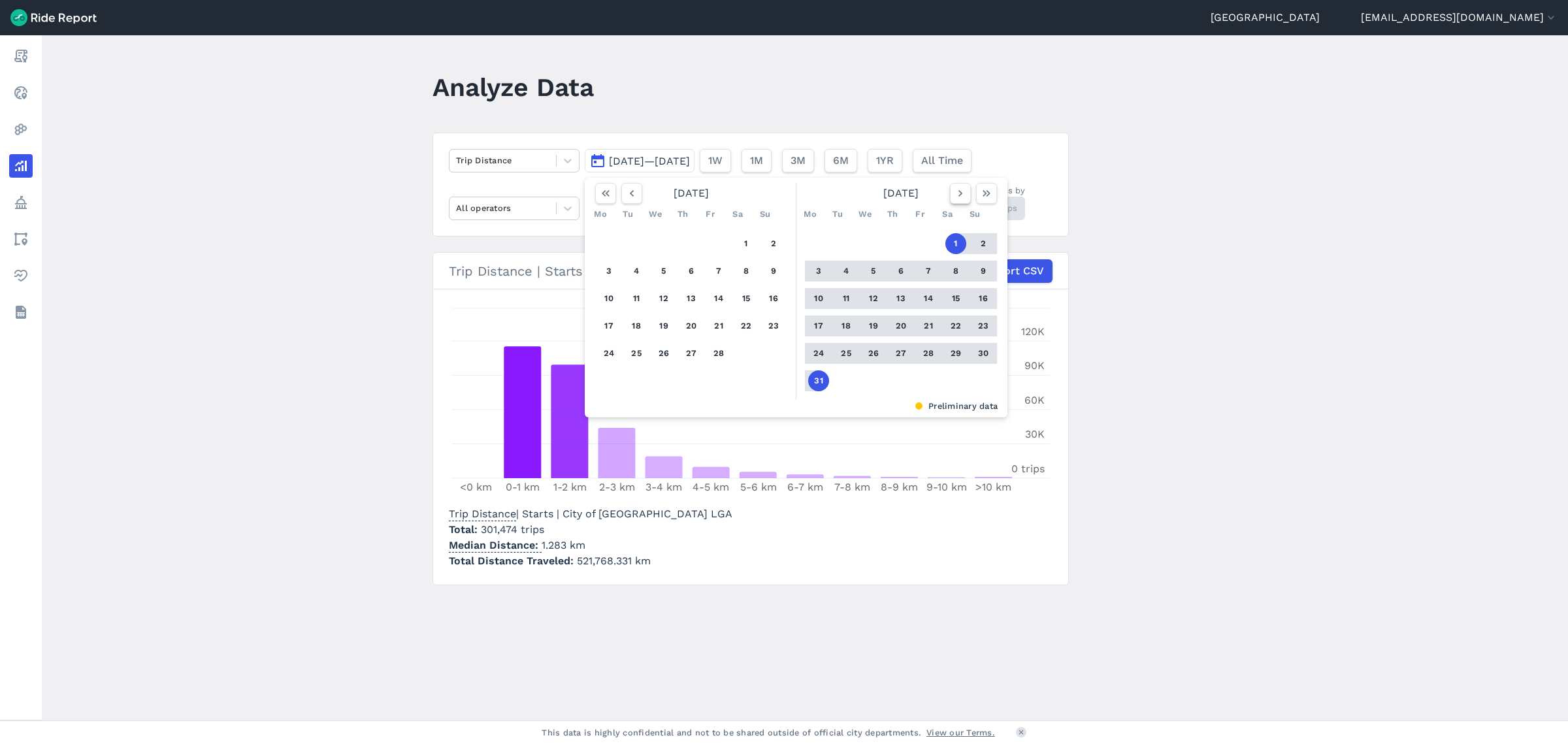
click at [961, 193] on icon "button" at bounding box center [960, 193] width 13 height 13
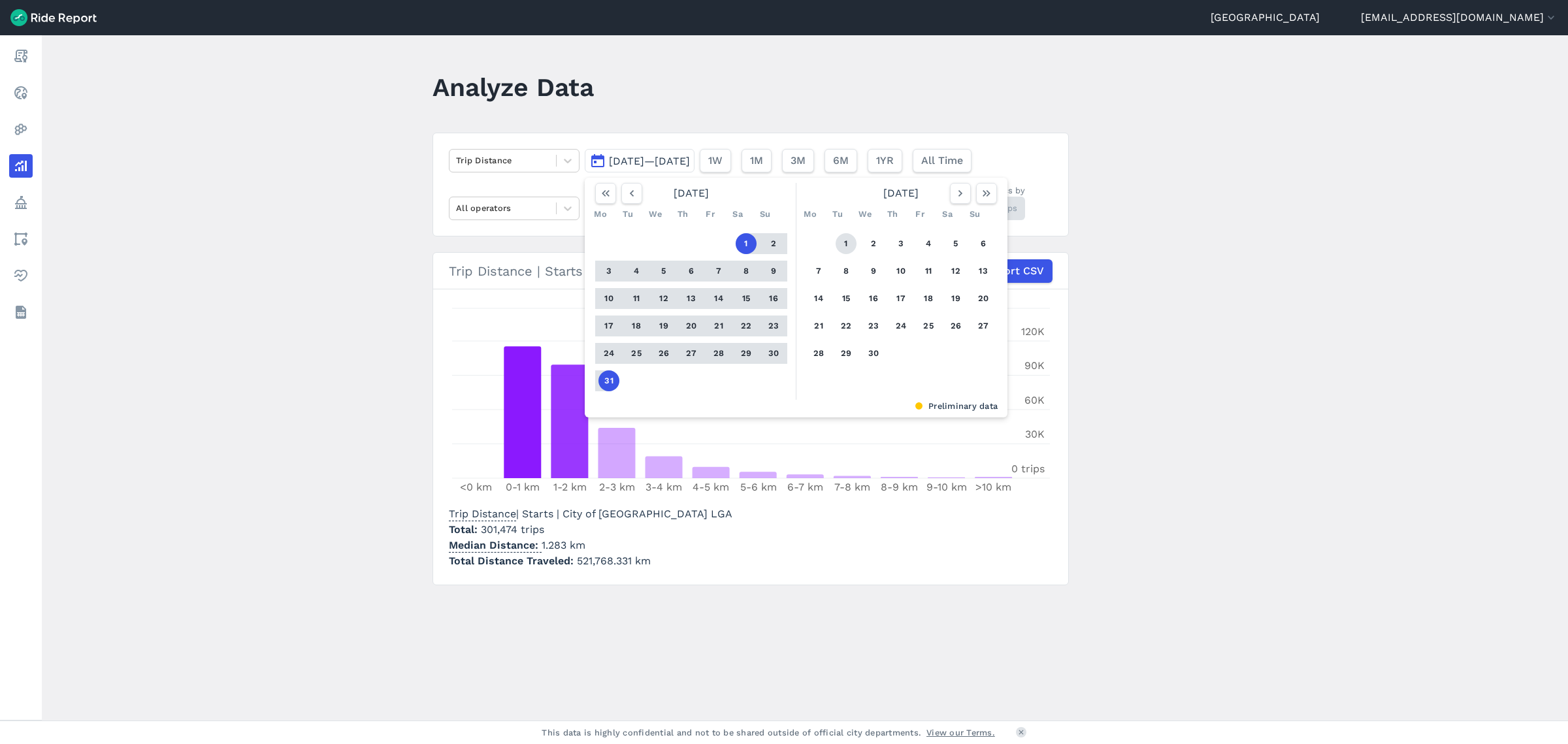
click at [846, 242] on button "1" at bounding box center [846, 244] width 21 height 21
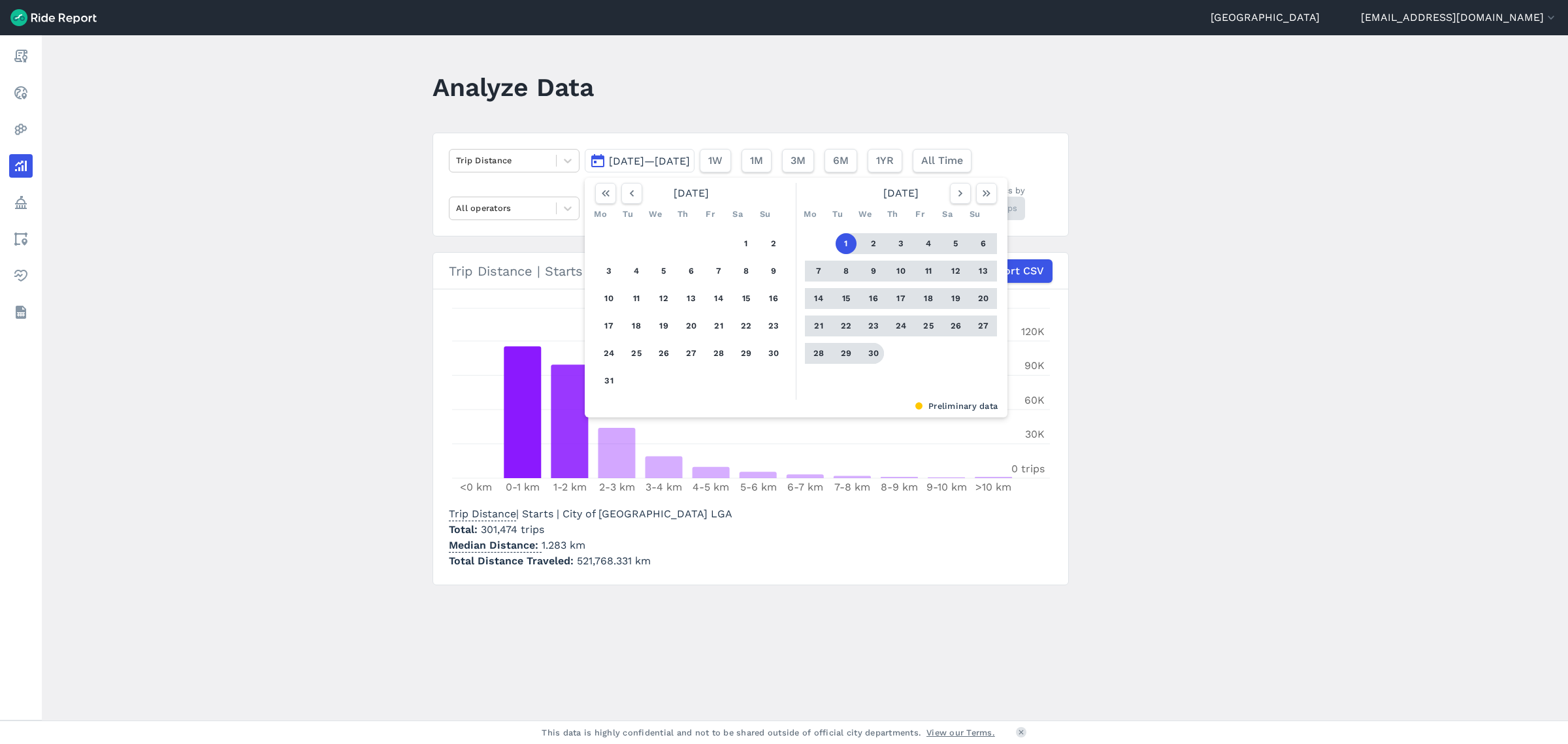
click at [872, 348] on button "30" at bounding box center [874, 354] width 21 height 21
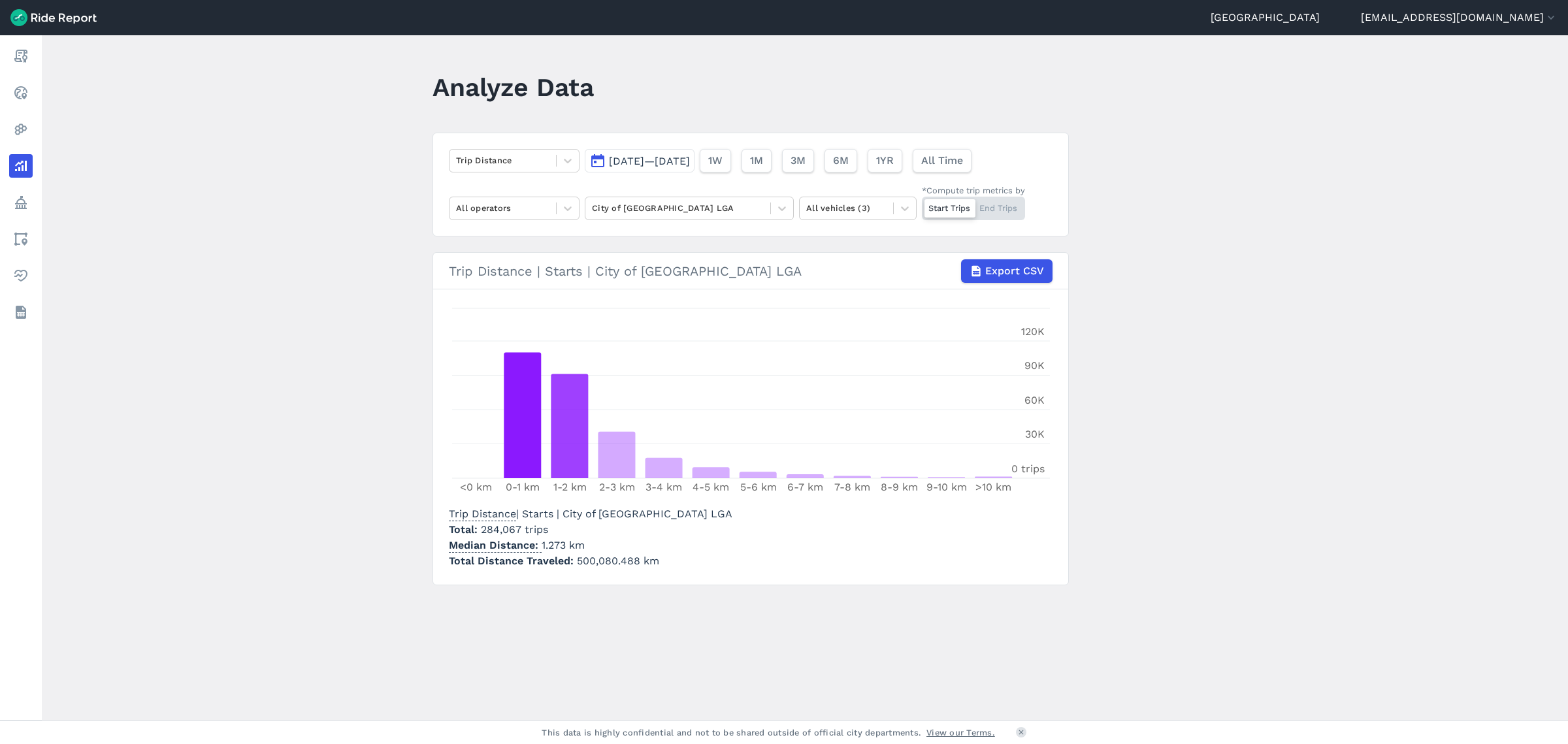
drag, startPoint x: 689, startPoint y: 164, endPoint x: 682, endPoint y: 160, distance: 8.1
click at [689, 164] on span "[DATE]—[DATE]" at bounding box center [650, 161] width 81 height 12
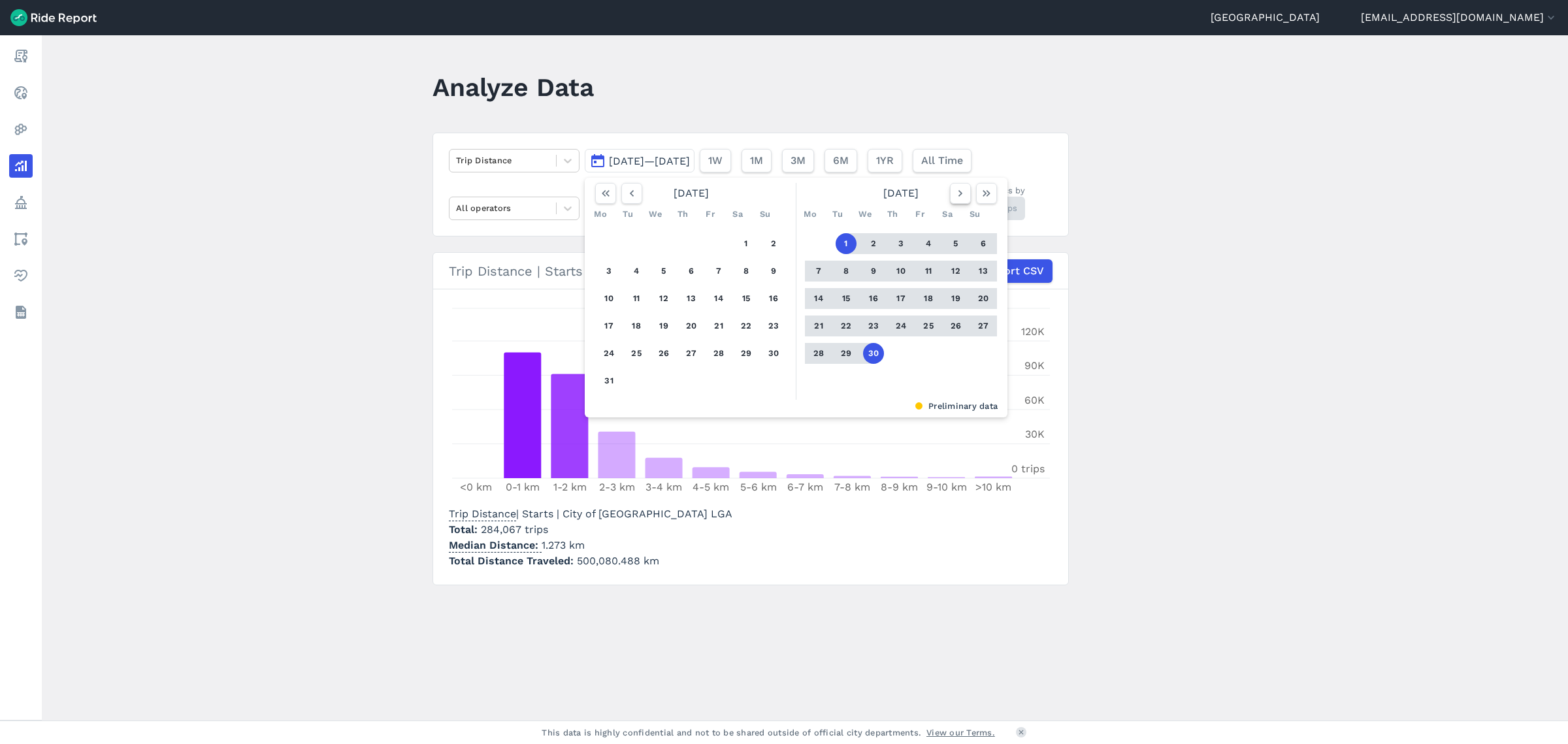
click at [963, 196] on icon "button" at bounding box center [960, 193] width 13 height 13
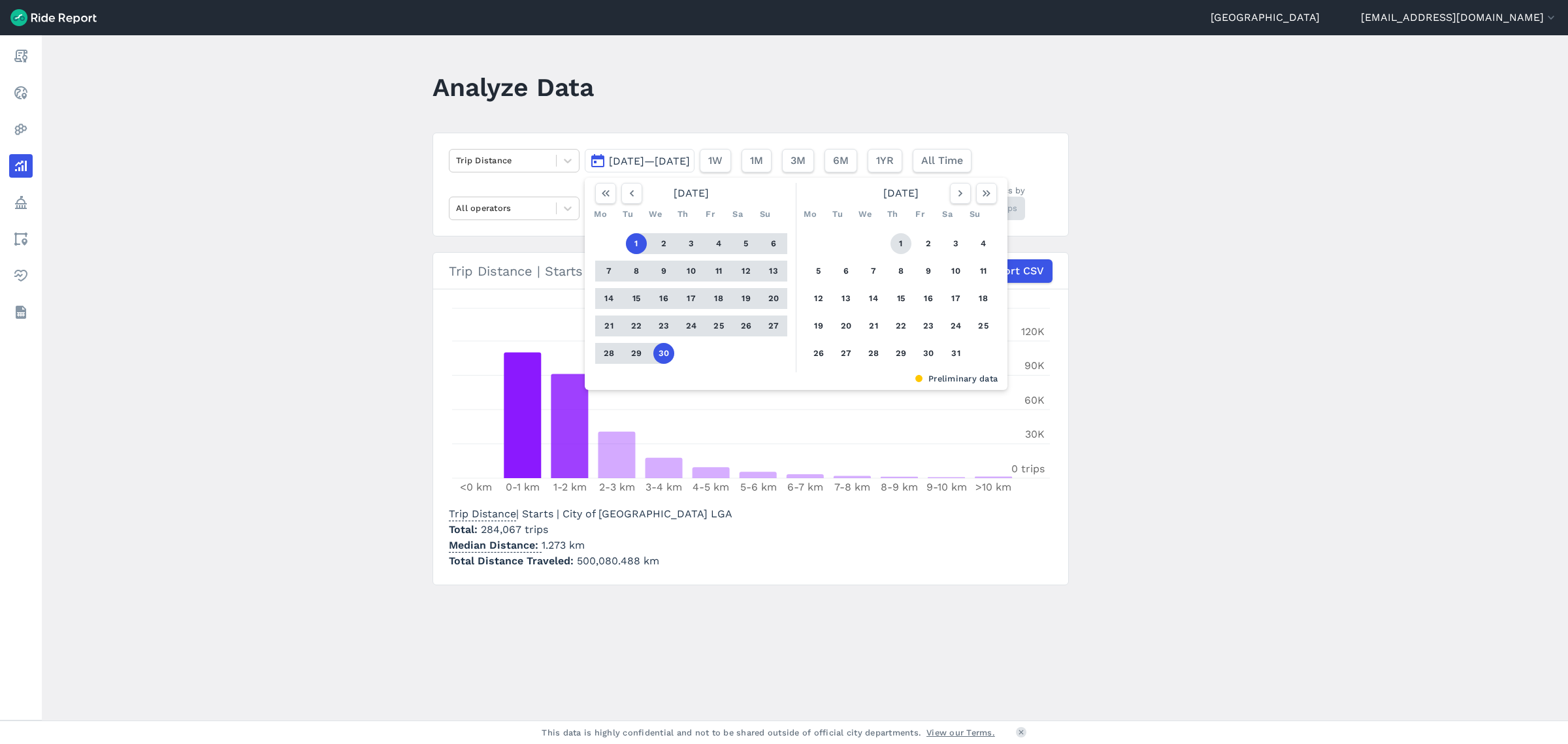
click at [901, 247] on button "1" at bounding box center [900, 244] width 21 height 21
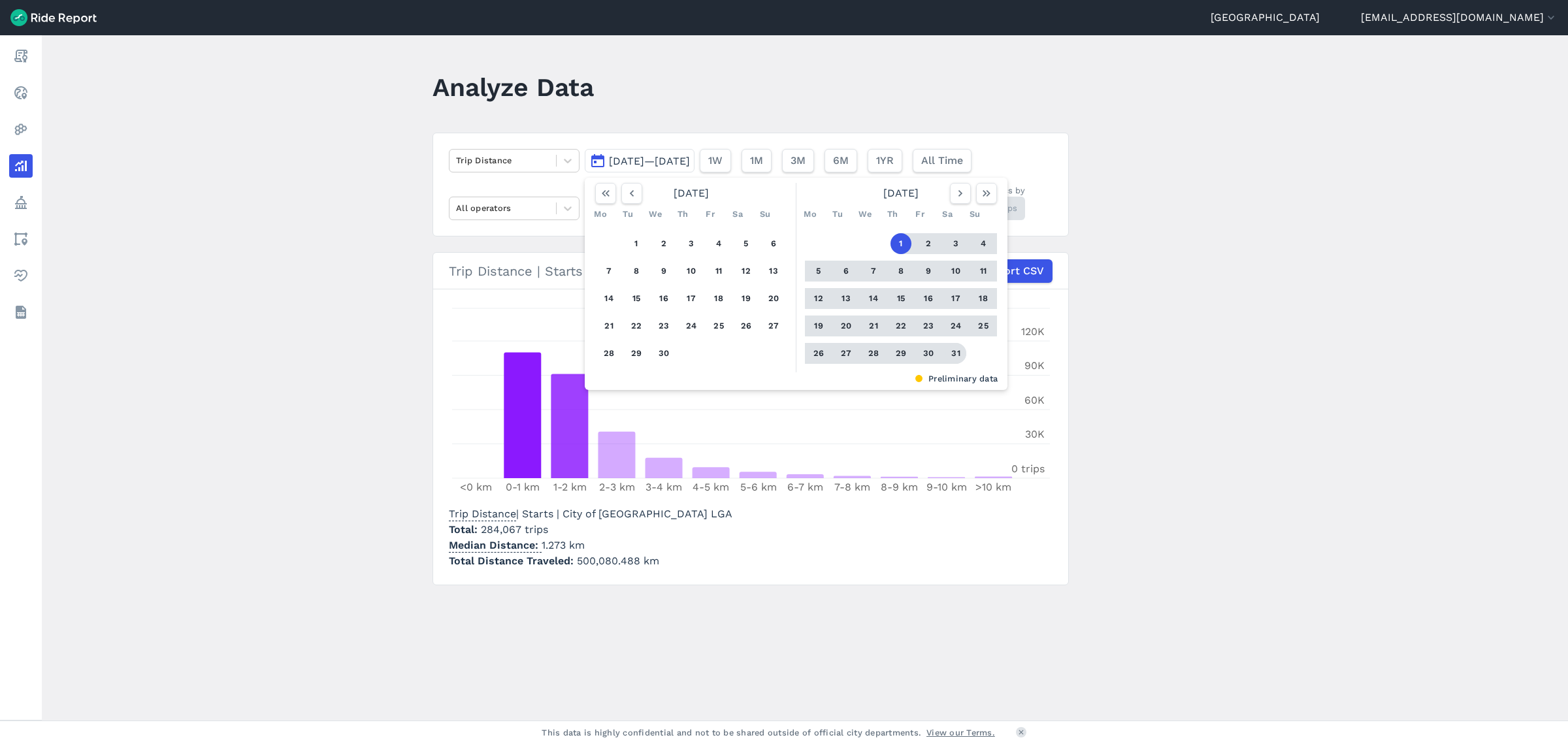
click at [952, 350] on button "31" at bounding box center [956, 354] width 21 height 21
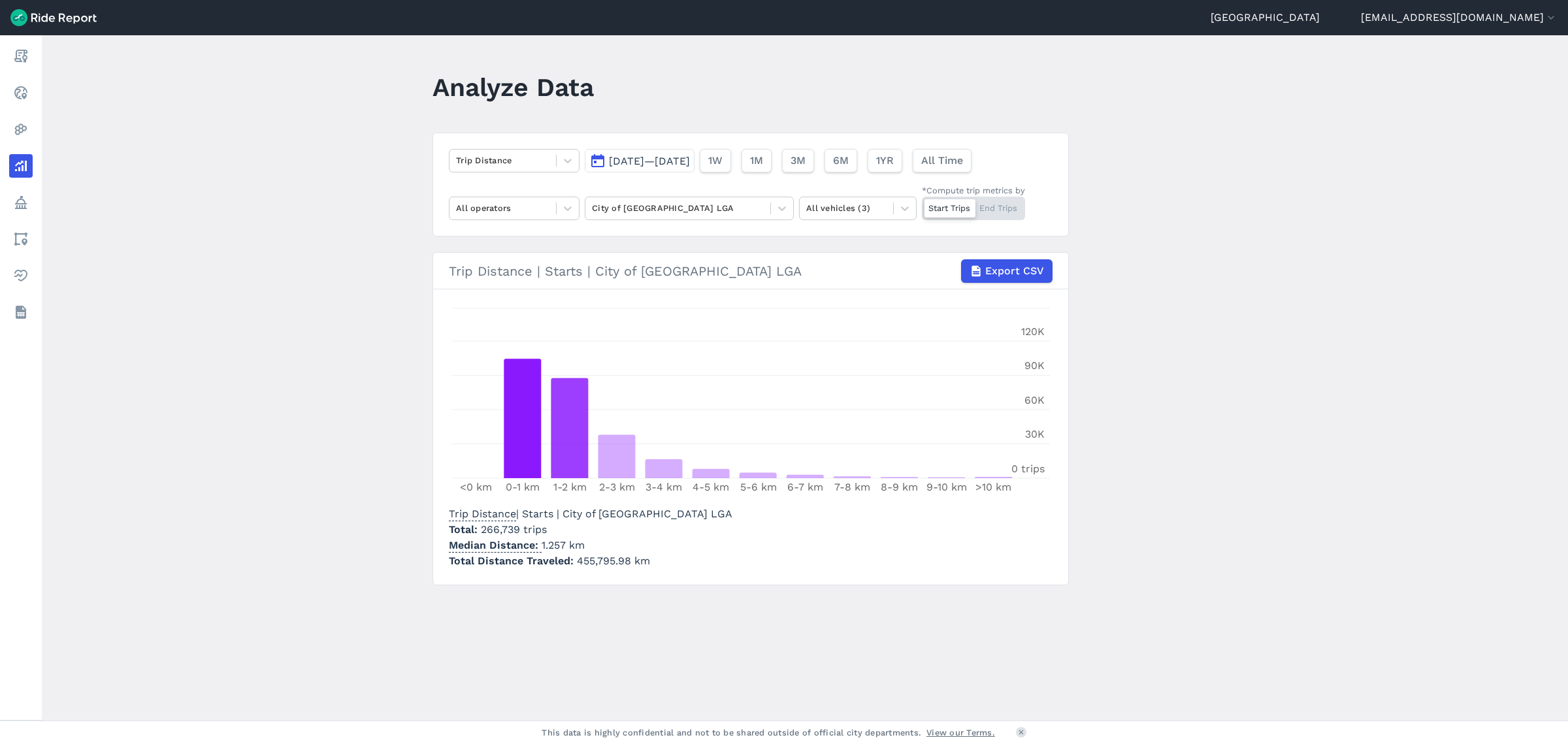
click at [686, 164] on span "[DATE]—[DATE]" at bounding box center [650, 161] width 81 height 12
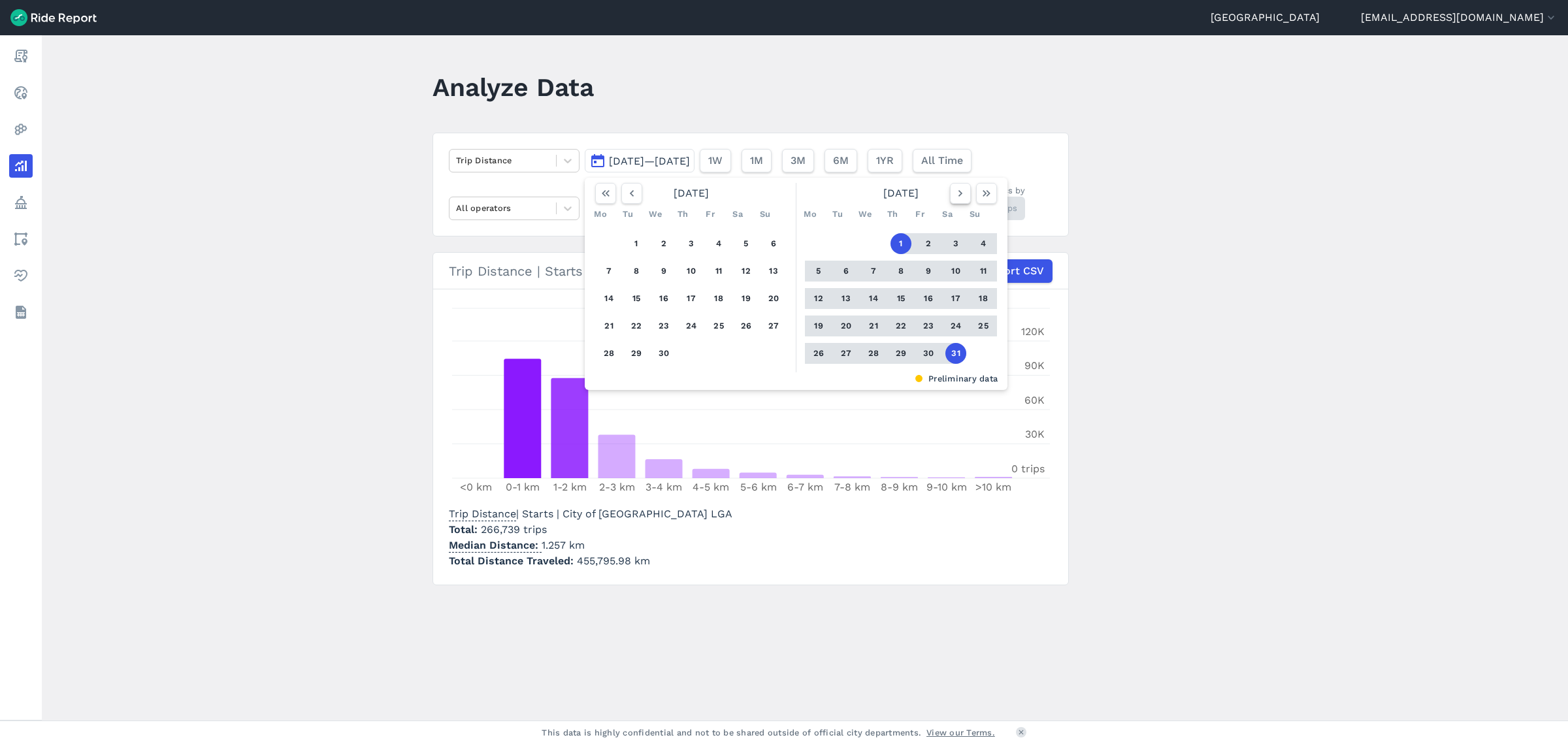
click at [955, 190] on icon "button" at bounding box center [960, 193] width 13 height 13
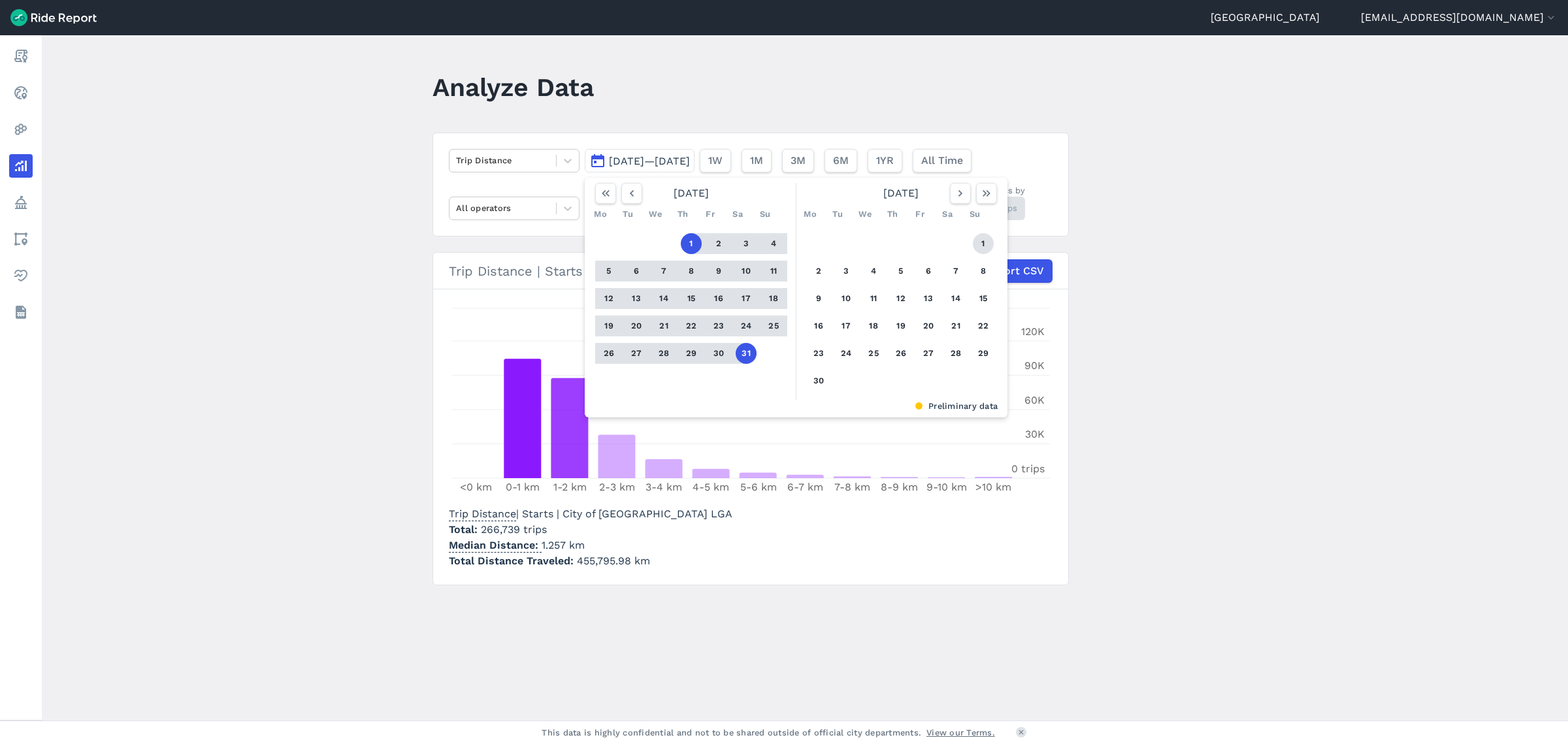
click at [987, 242] on button "1" at bounding box center [983, 244] width 21 height 21
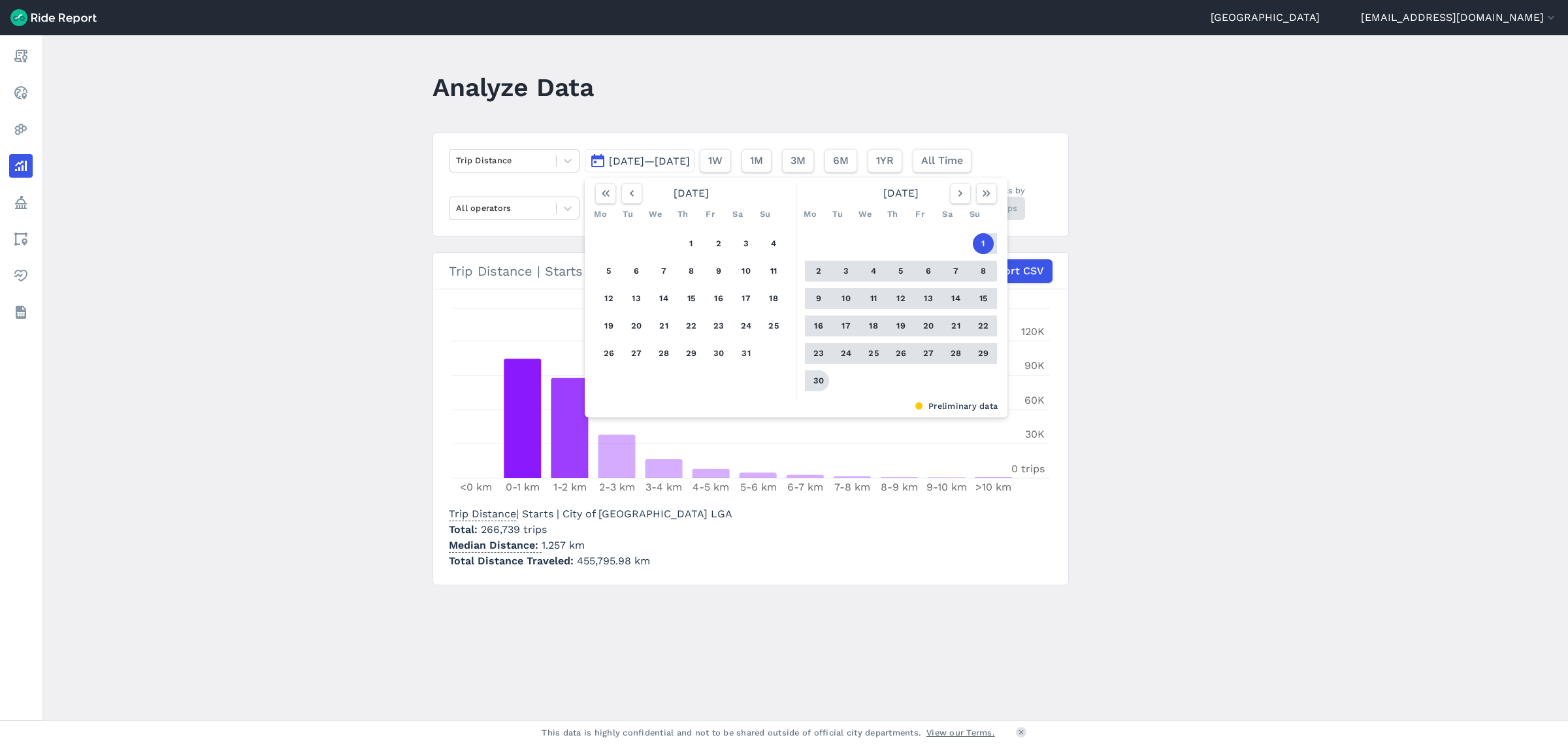
click at [820, 382] on button "30" at bounding box center [818, 381] width 21 height 21
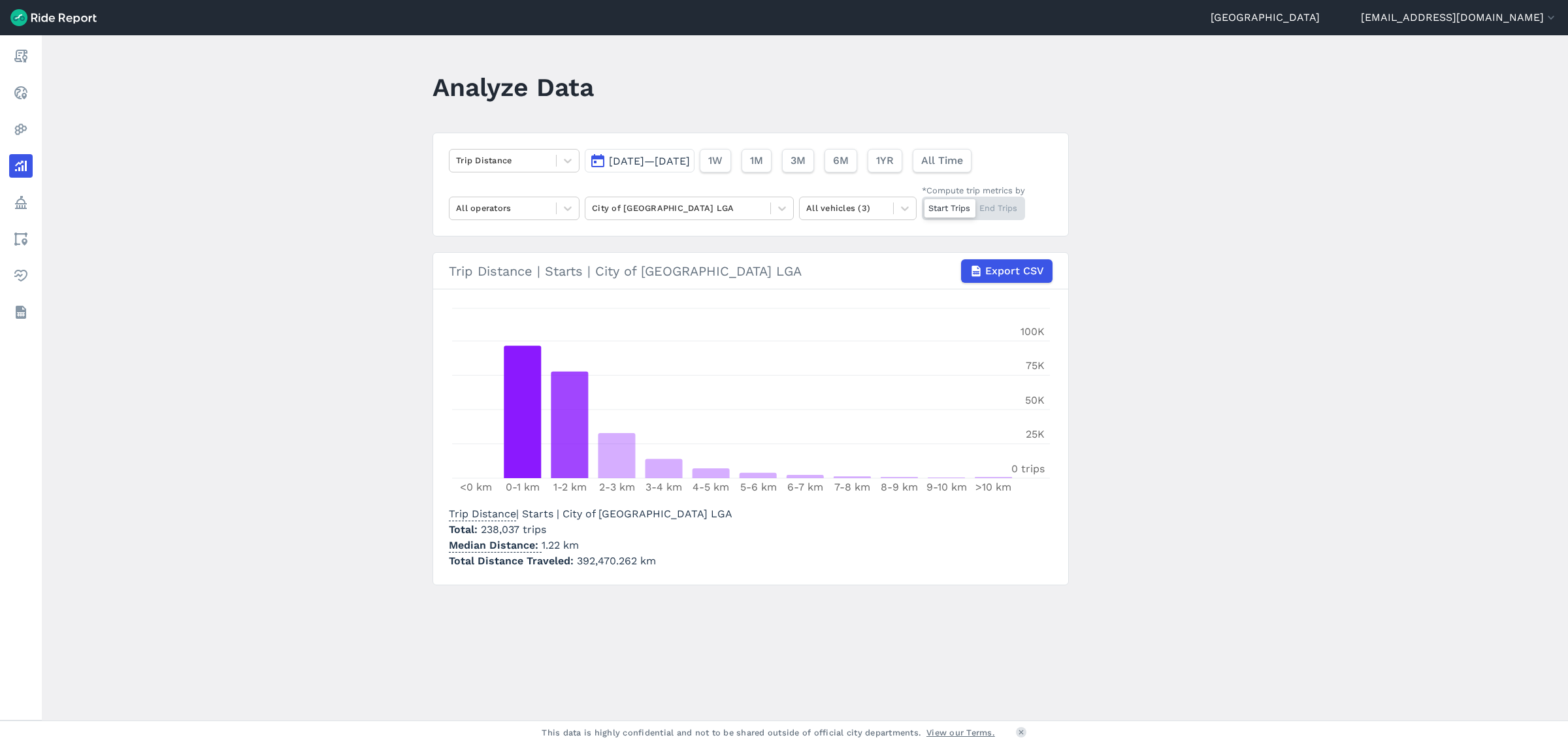
click at [631, 157] on span "[DATE]—[DATE]" at bounding box center [650, 161] width 81 height 12
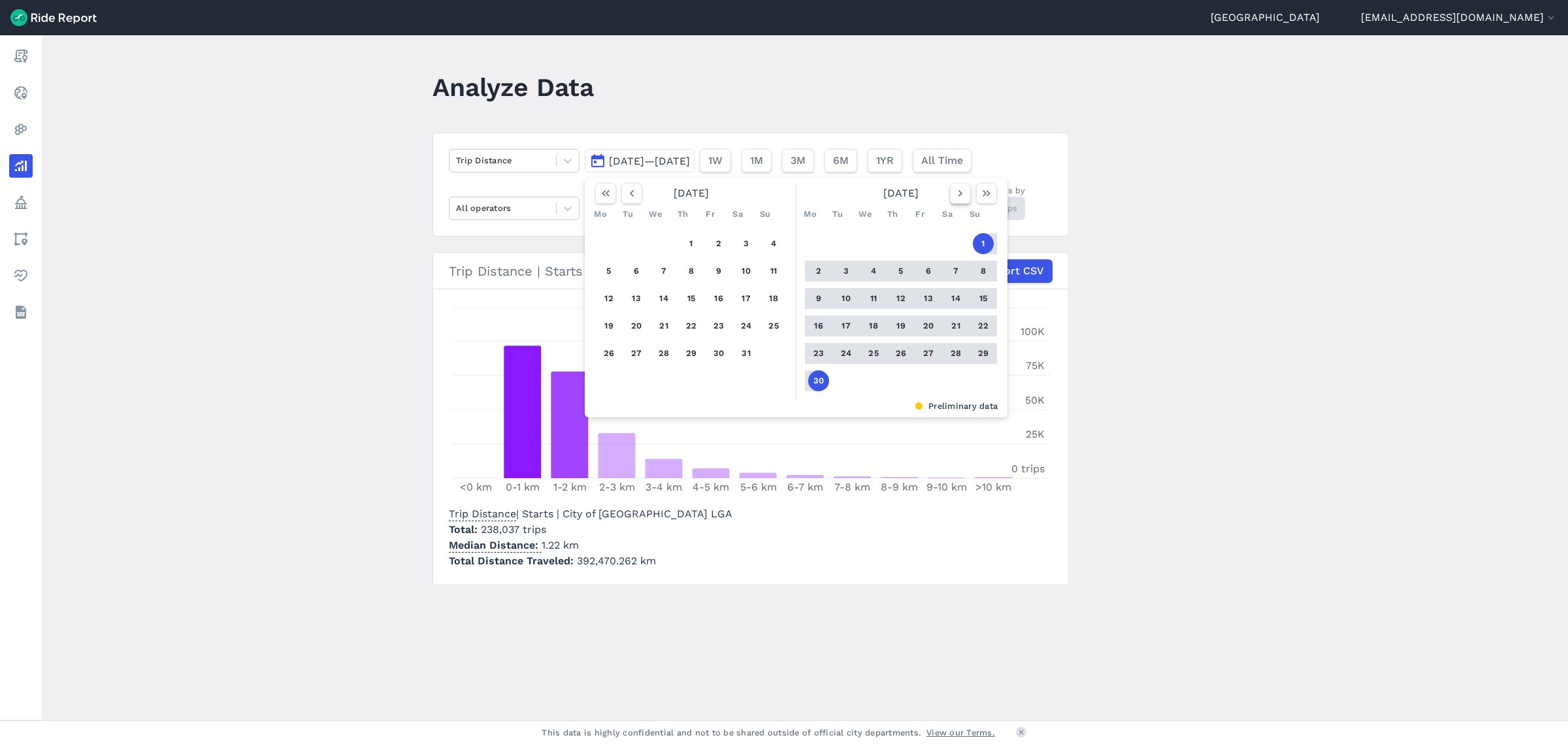
click at [960, 192] on icon "button" at bounding box center [960, 193] width 13 height 13
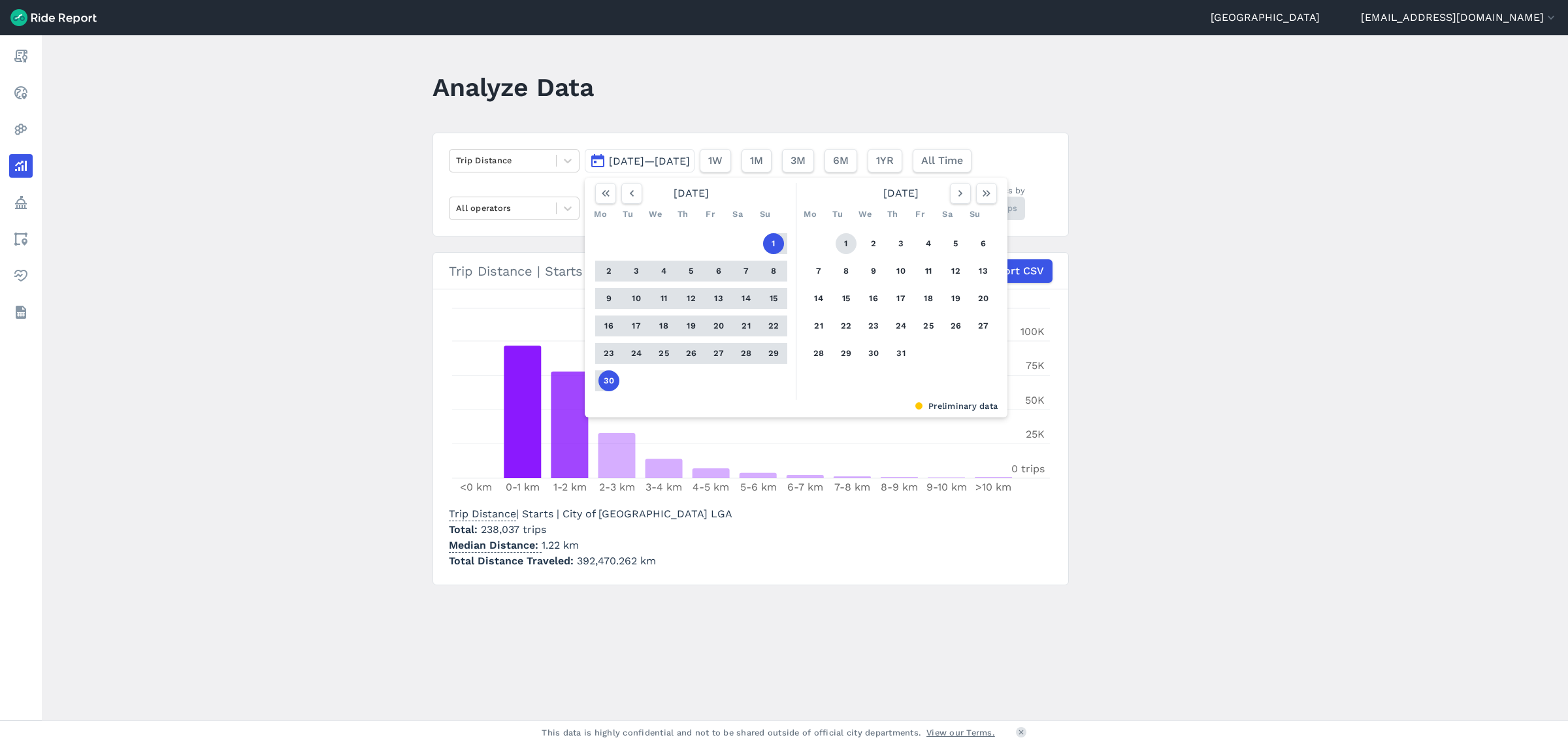
click at [848, 243] on button "1" at bounding box center [846, 244] width 21 height 21
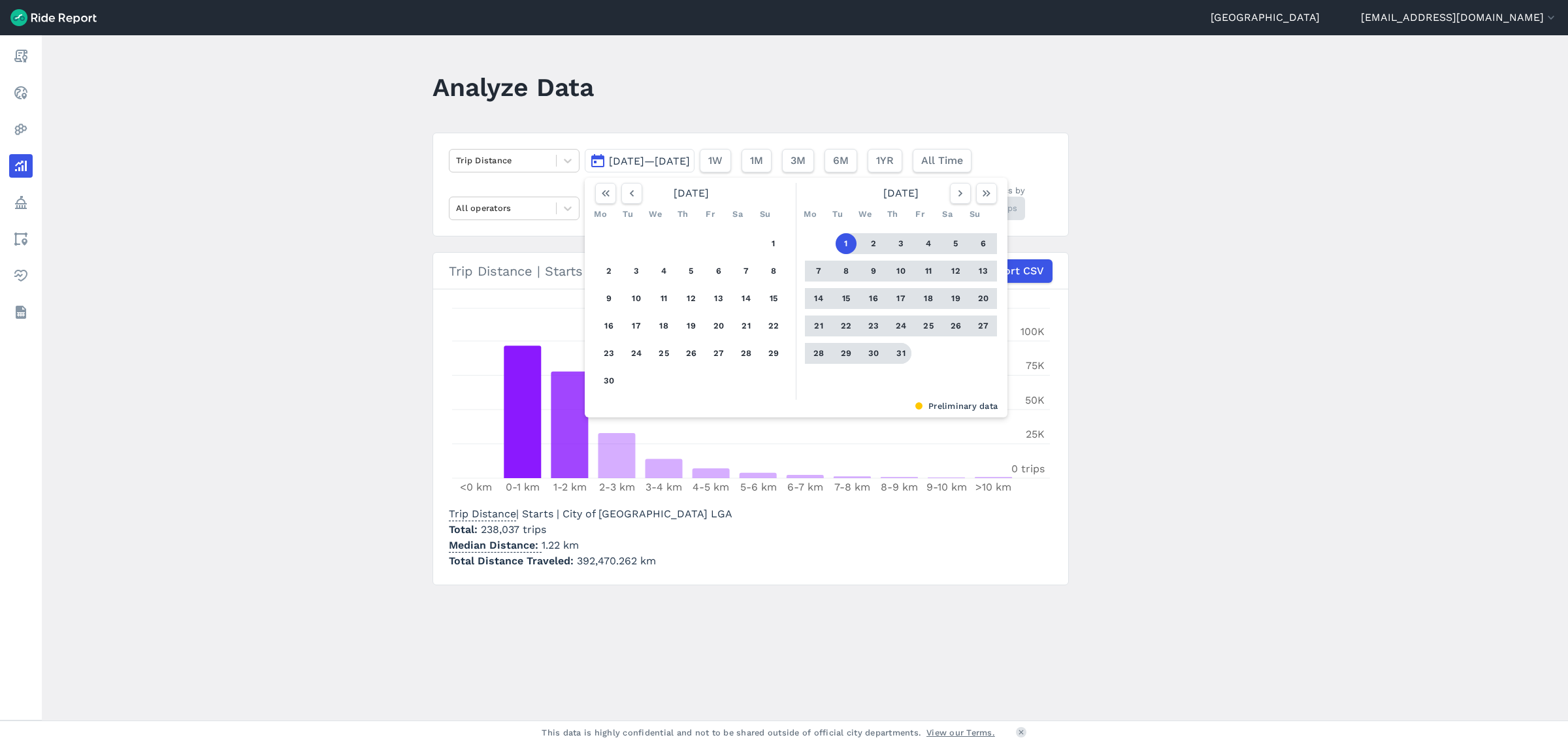
click at [897, 354] on button "31" at bounding box center [900, 354] width 21 height 21
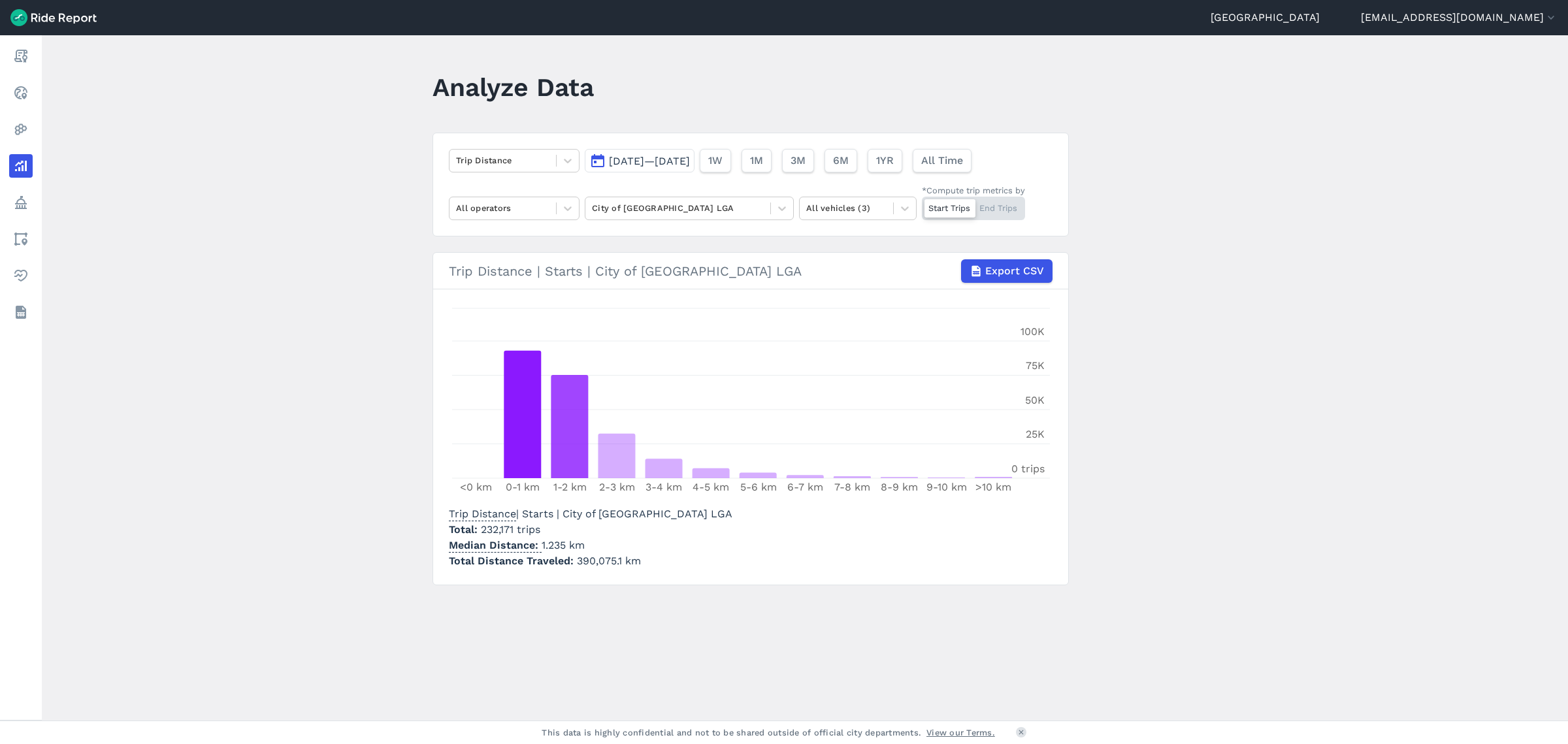
click at [690, 158] on span "[DATE]—[DATE]" at bounding box center [650, 161] width 81 height 12
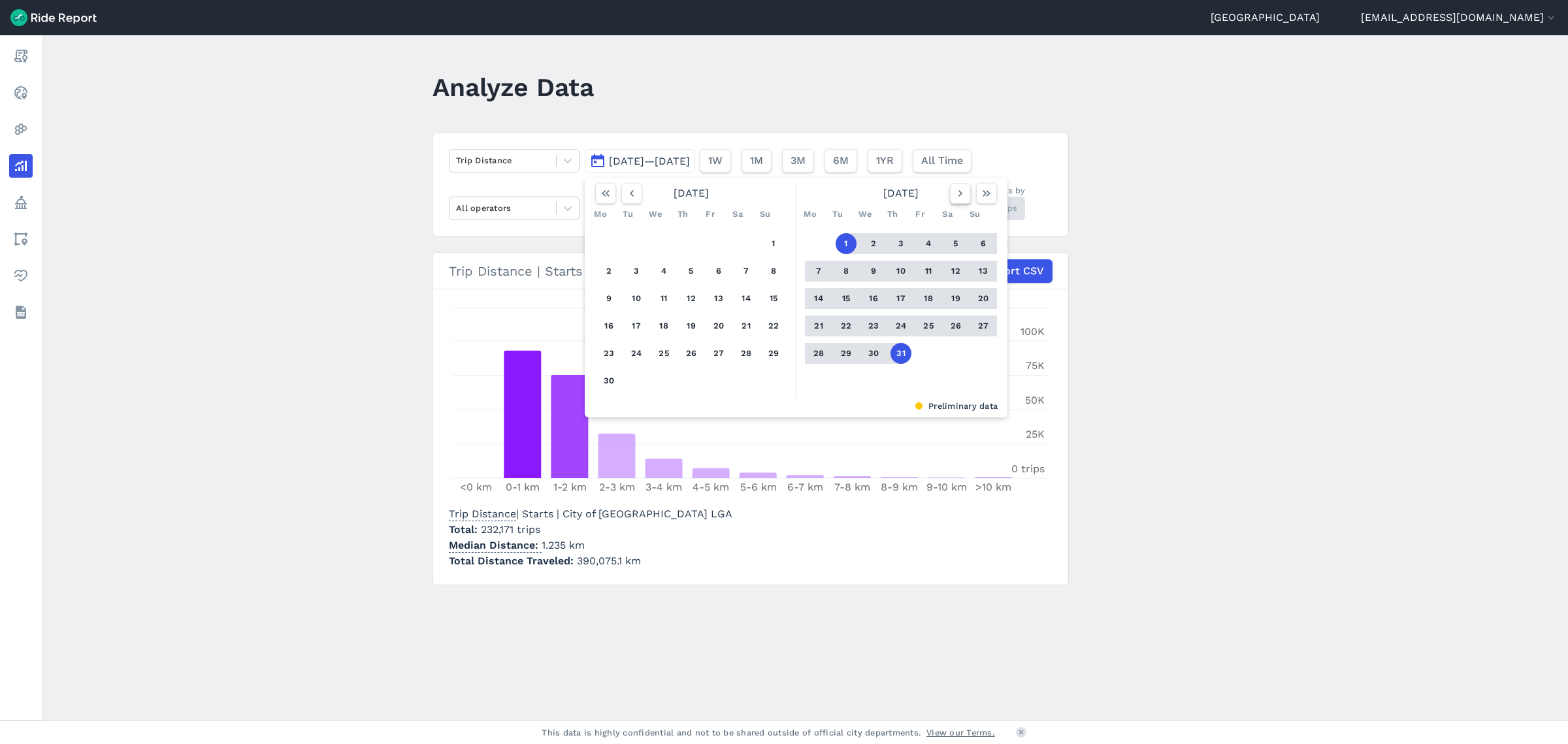
click at [958, 194] on use "button" at bounding box center [960, 194] width 4 height 7
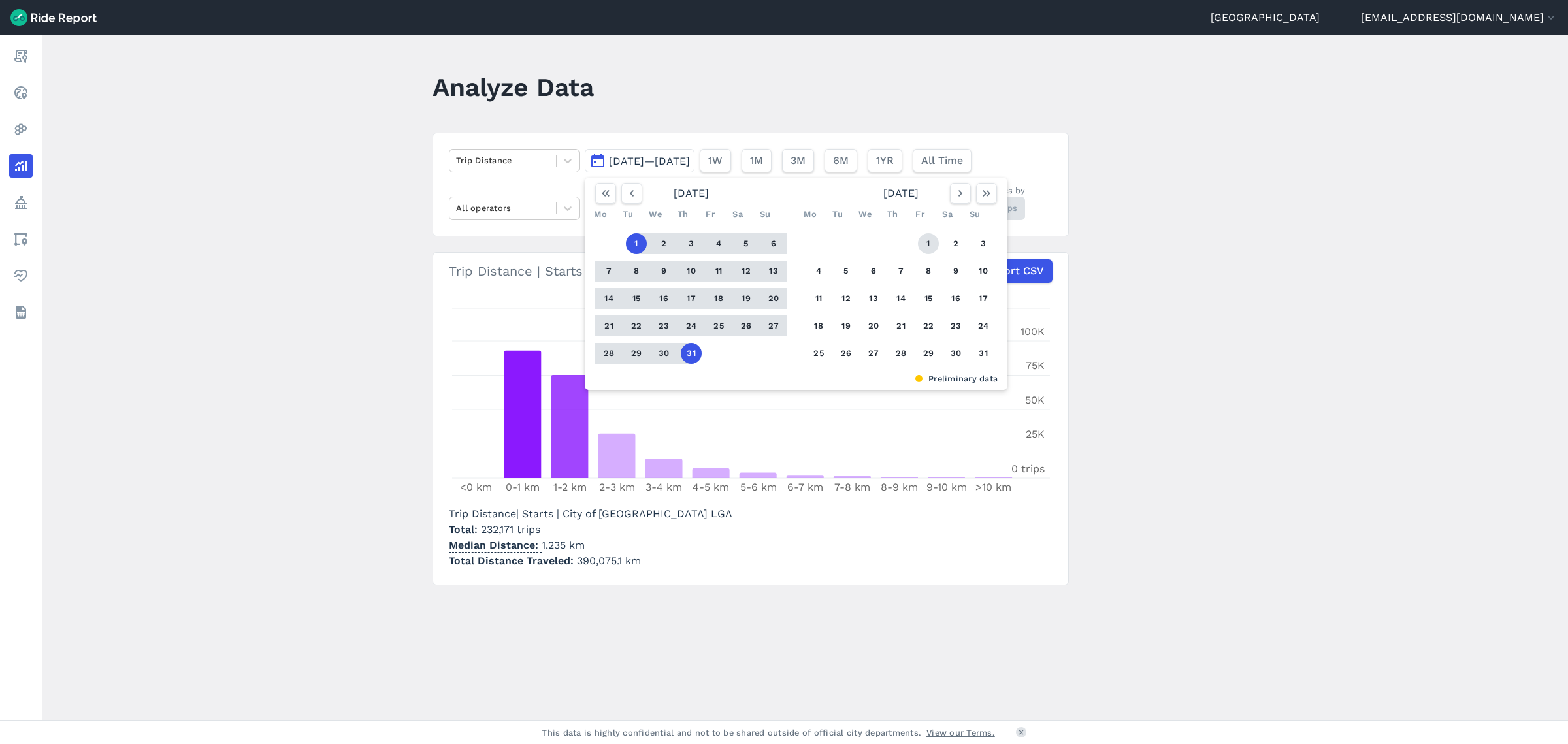
click at [925, 238] on button "1" at bounding box center [928, 244] width 21 height 21
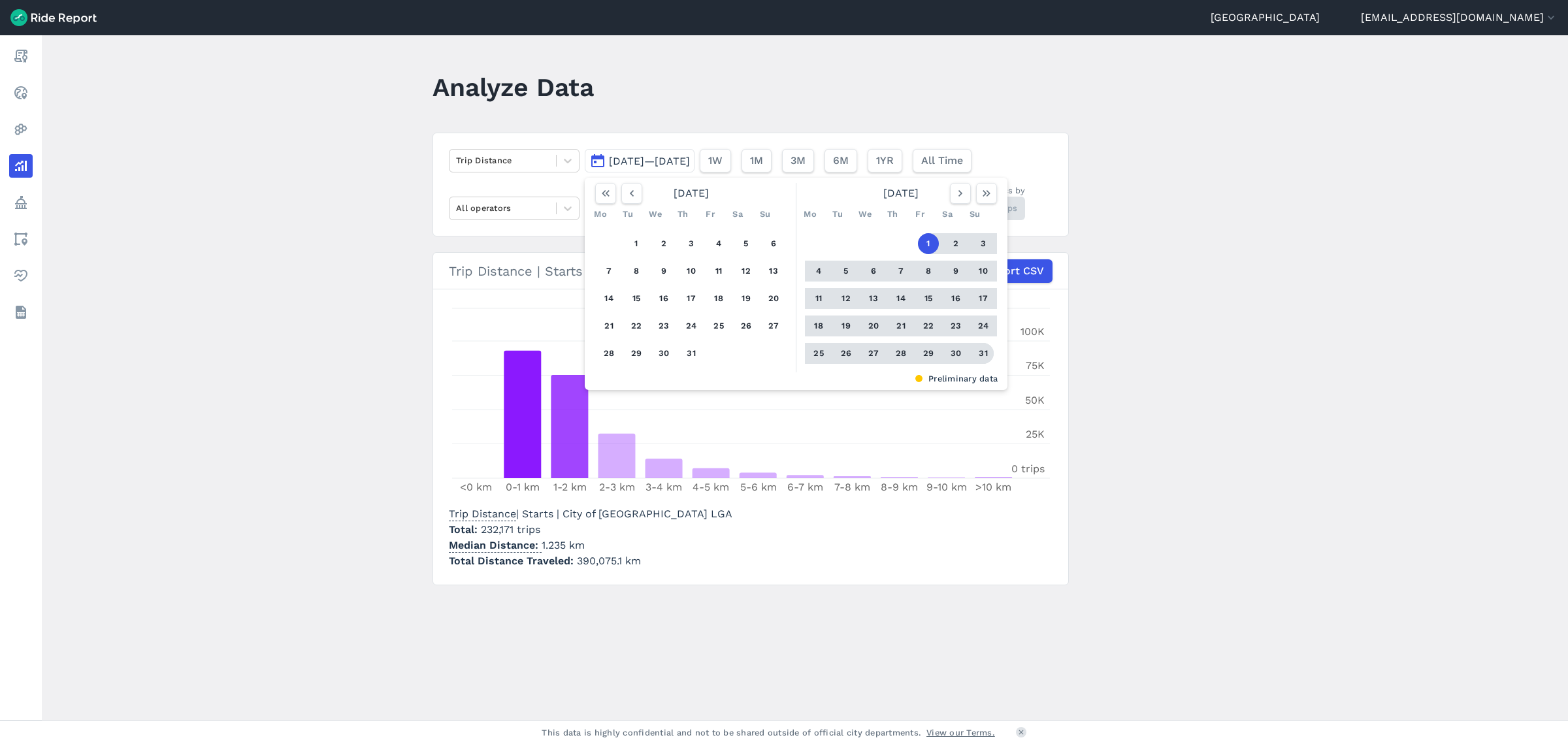
click at [987, 356] on button "31" at bounding box center [983, 354] width 21 height 21
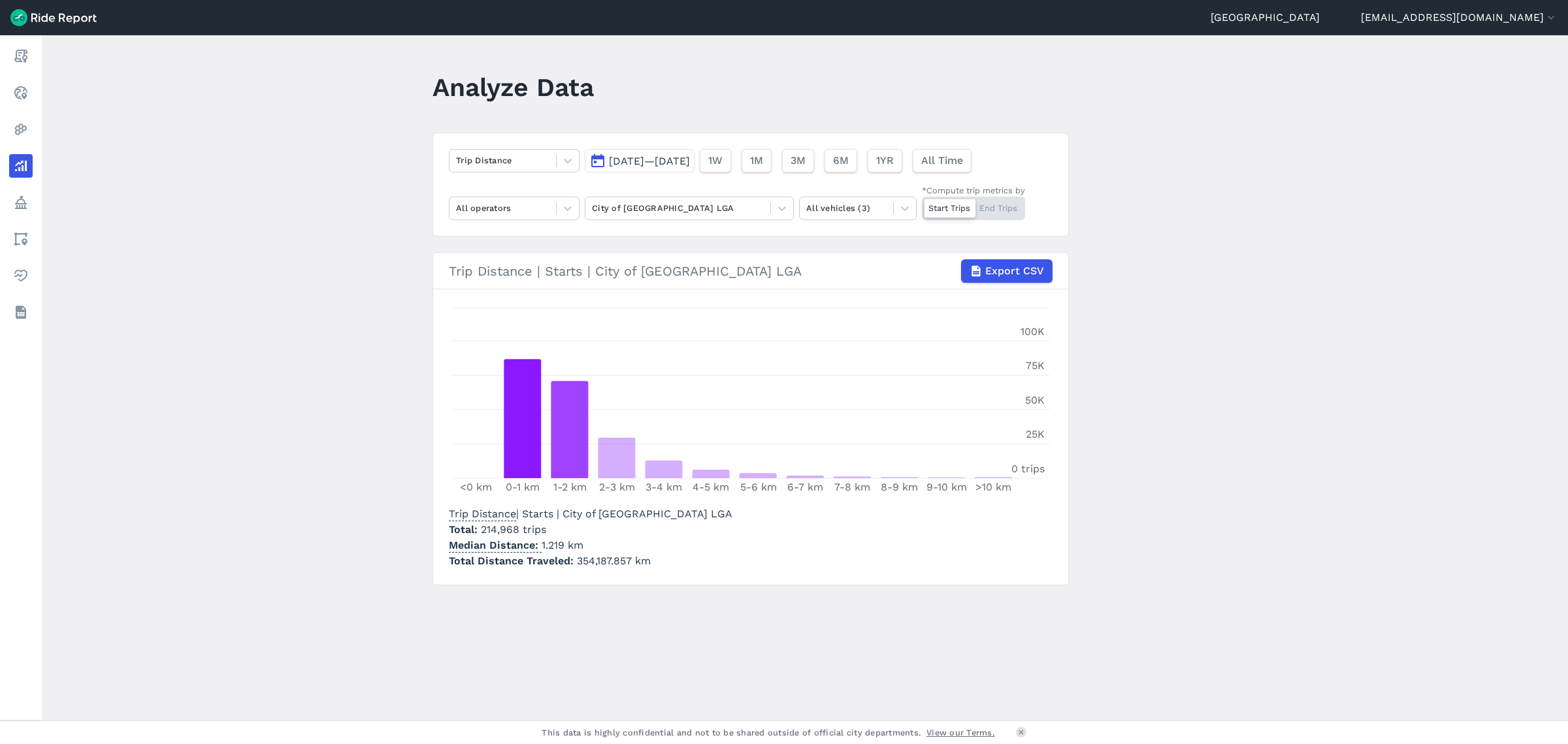
click at [630, 157] on span "[DATE]—[DATE]" at bounding box center [650, 161] width 81 height 12
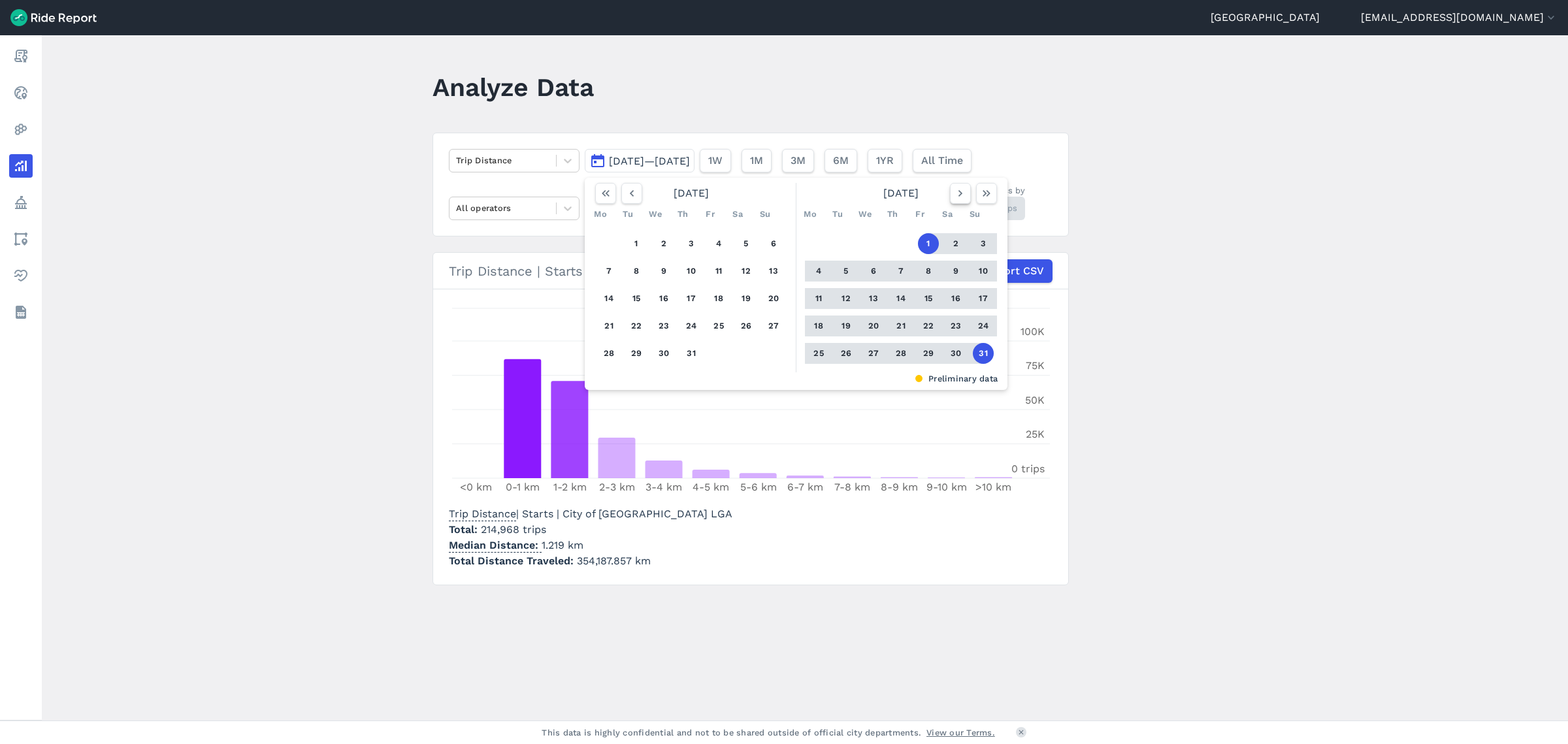
click at [956, 193] on icon "button" at bounding box center [960, 193] width 13 height 13
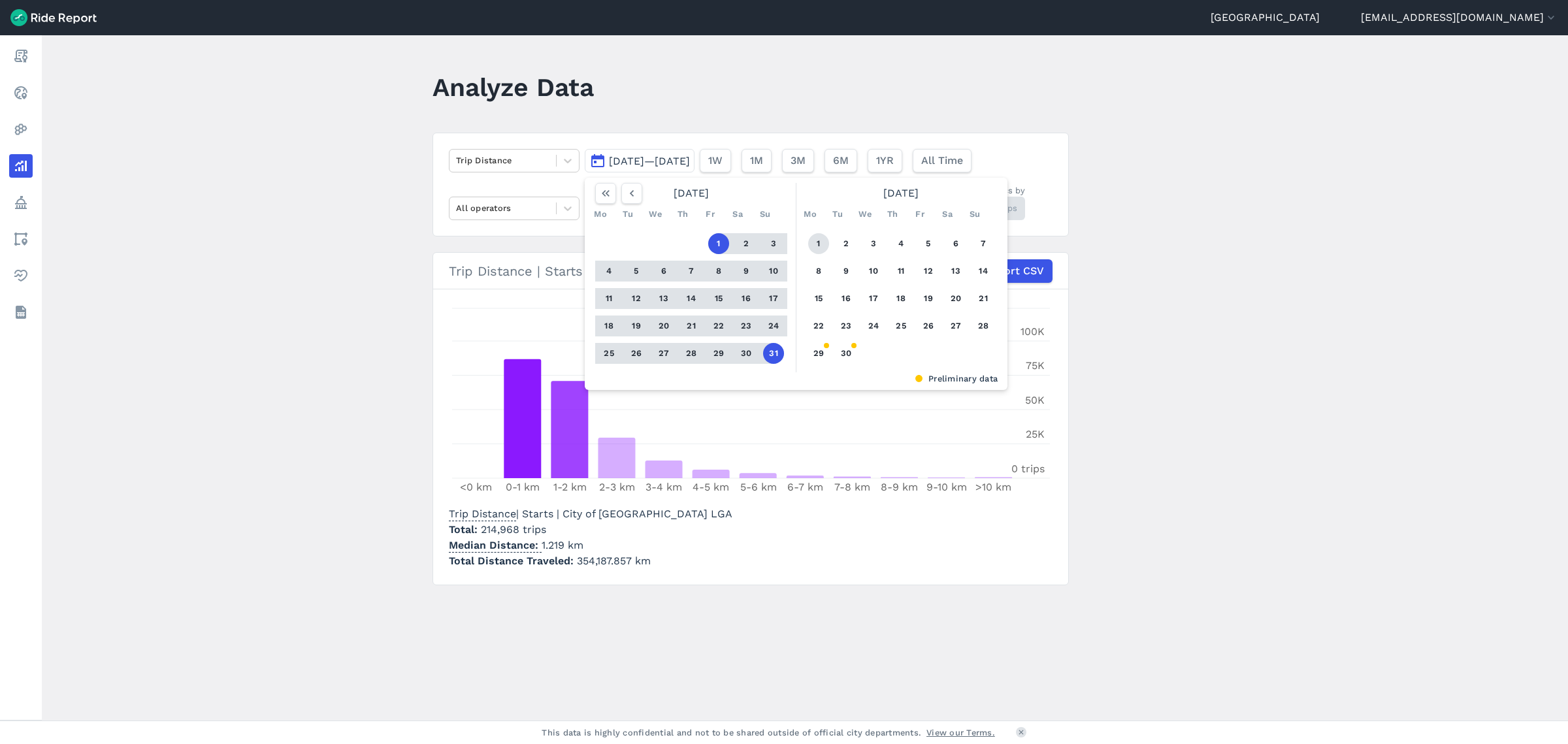
click at [821, 240] on button "1" at bounding box center [818, 244] width 21 height 21
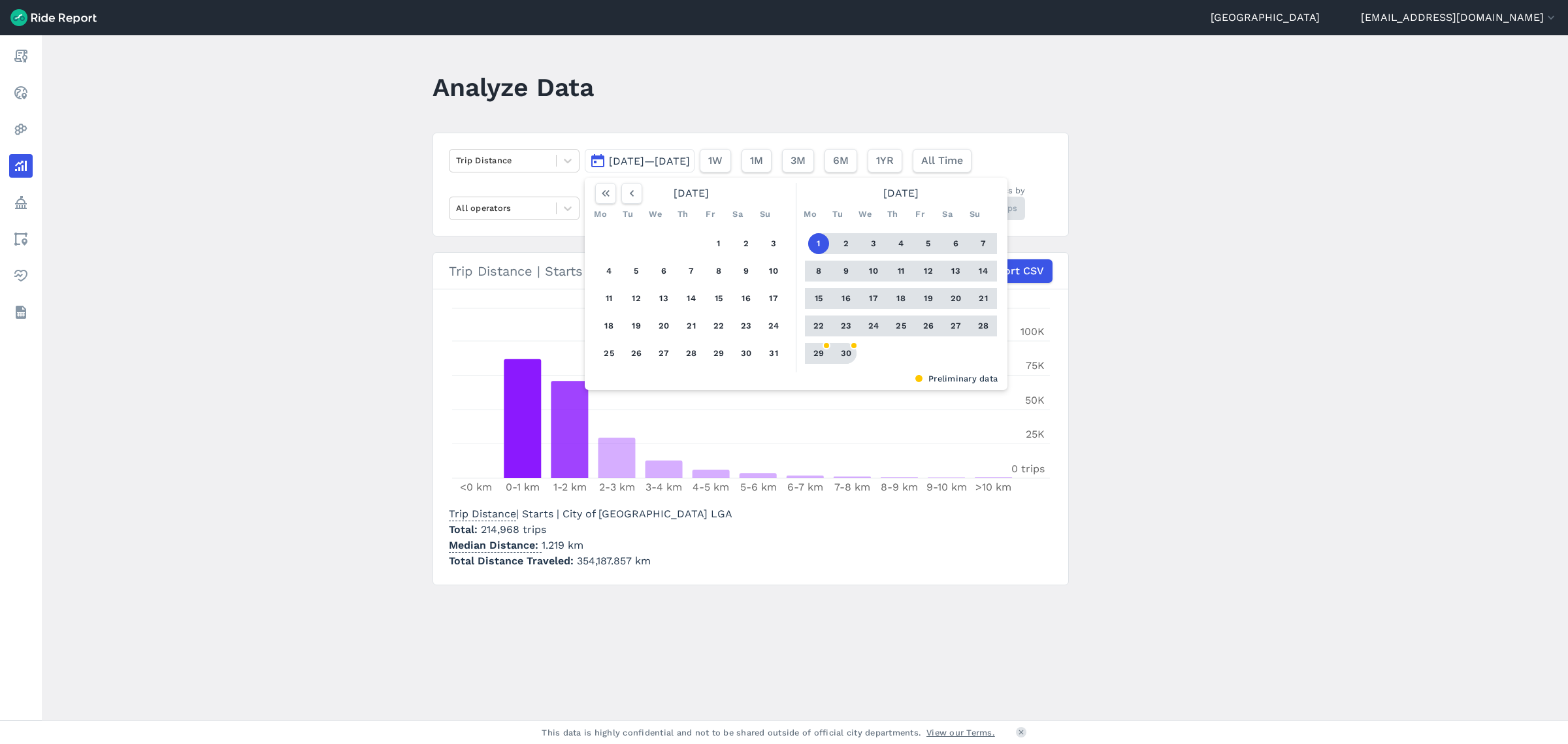
click at [848, 354] on button "30" at bounding box center [846, 354] width 21 height 21
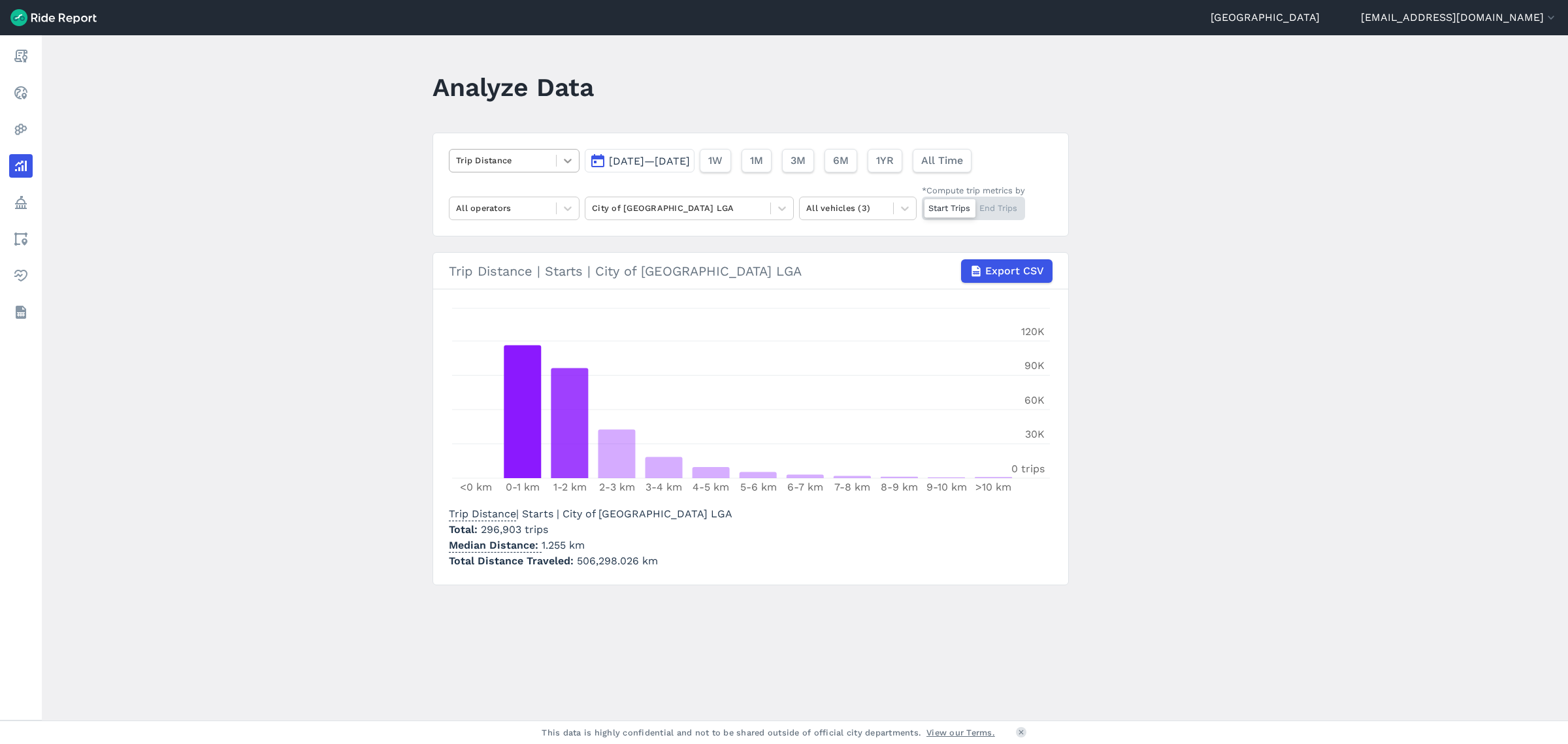
click at [565, 164] on icon at bounding box center [567, 160] width 13 height 13
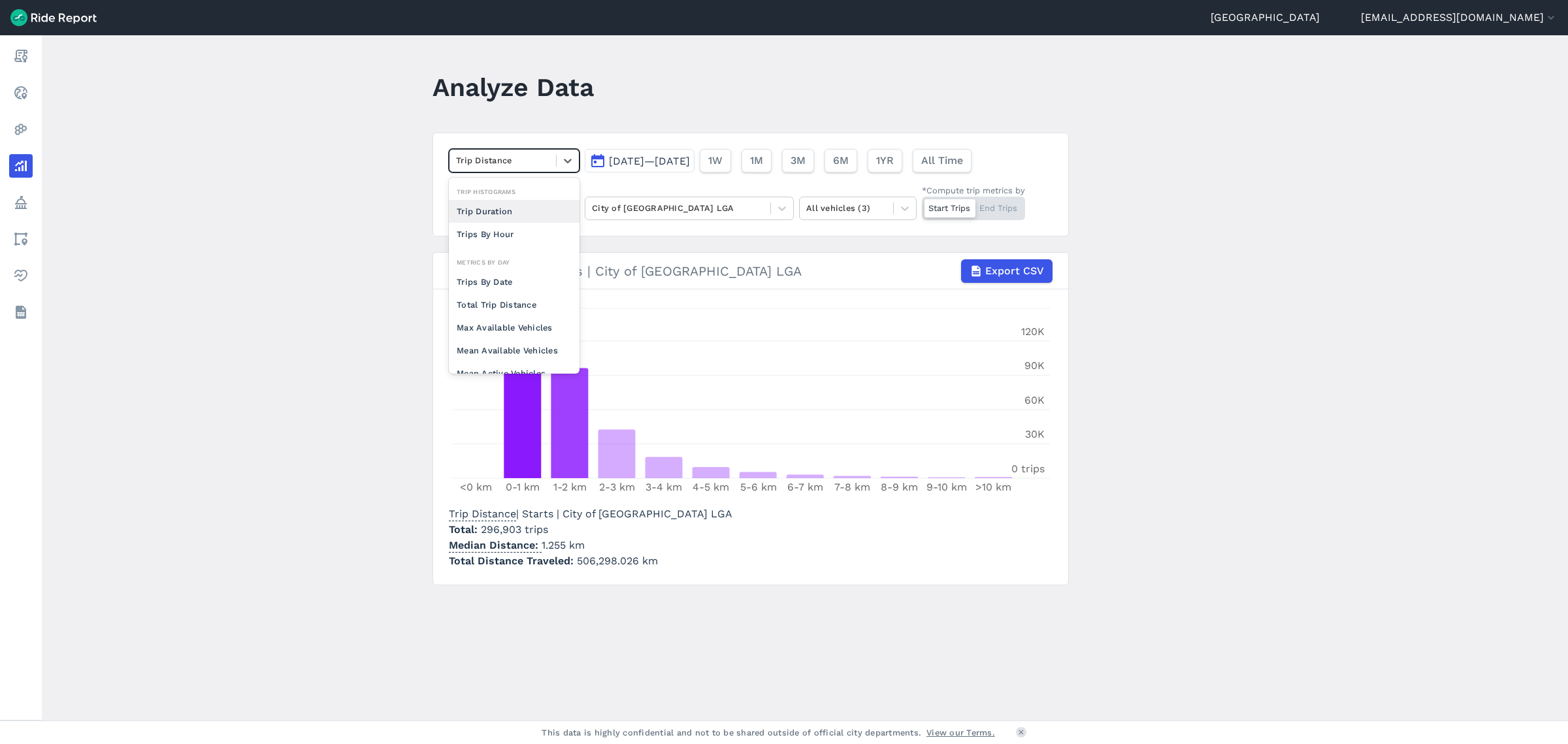
click at [511, 206] on div "Trip Duration" at bounding box center [514, 211] width 131 height 22
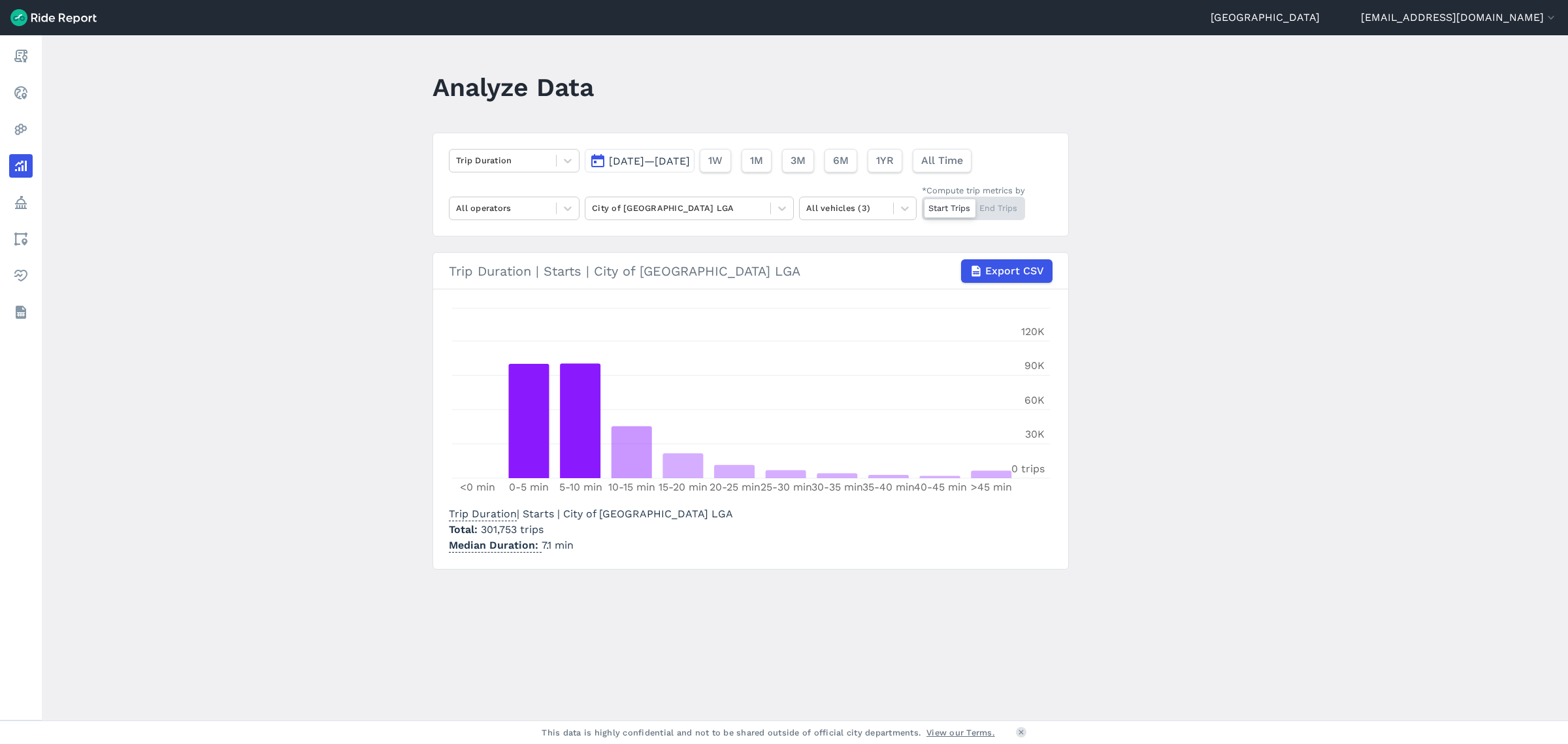
click at [690, 155] on span "[DATE]—[DATE]" at bounding box center [650, 161] width 81 height 12
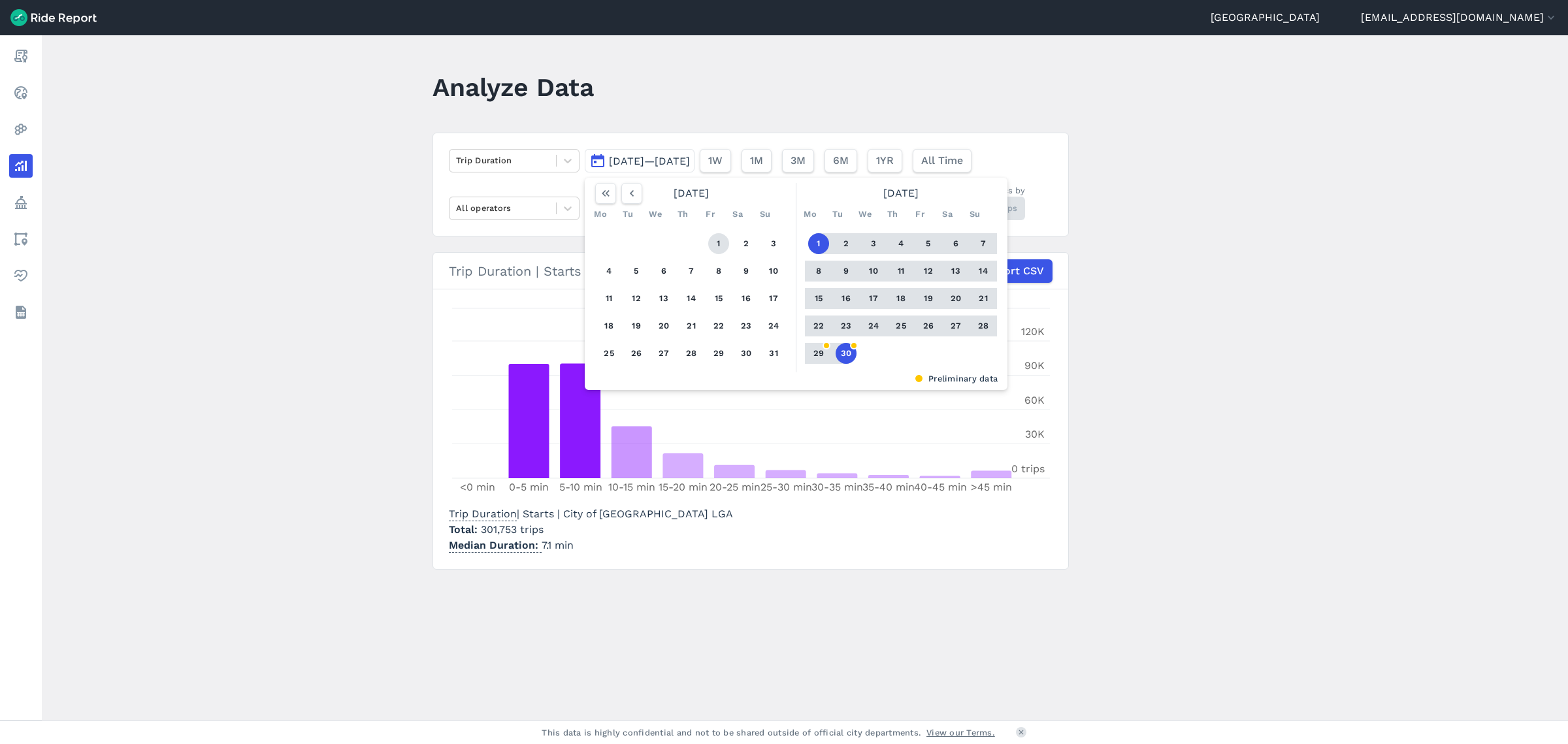
click at [724, 241] on button "1" at bounding box center [719, 244] width 21 height 21
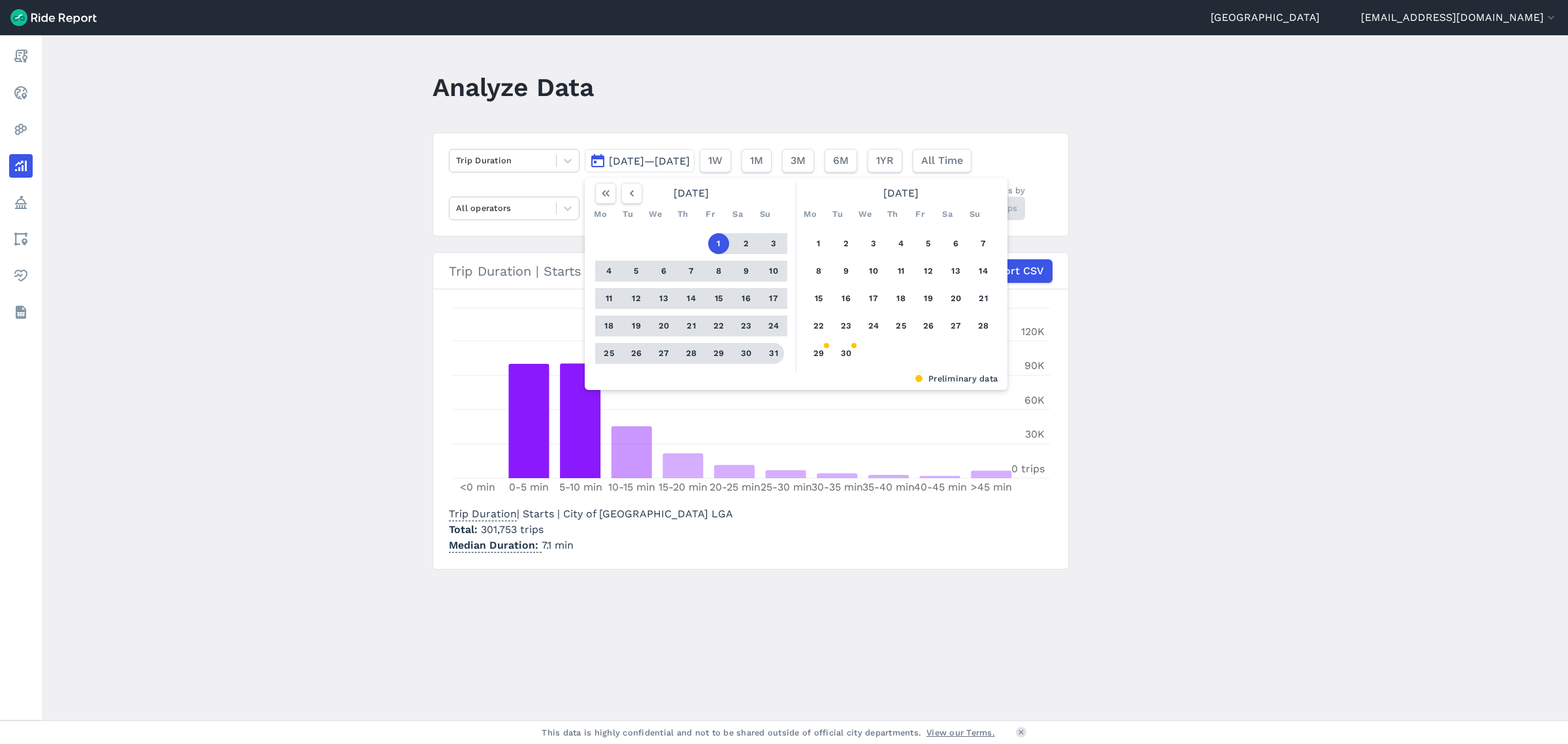
click at [770, 354] on button "31" at bounding box center [773, 354] width 21 height 21
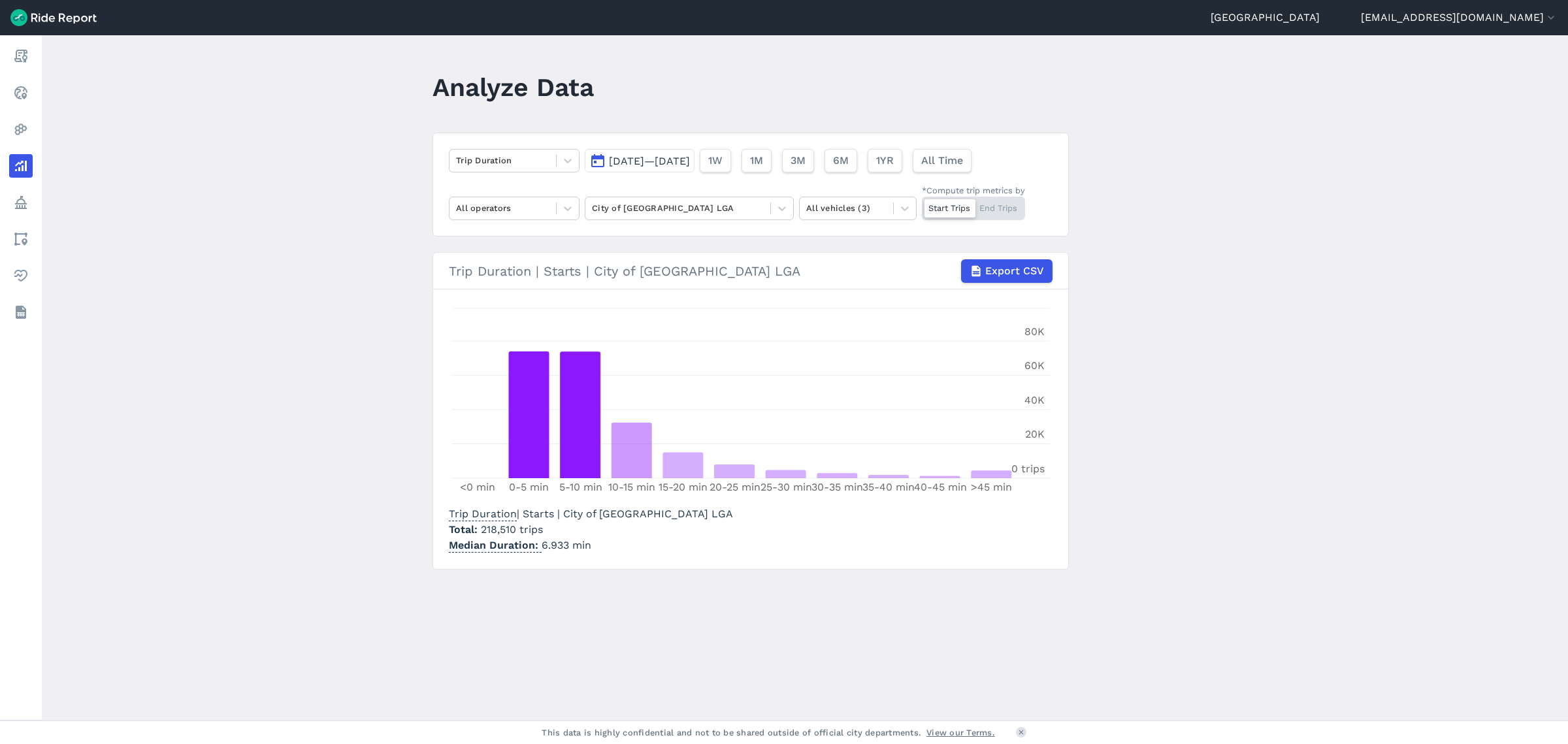
click at [690, 164] on span "[DATE]—[DATE]" at bounding box center [650, 161] width 81 height 12
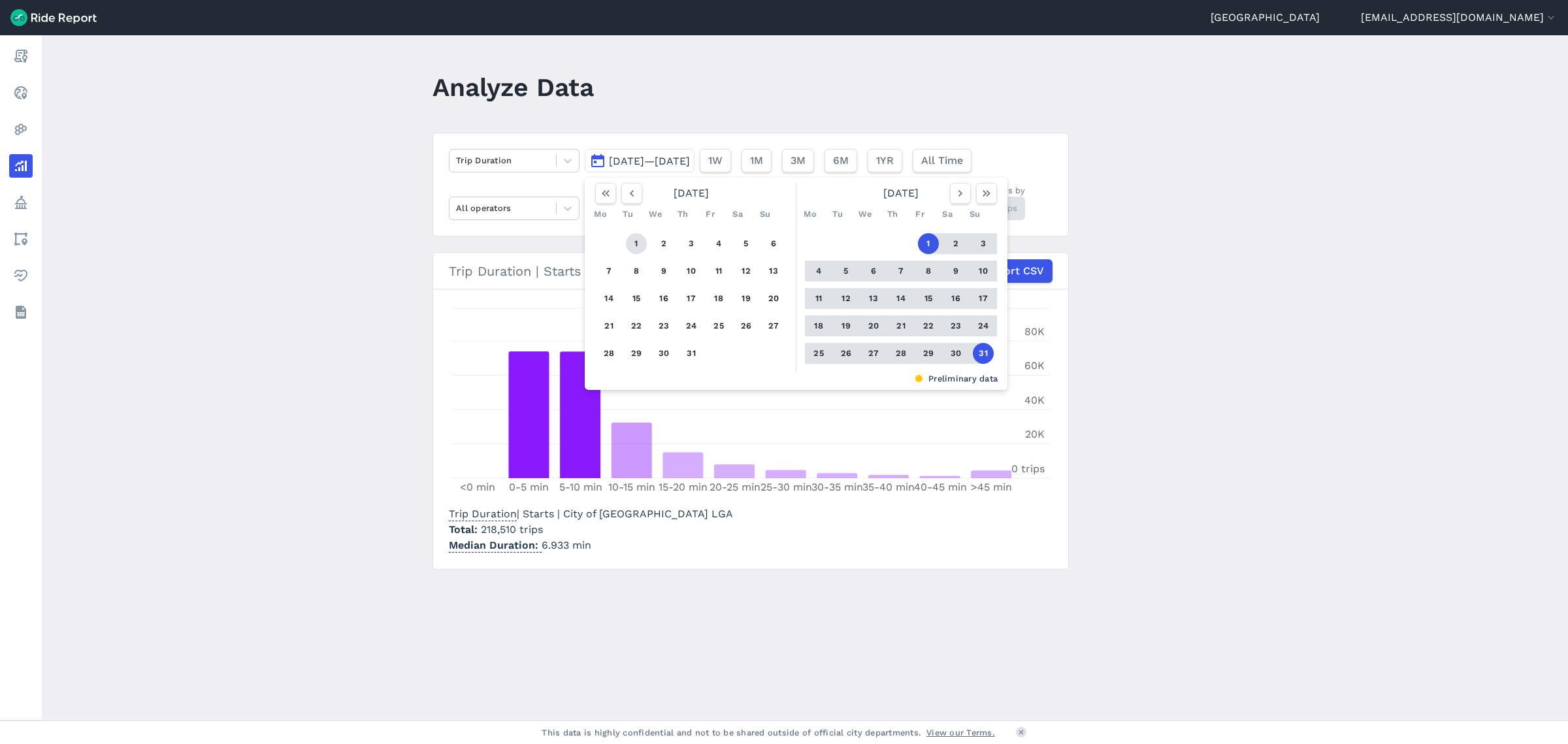
click at [626, 238] on button "1" at bounding box center [637, 244] width 21 height 21
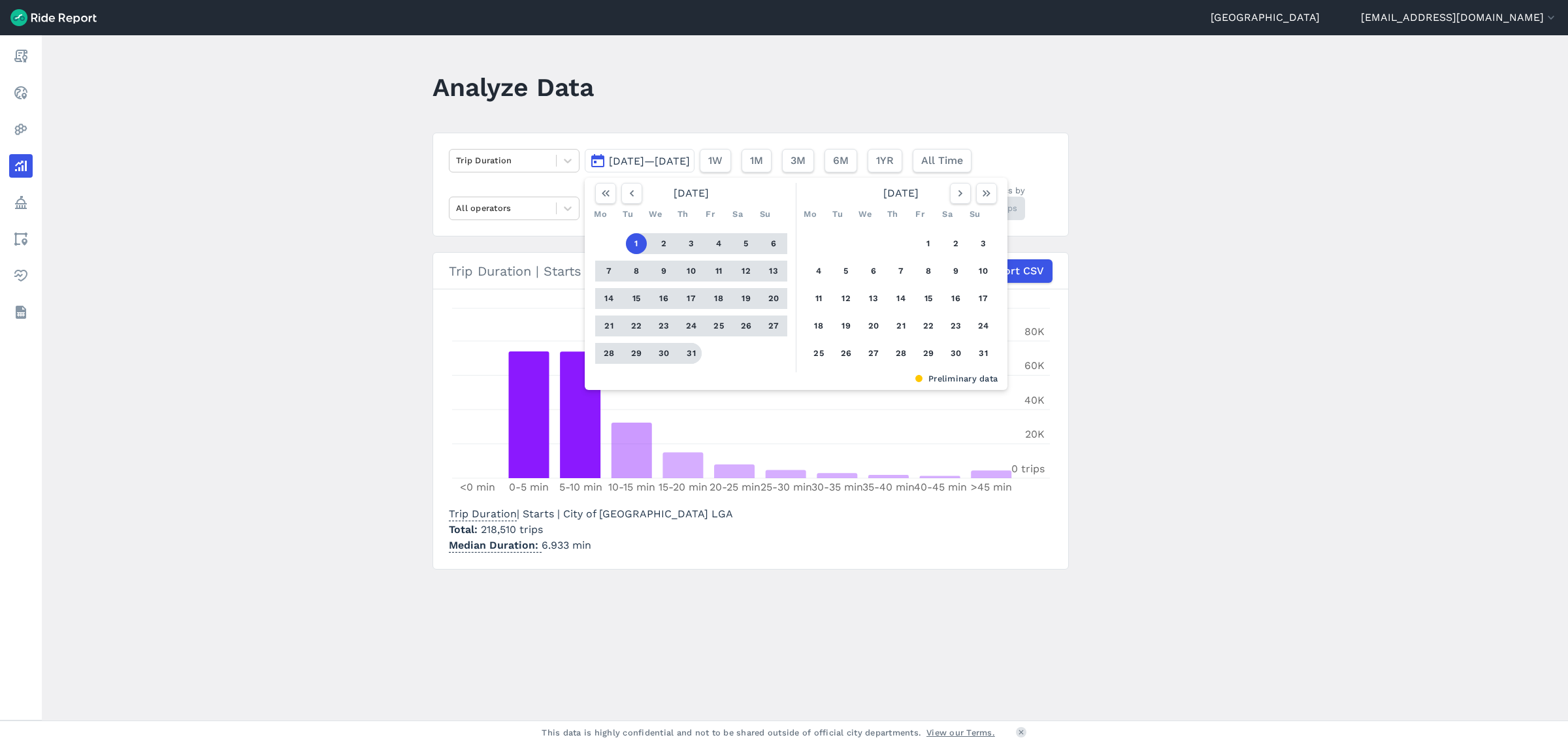
click at [683, 352] on button "31" at bounding box center [691, 354] width 21 height 21
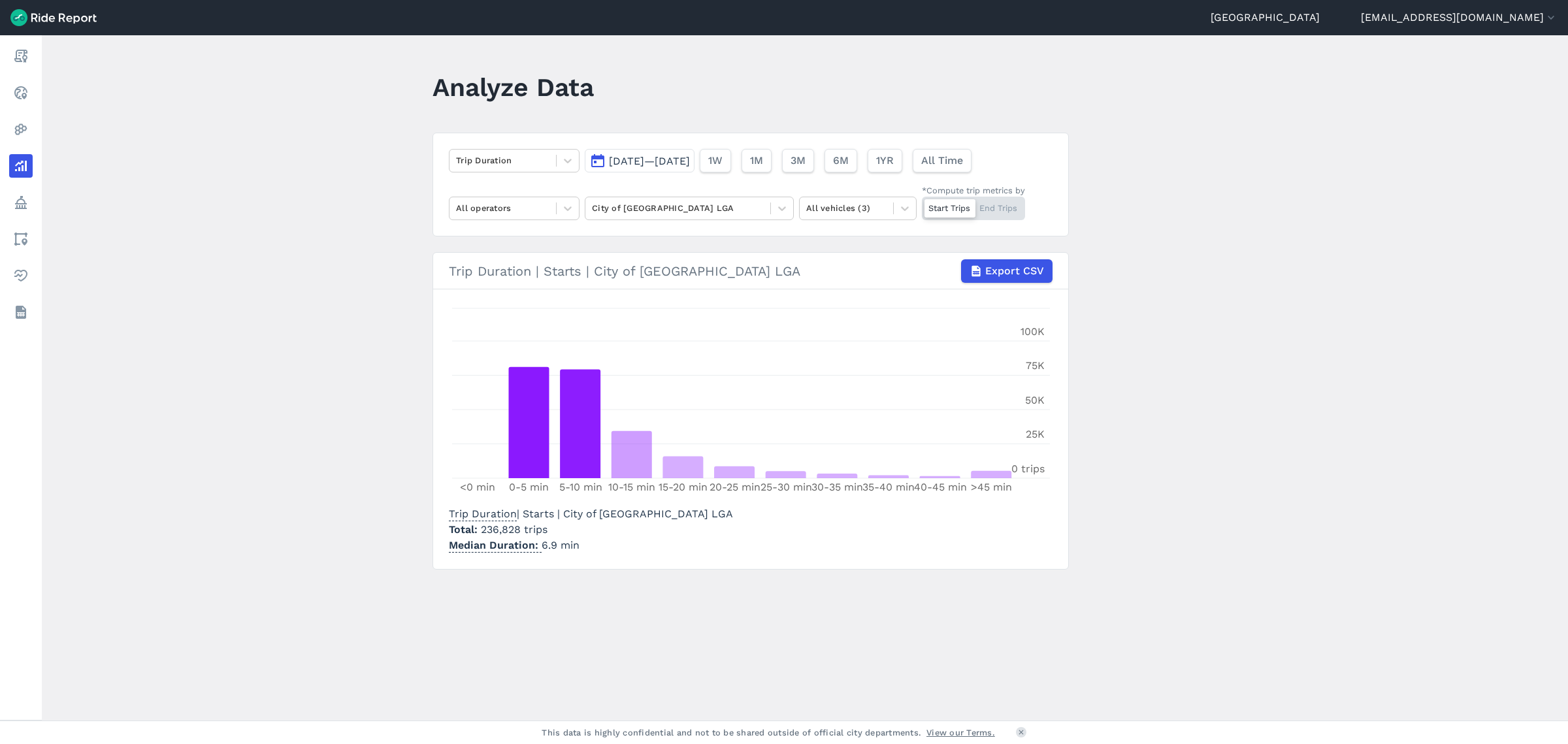
click at [680, 164] on span "[DATE]—[DATE]" at bounding box center [650, 161] width 81 height 12
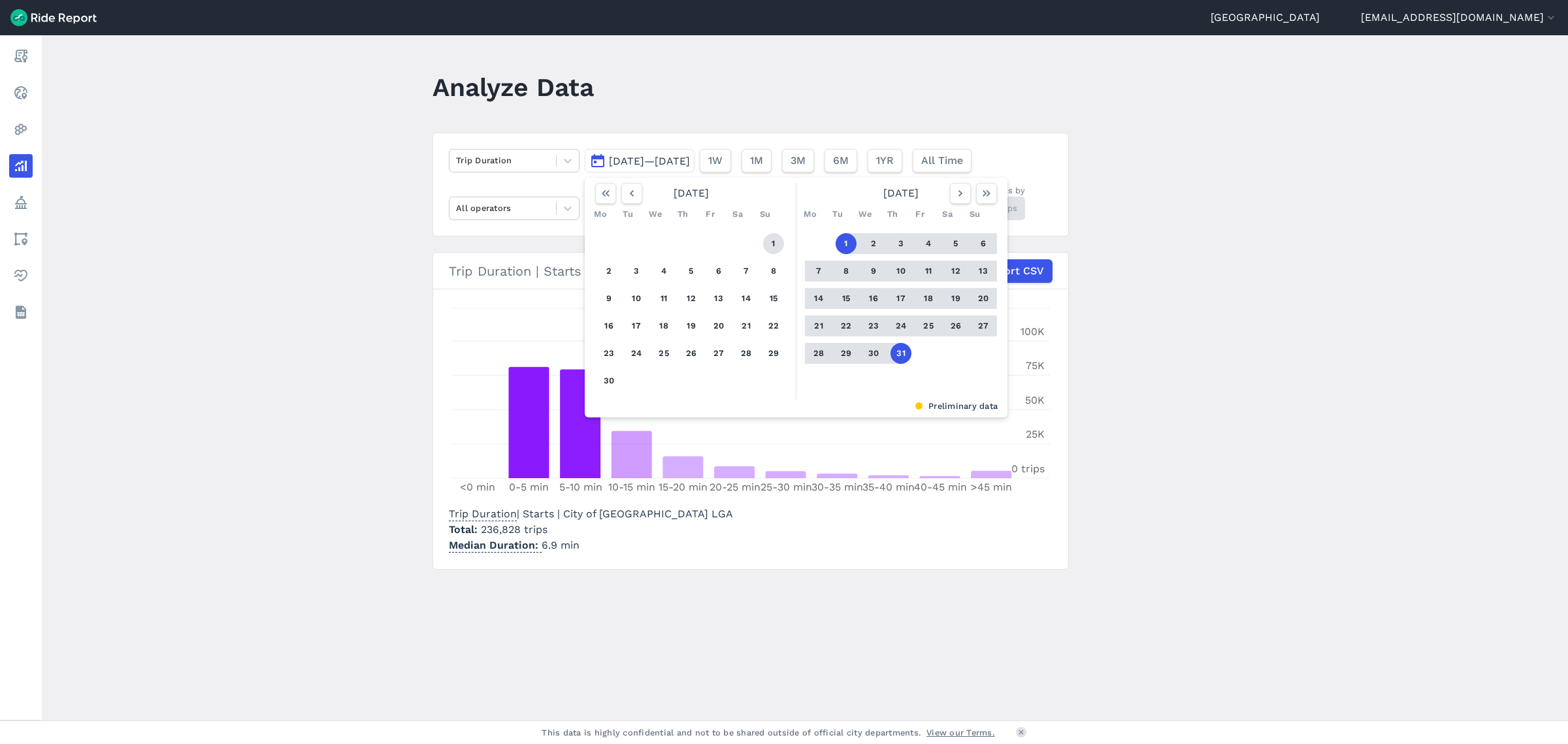
click at [768, 244] on button "1" at bounding box center [773, 244] width 21 height 21
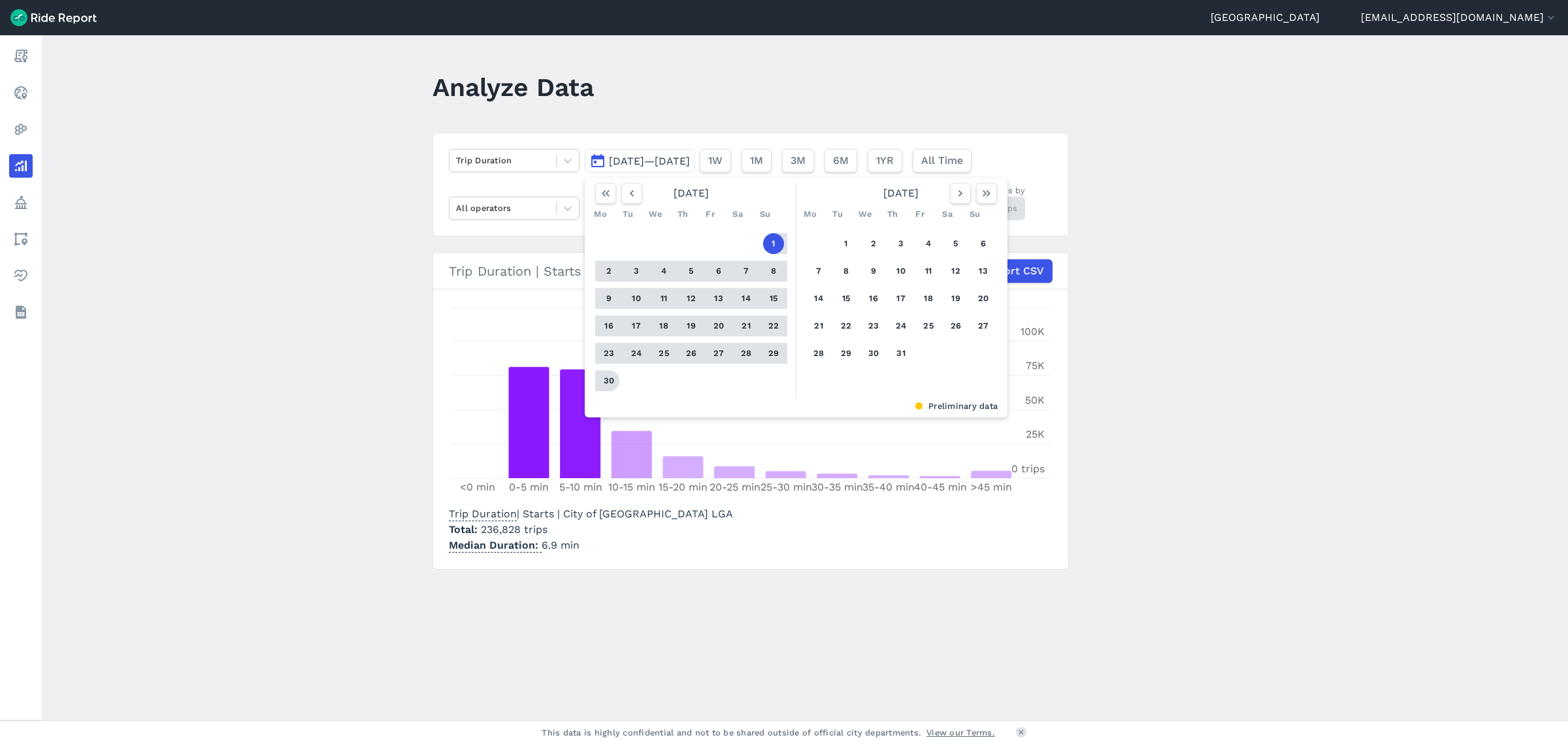
click at [614, 382] on button "30" at bounding box center [609, 381] width 21 height 21
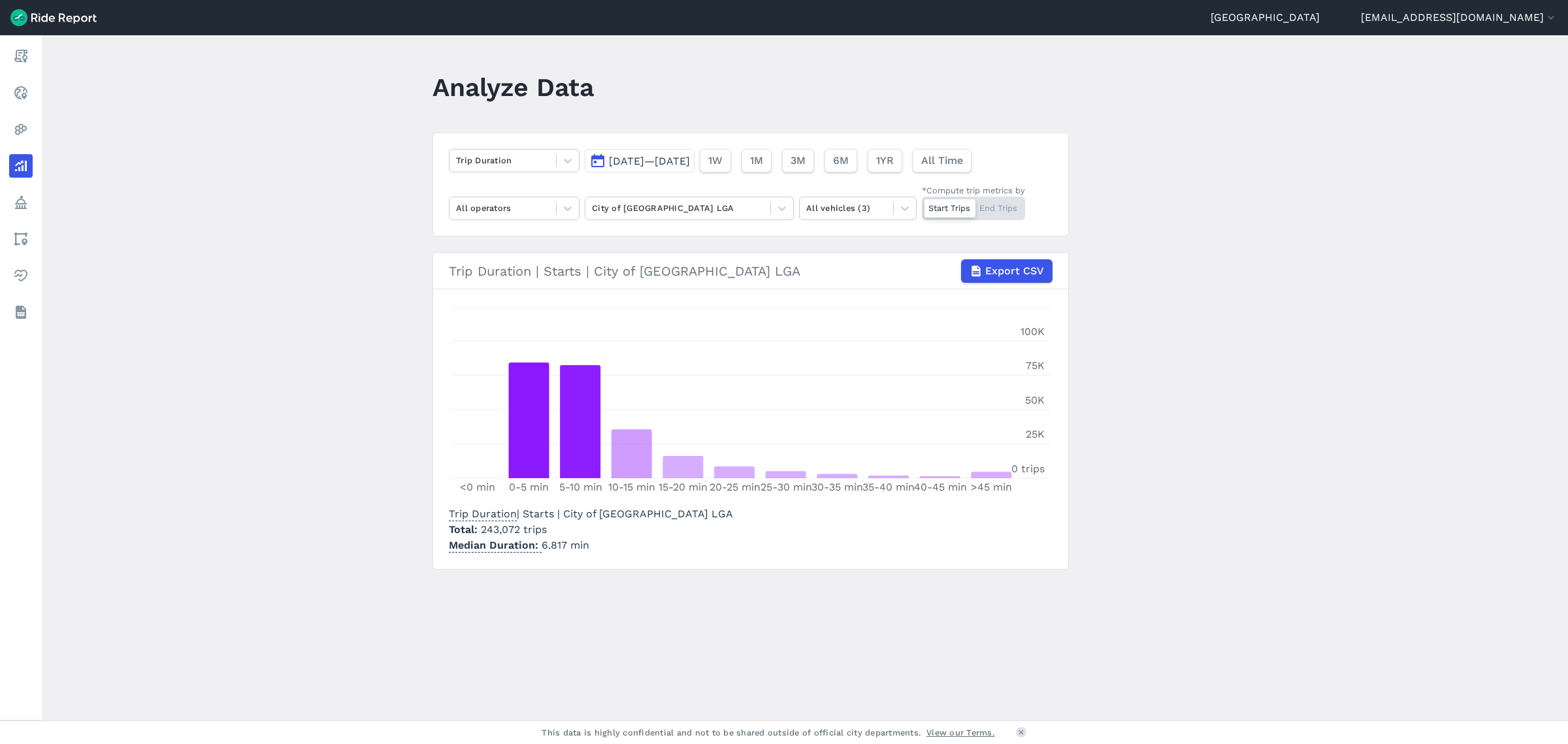
click at [693, 148] on div "[DATE]—[DATE] 1W 1M 3M 6M 1YR All Time" at bounding box center [780, 157] width 392 height 29
click at [688, 161] on span "[DATE]—[DATE]" at bounding box center [650, 161] width 81 height 12
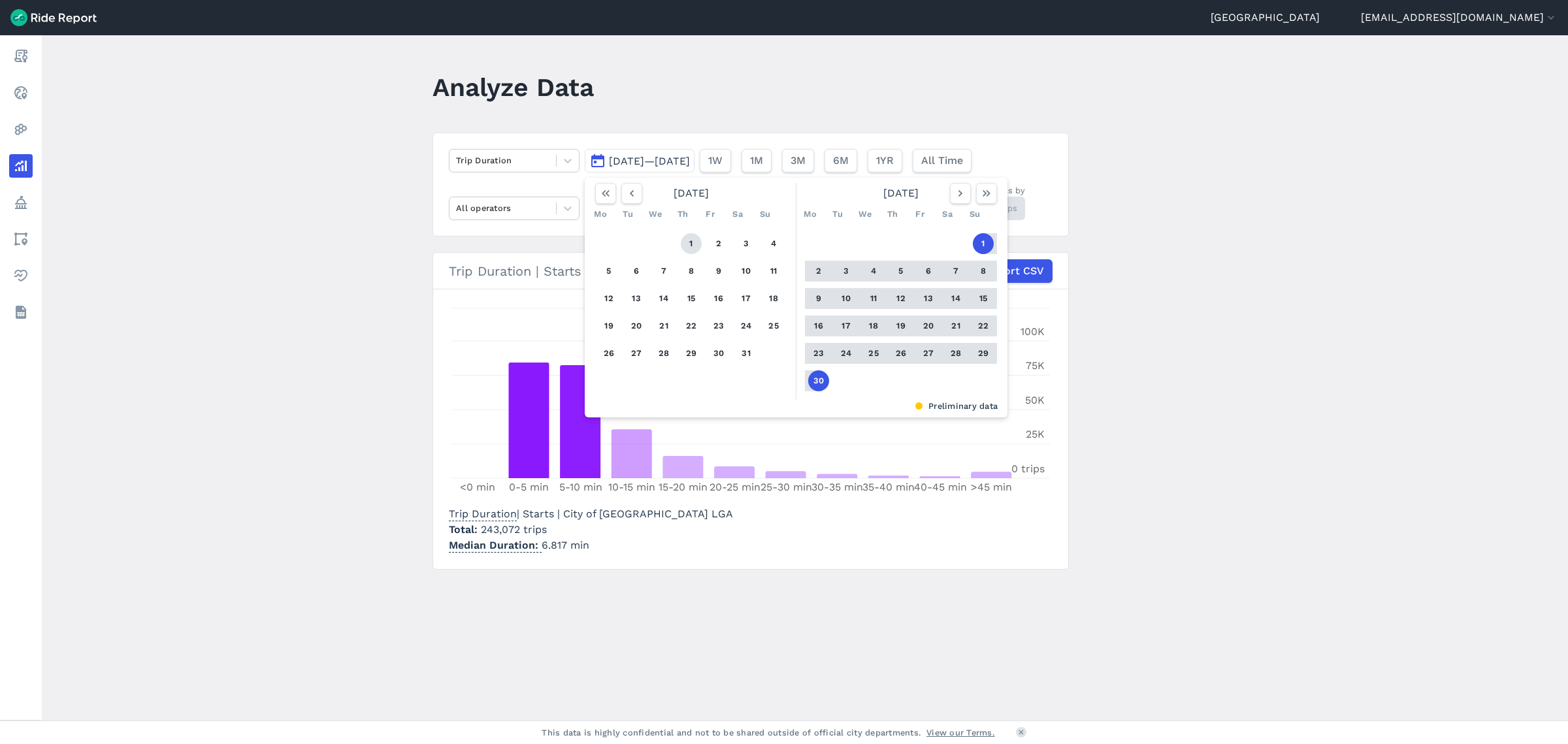
click at [686, 244] on button "1" at bounding box center [691, 244] width 21 height 21
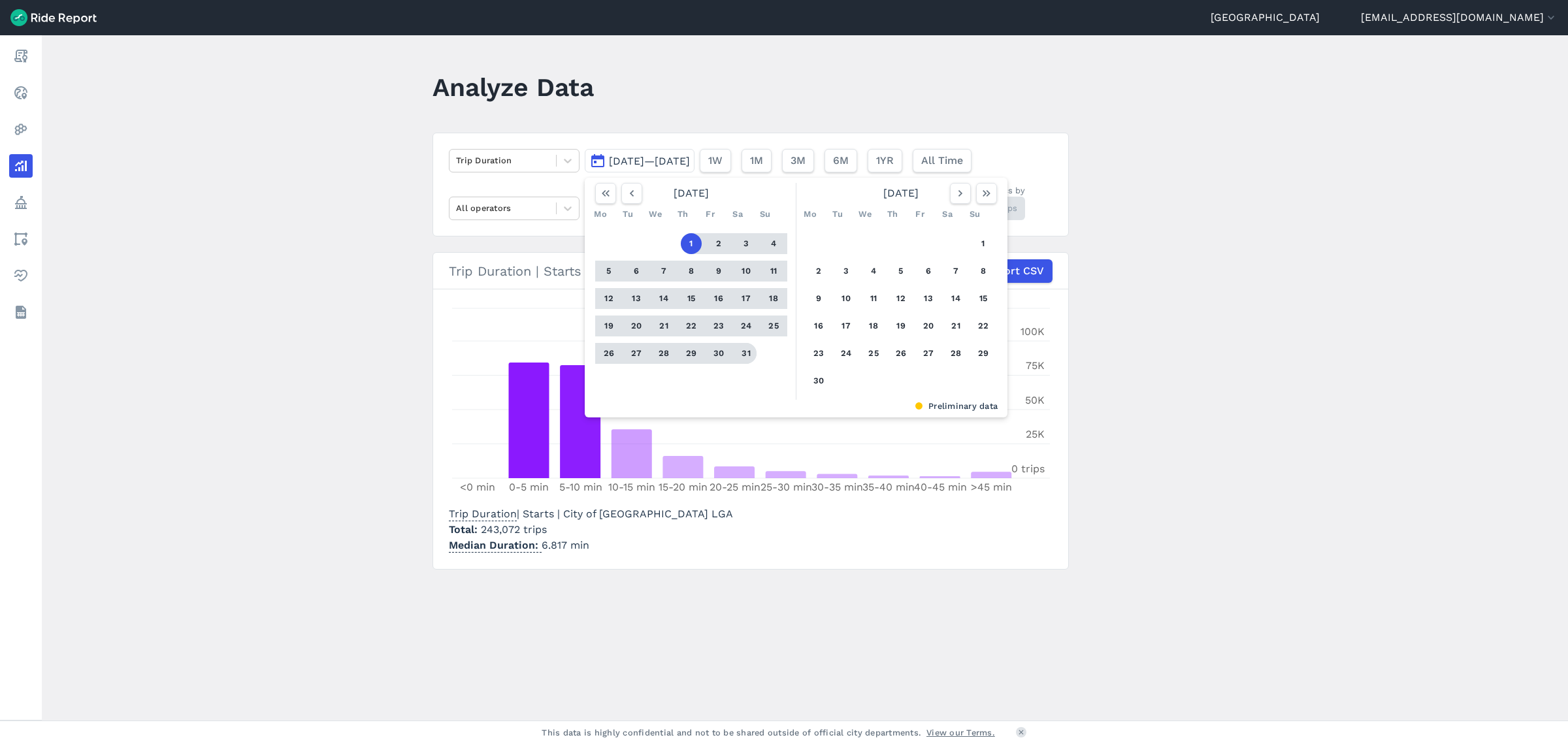
click at [745, 348] on button "31" at bounding box center [746, 354] width 21 height 21
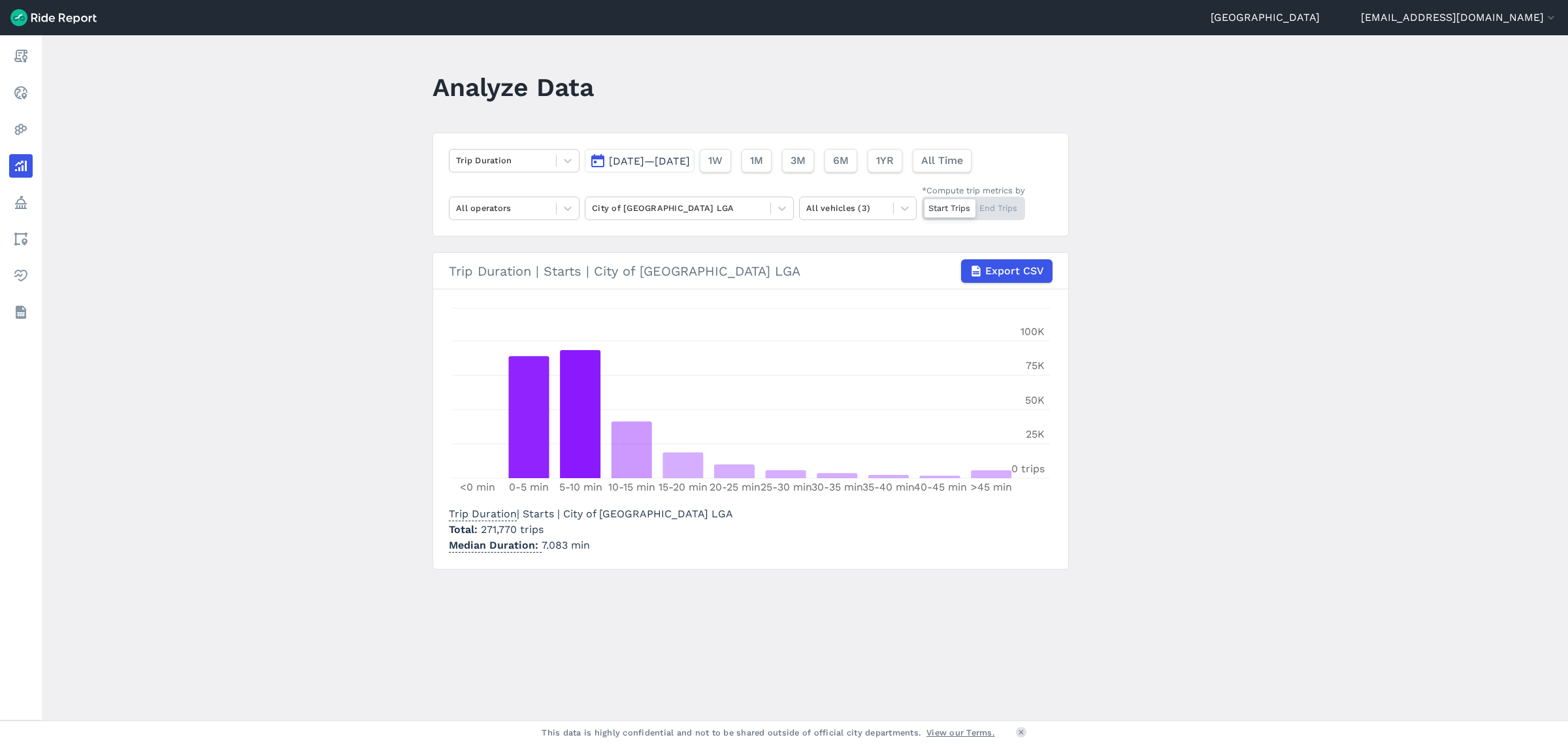
click at [644, 164] on span "[DATE]—[DATE]" at bounding box center [650, 161] width 81 height 12
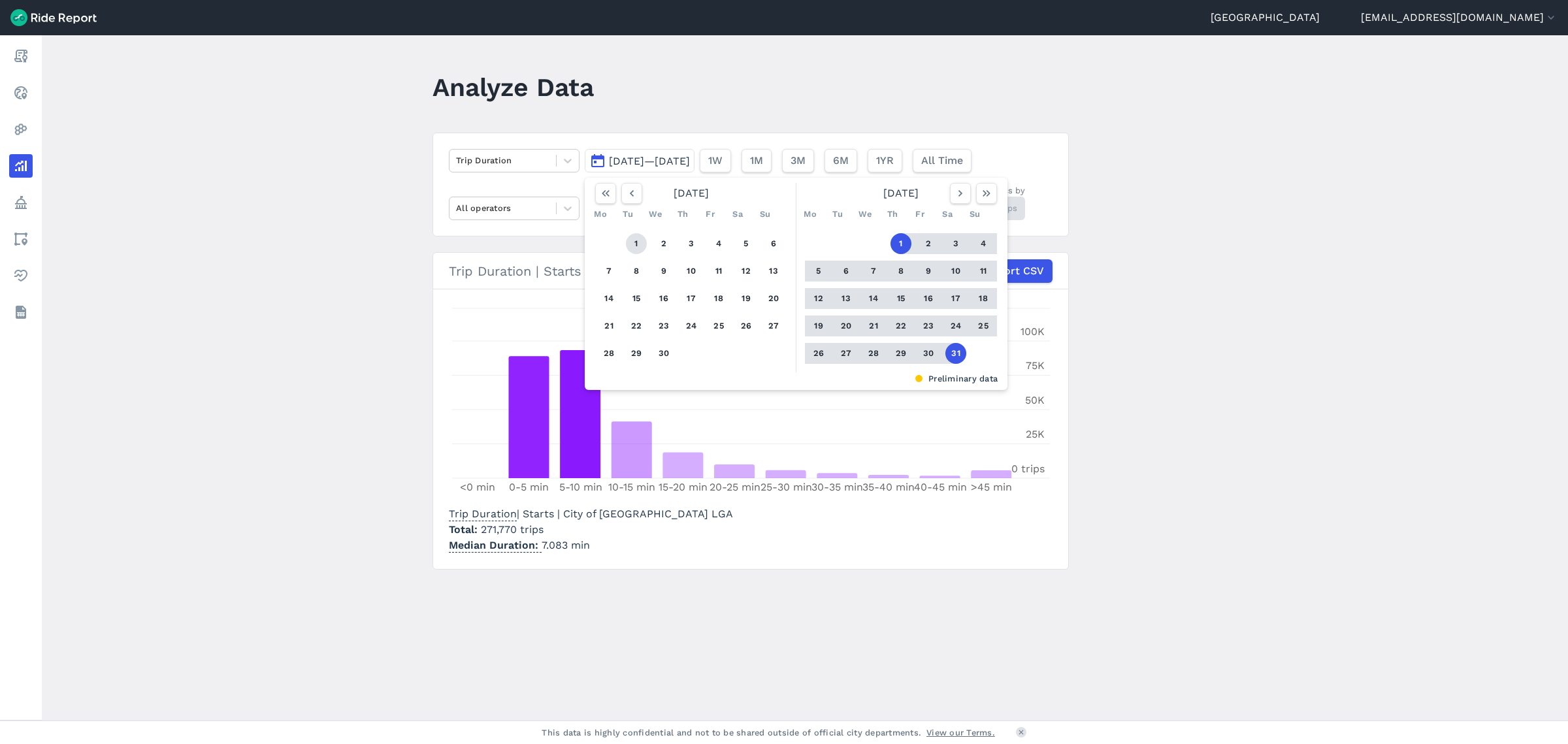
click at [631, 241] on button "1" at bounding box center [637, 244] width 21 height 21
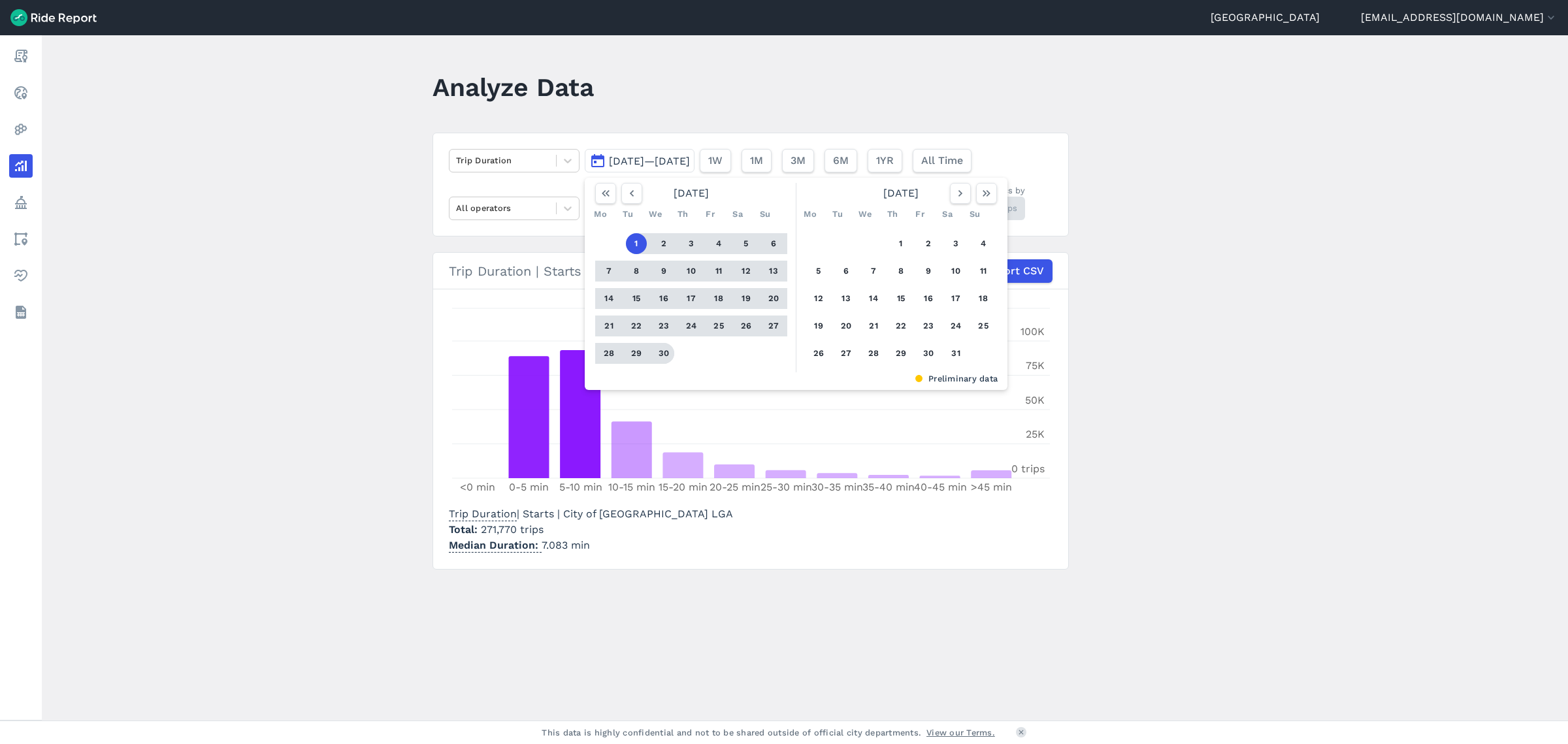
click at [662, 356] on button "30" at bounding box center [663, 354] width 21 height 21
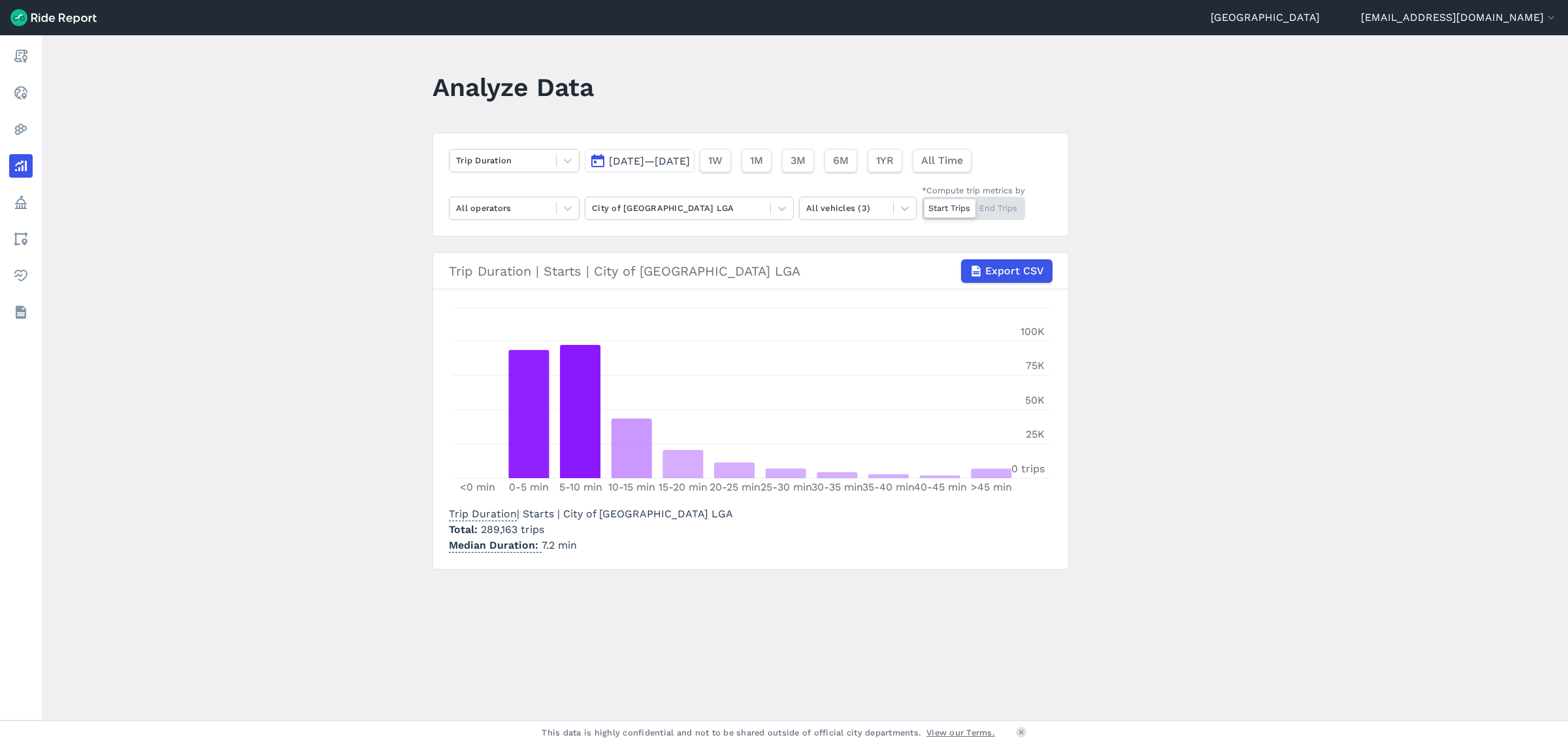
click at [647, 162] on span "[DATE]—[DATE]" at bounding box center [650, 161] width 81 height 12
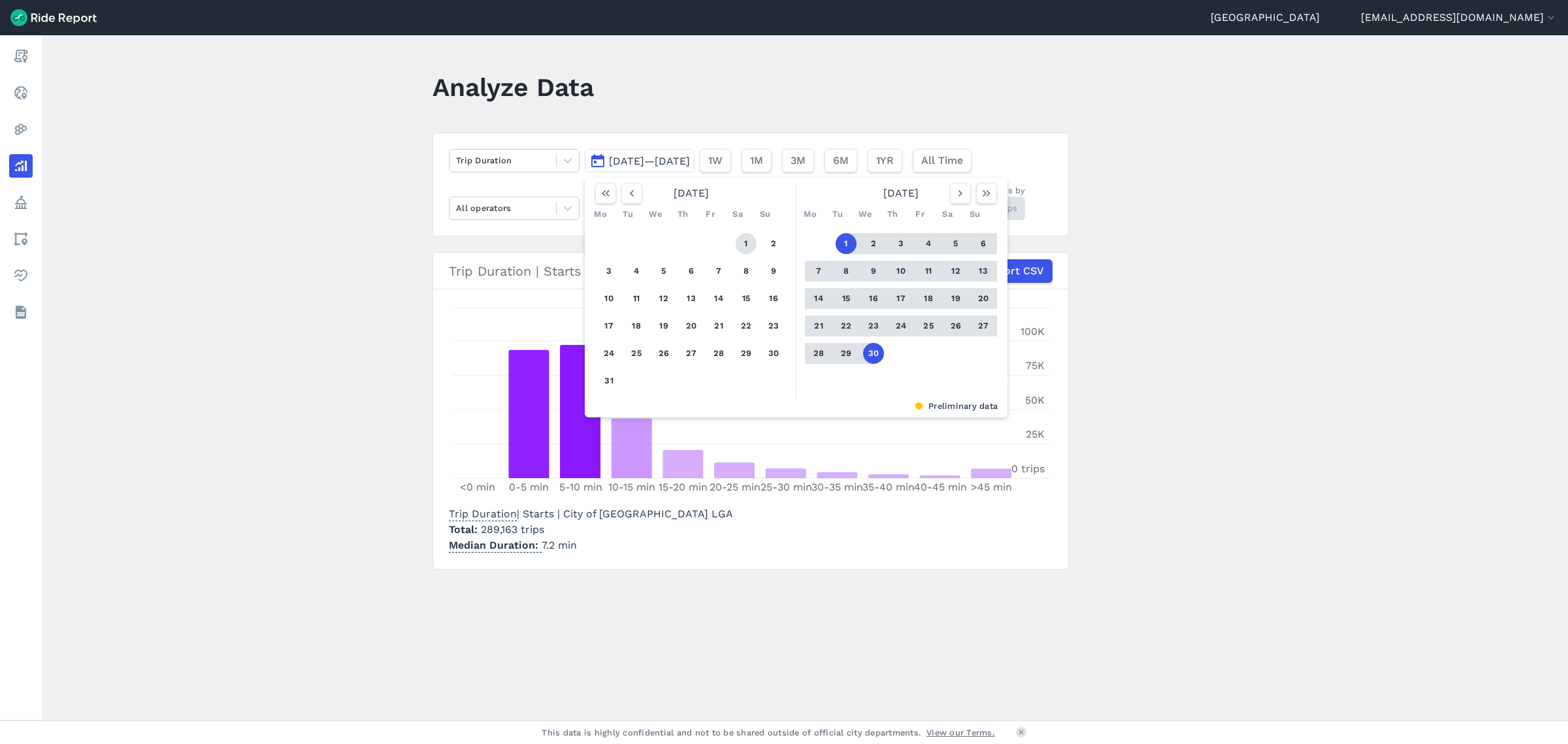
click at [752, 241] on button "1" at bounding box center [746, 244] width 21 height 21
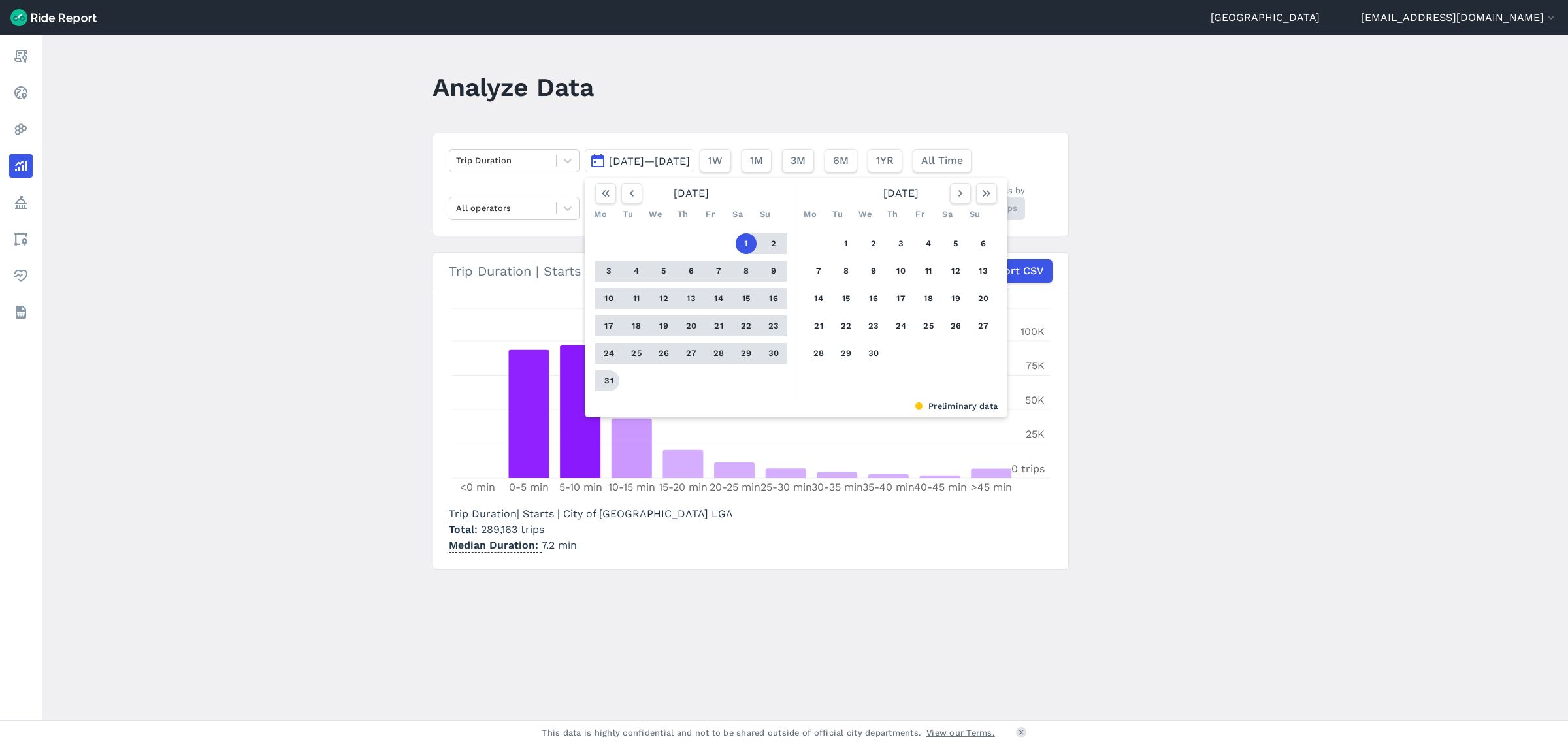
click at [611, 381] on button "31" at bounding box center [609, 381] width 21 height 21
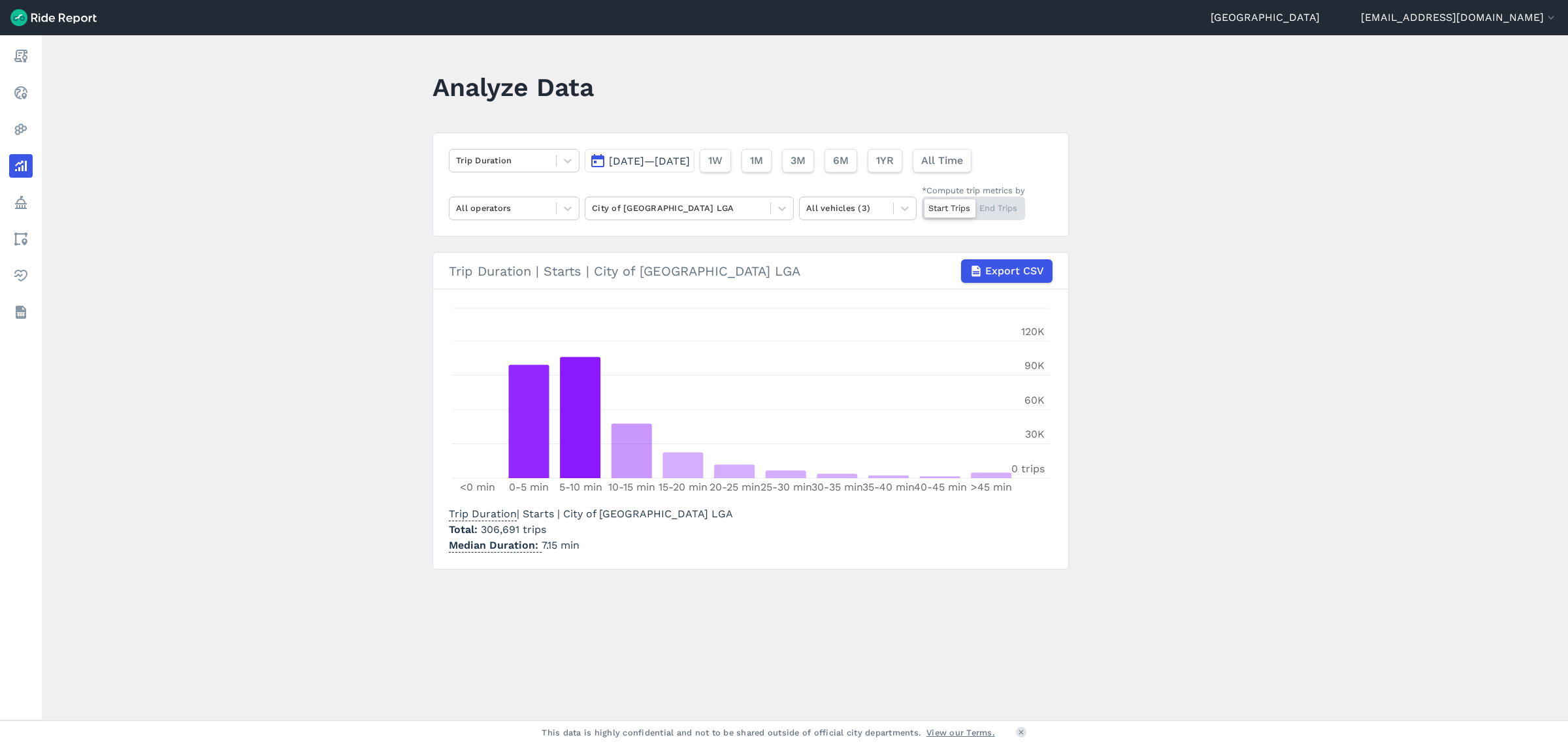
click at [631, 156] on span "[DATE]—[DATE]" at bounding box center [650, 161] width 81 height 12
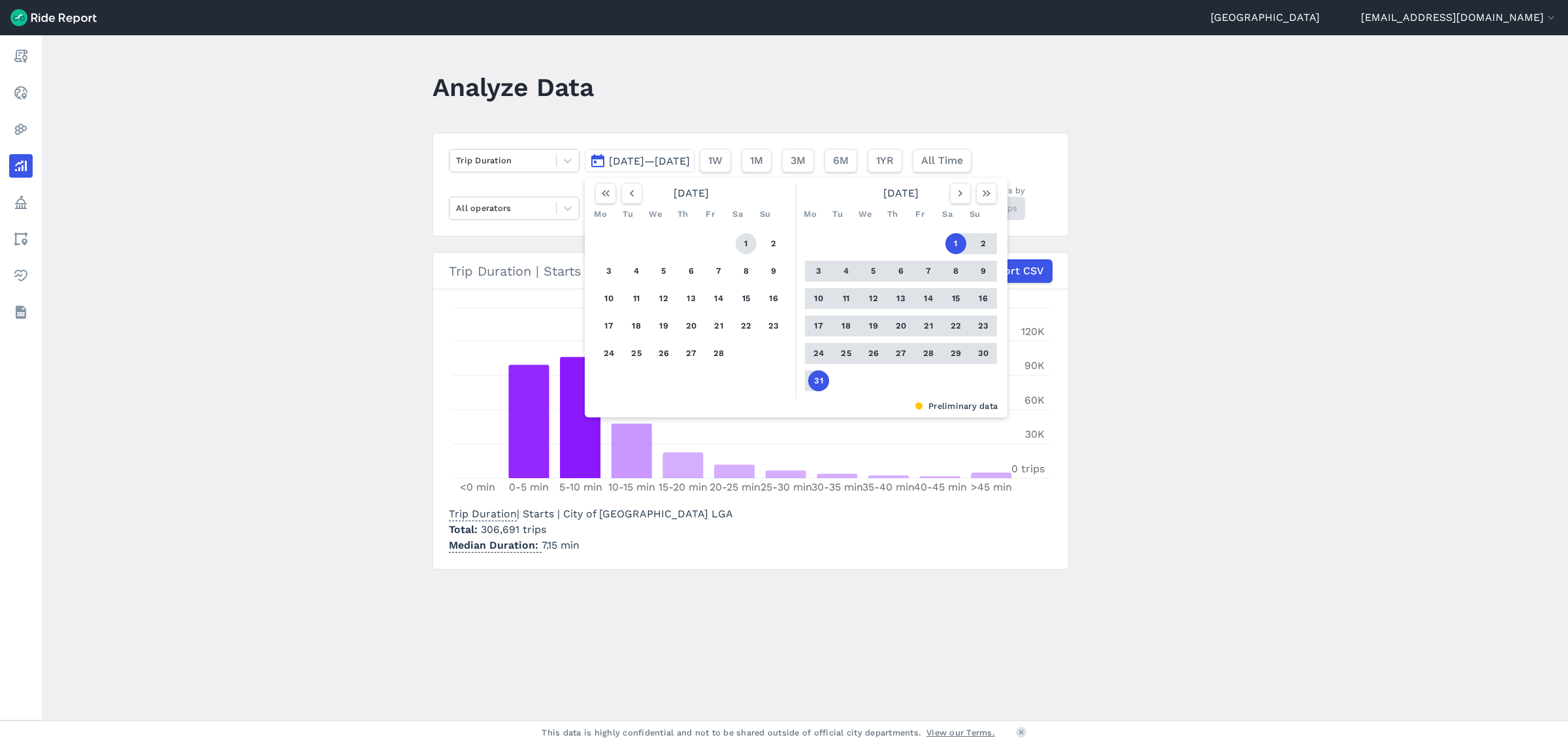
click at [741, 239] on button "1" at bounding box center [746, 244] width 21 height 21
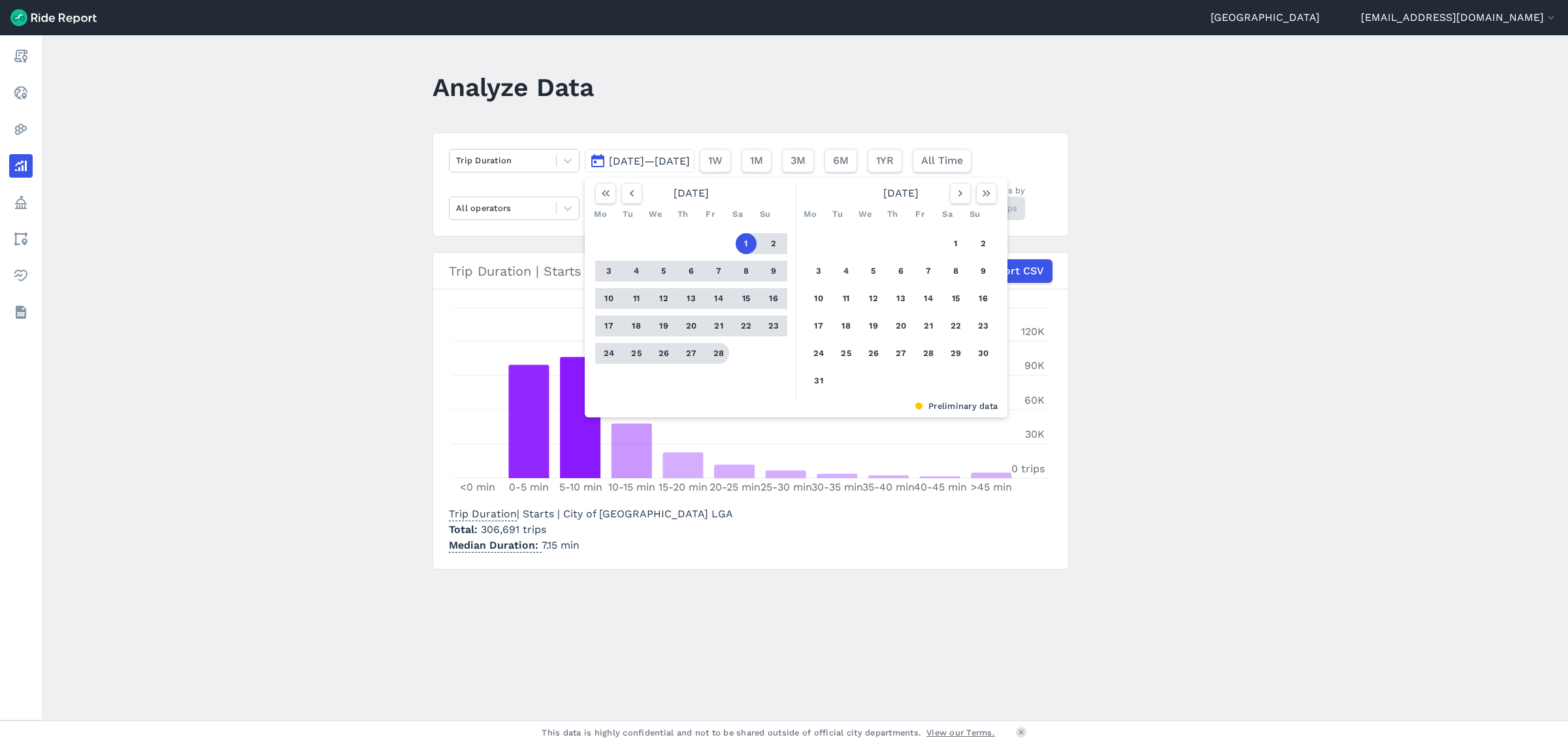
click at [722, 355] on button "28" at bounding box center [719, 354] width 21 height 21
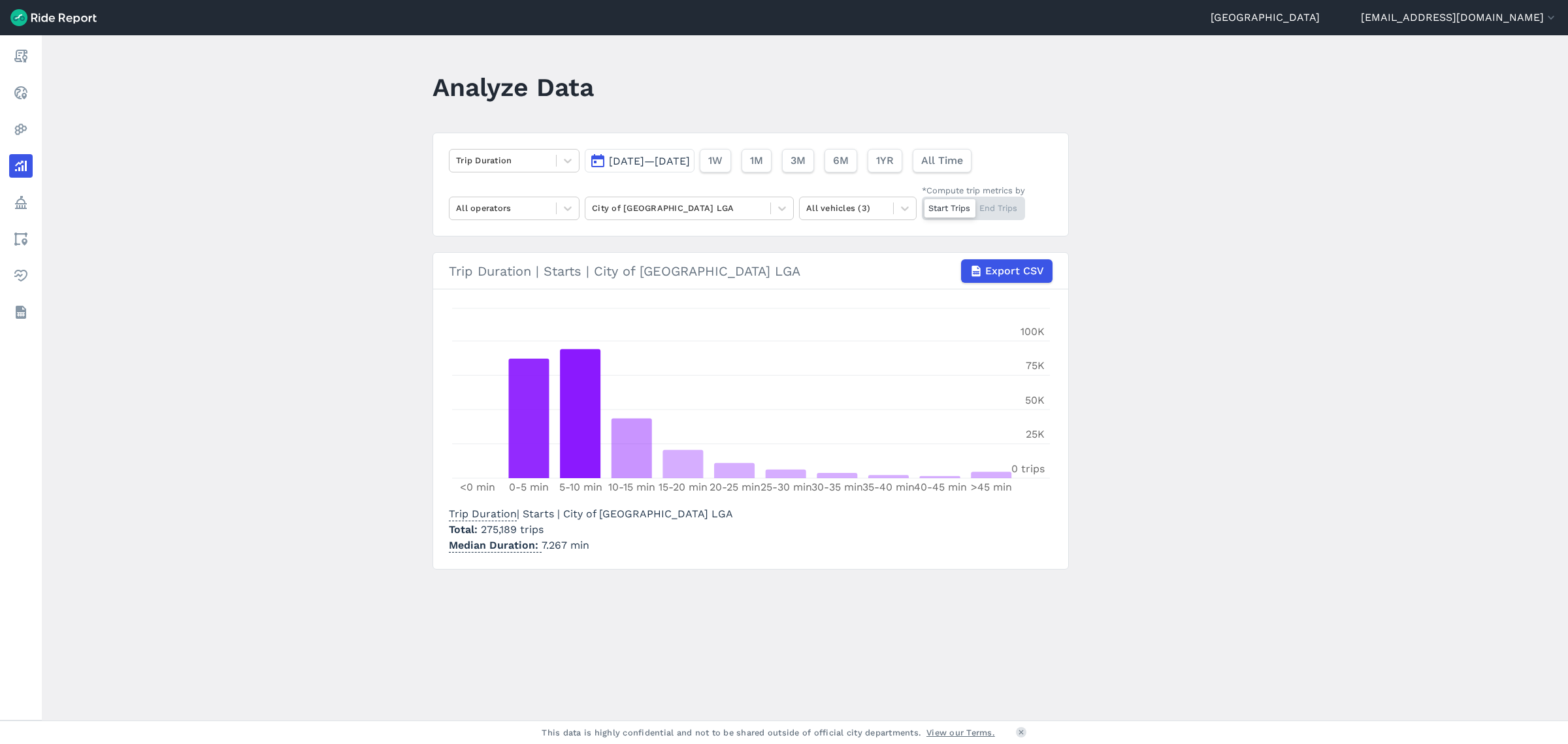
click at [643, 160] on span "[DATE]—[DATE]" at bounding box center [650, 161] width 81 height 12
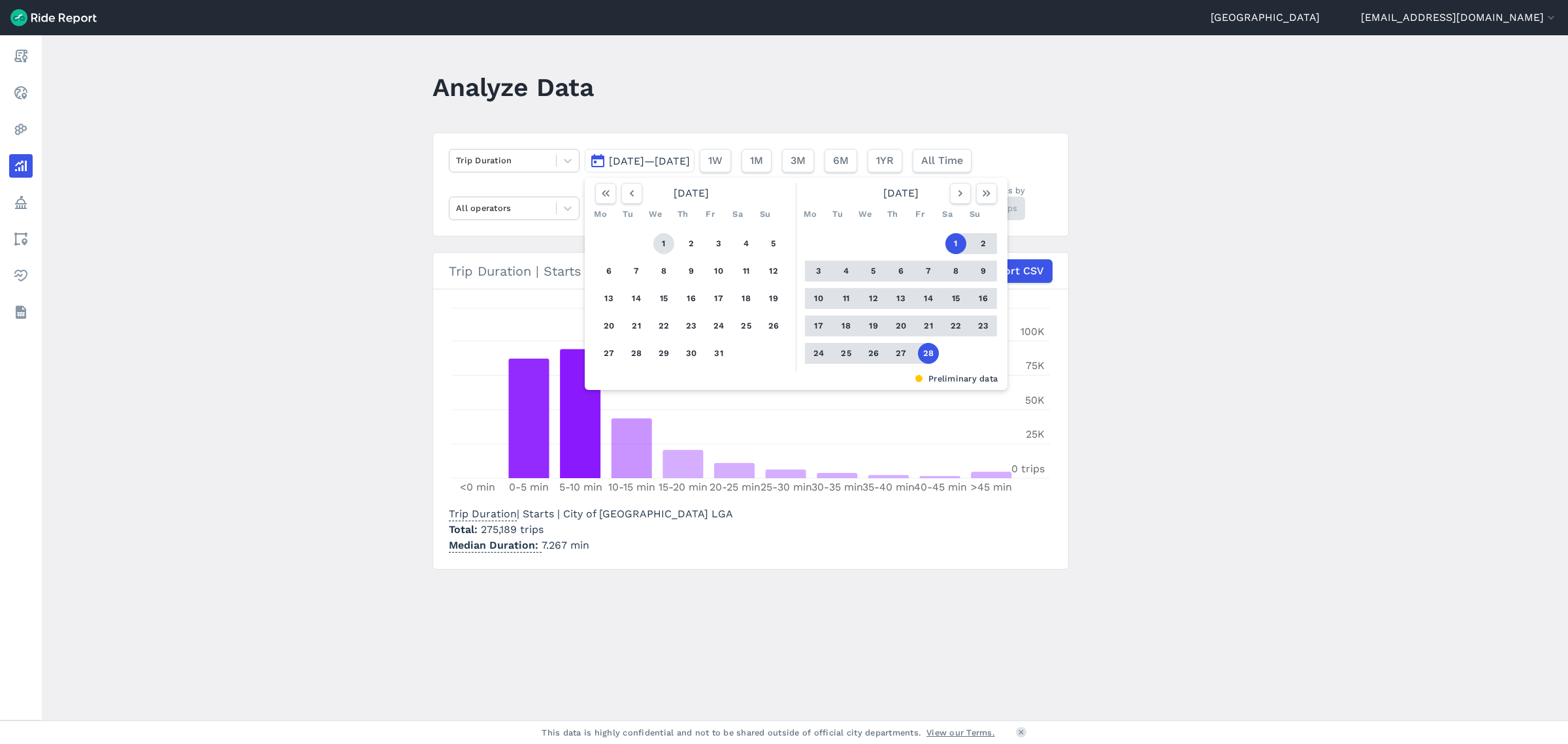
click at [663, 242] on button "1" at bounding box center [663, 244] width 21 height 21
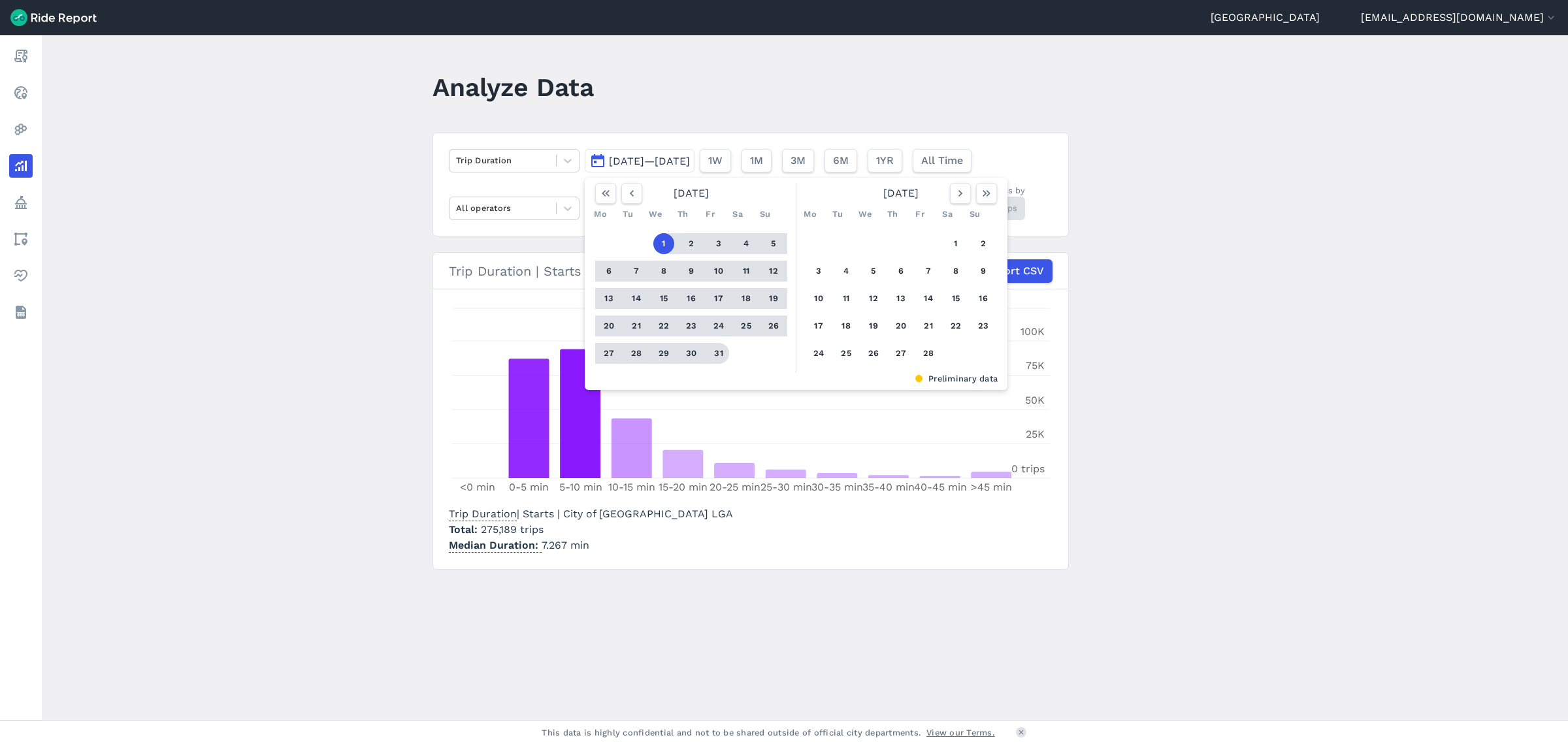
click at [719, 351] on button "31" at bounding box center [719, 354] width 21 height 21
